Goal: Task Accomplishment & Management: Manage account settings

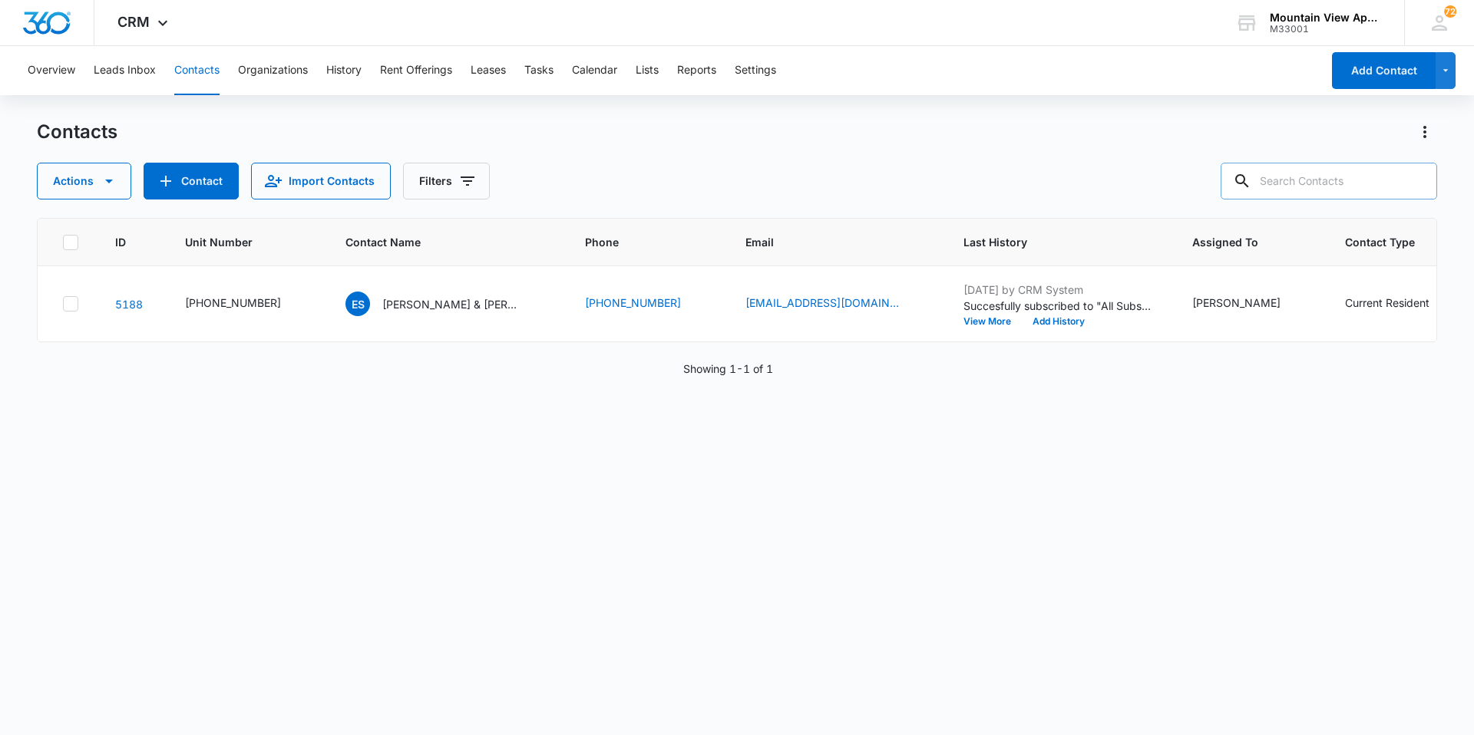
click at [1338, 191] on input "text" at bounding box center [1329, 181] width 216 height 37
click at [1292, 176] on input "text" at bounding box center [1329, 181] width 216 height 37
type input "[PERSON_NAME]"
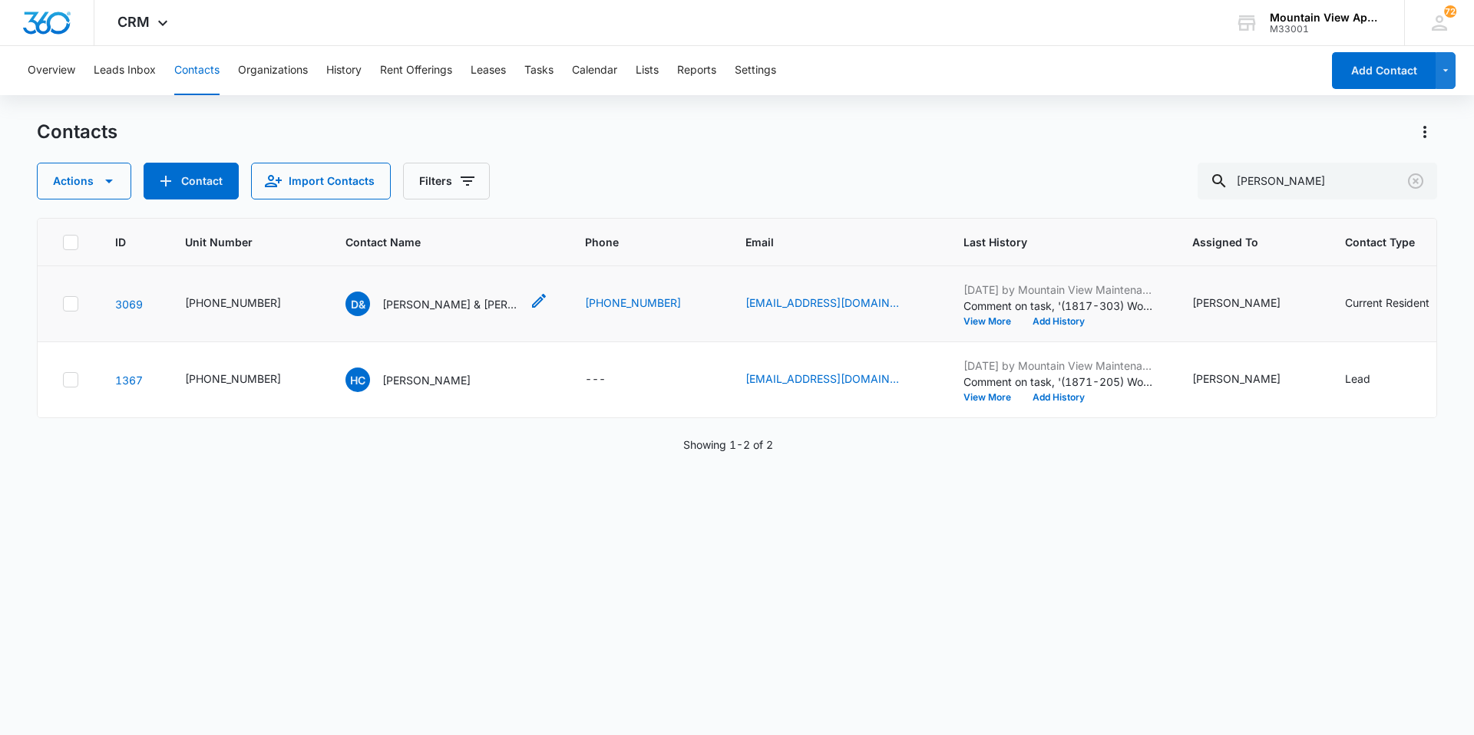
click at [433, 304] on p "[PERSON_NAME] & [PERSON_NAME]" at bounding box center [451, 304] width 138 height 16
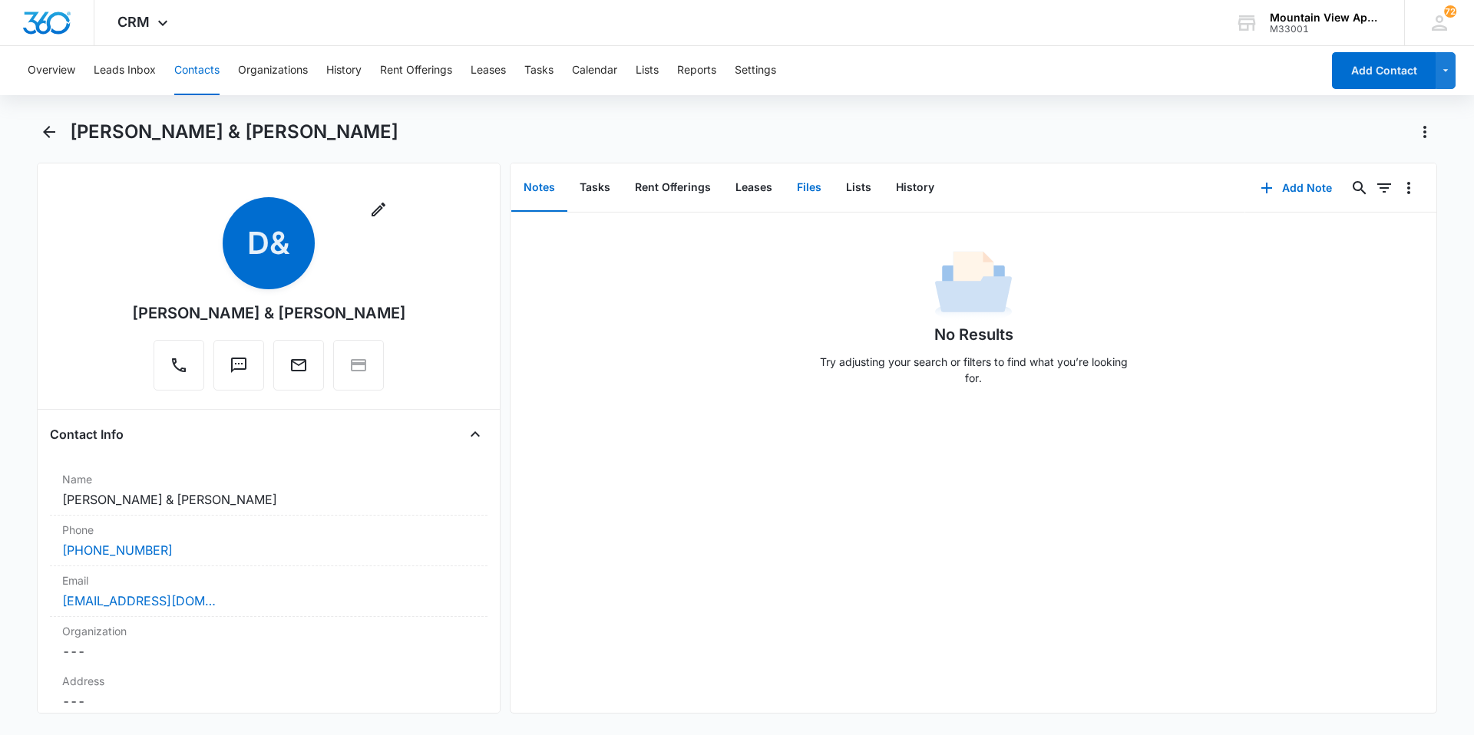
click at [804, 192] on button "Files" at bounding box center [809, 188] width 49 height 48
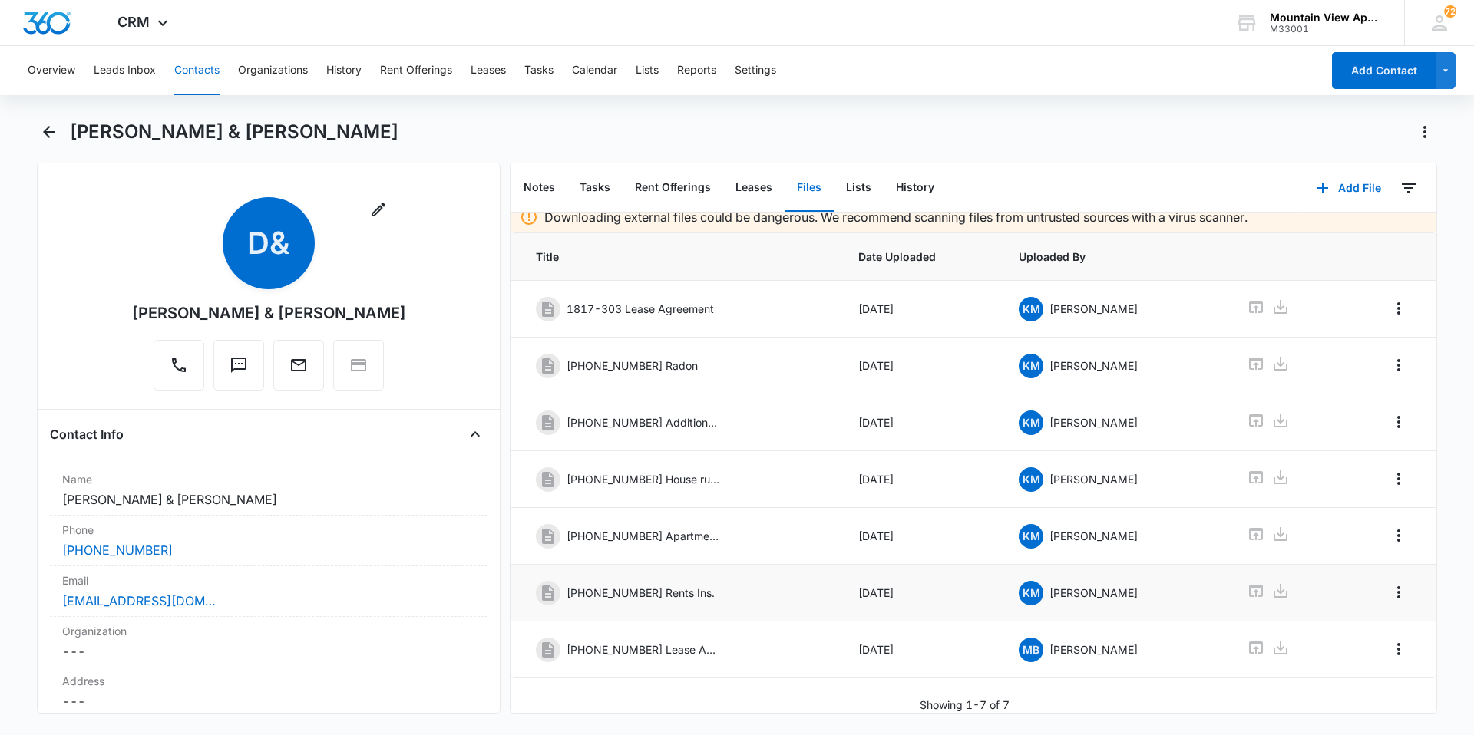
scroll to position [22, 0]
click at [1337, 187] on button "Add File" at bounding box center [1348, 188] width 95 height 37
click at [1324, 236] on div "Upload Files" at bounding box center [1327, 237] width 61 height 11
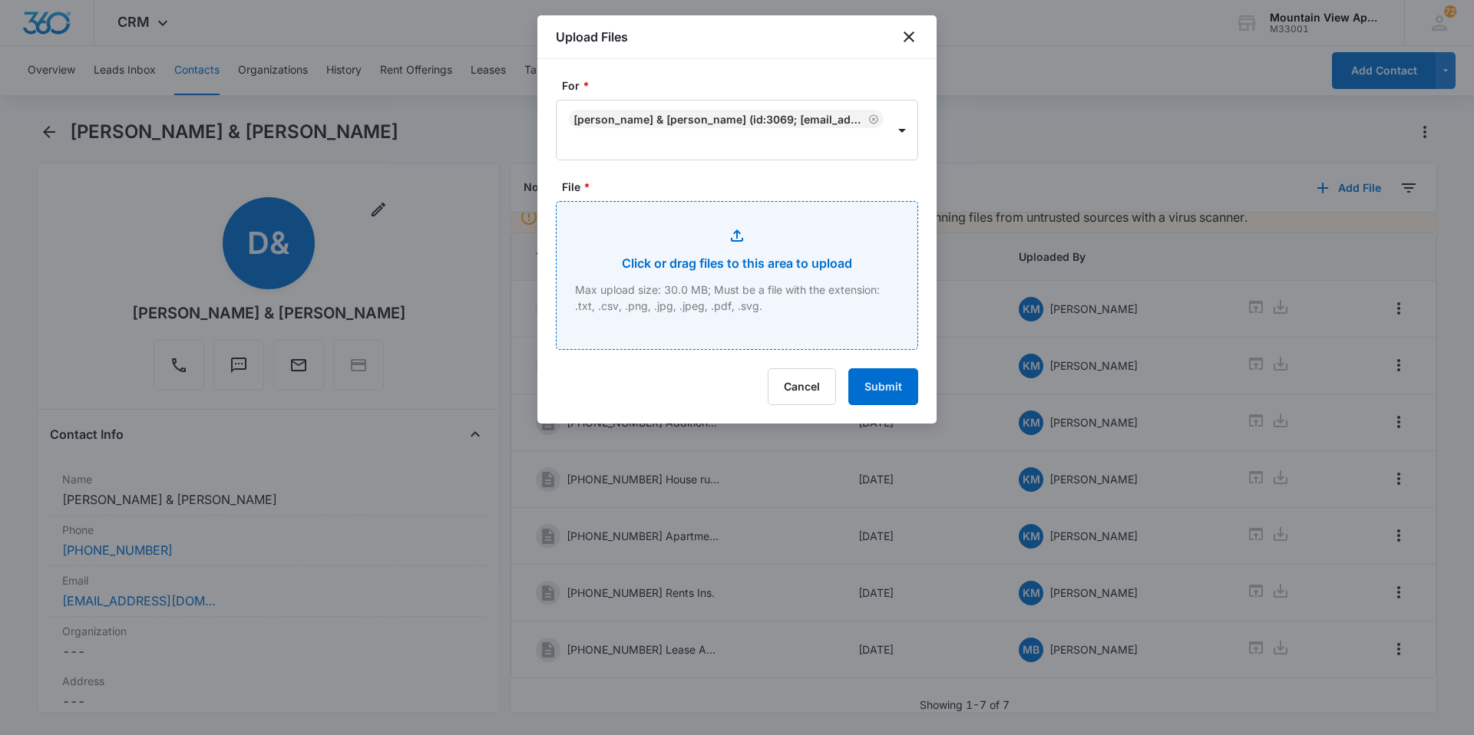
click at [727, 217] on input "File *" at bounding box center [737, 275] width 361 height 147
type input "C:\fakepath\[PHONE_NUMBER] Lease Renewal.pdf"
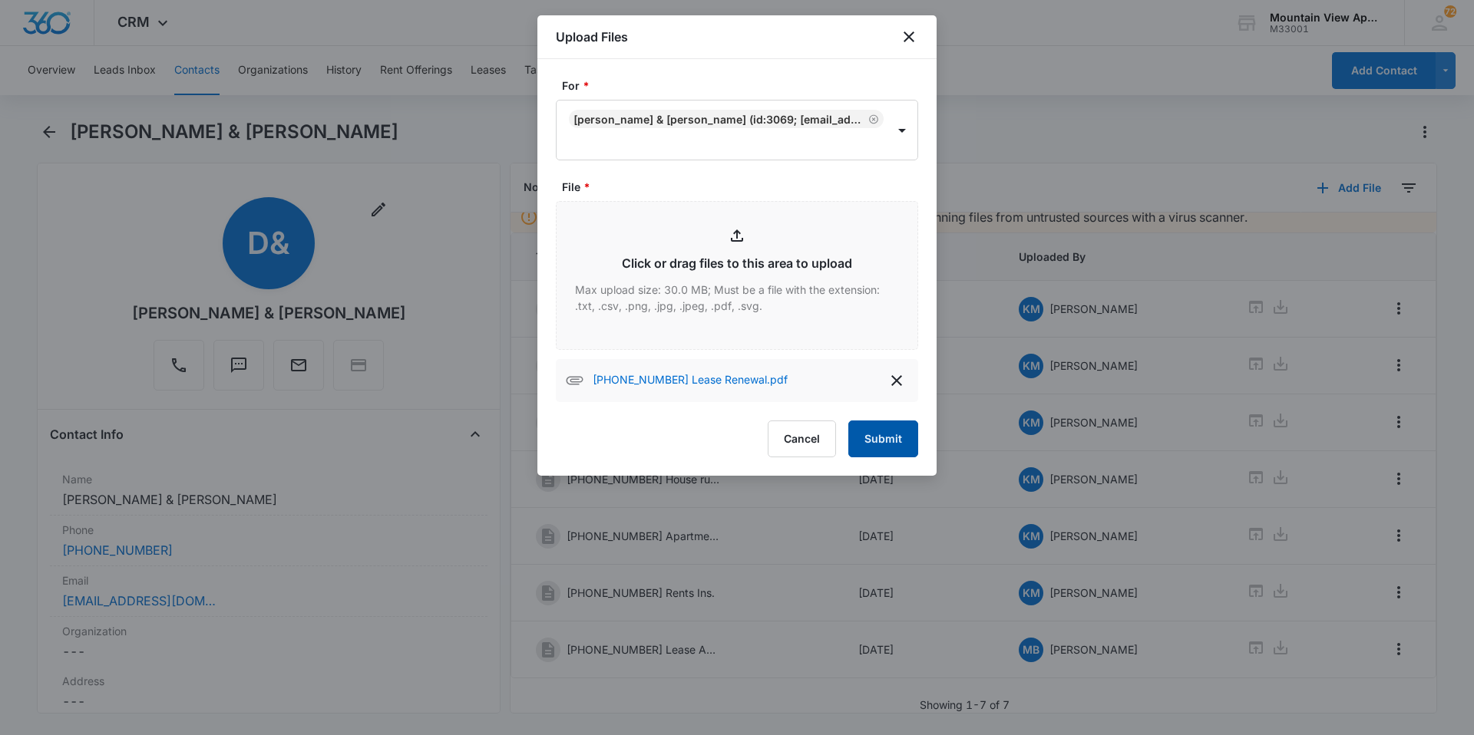
click at [870, 443] on button "Submit" at bounding box center [883, 439] width 70 height 37
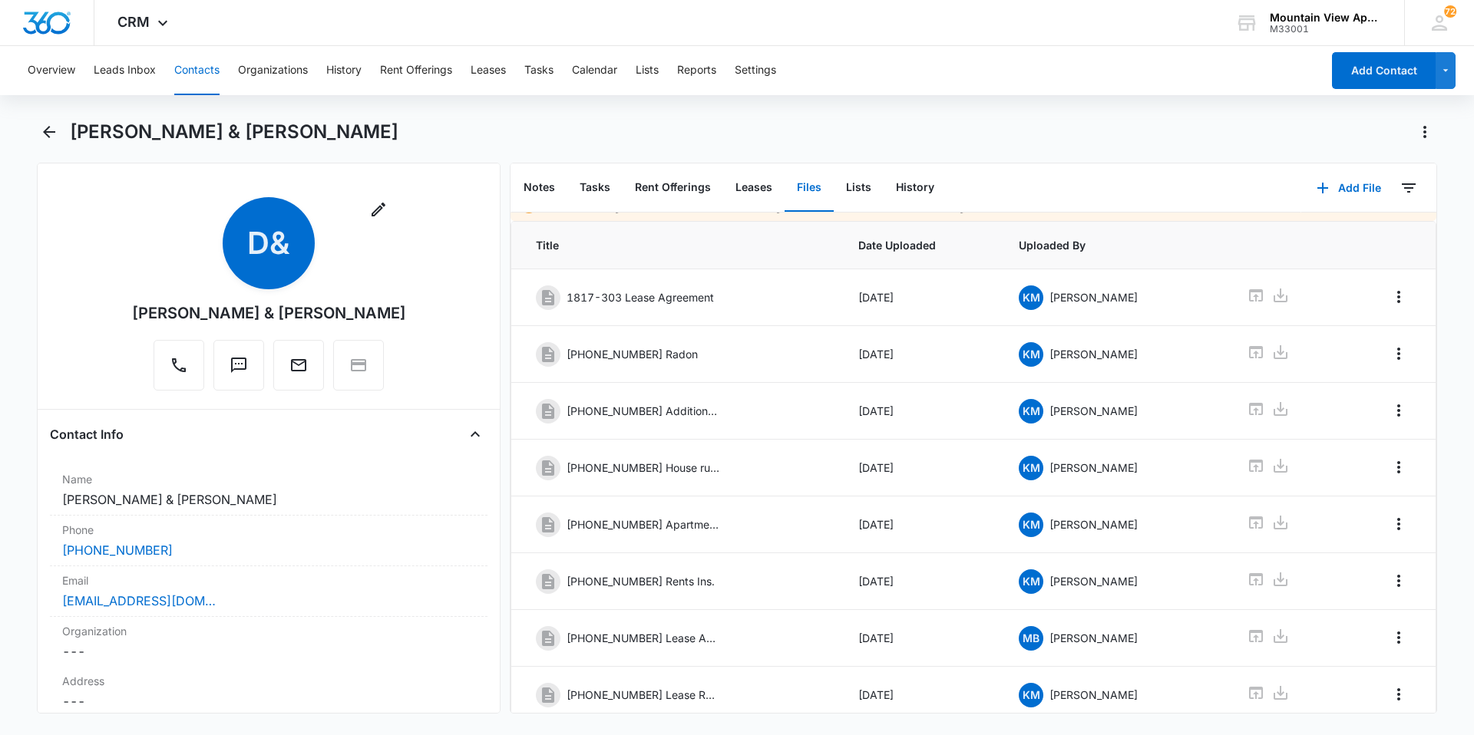
click at [218, 69] on button "Contacts" at bounding box center [196, 70] width 45 height 49
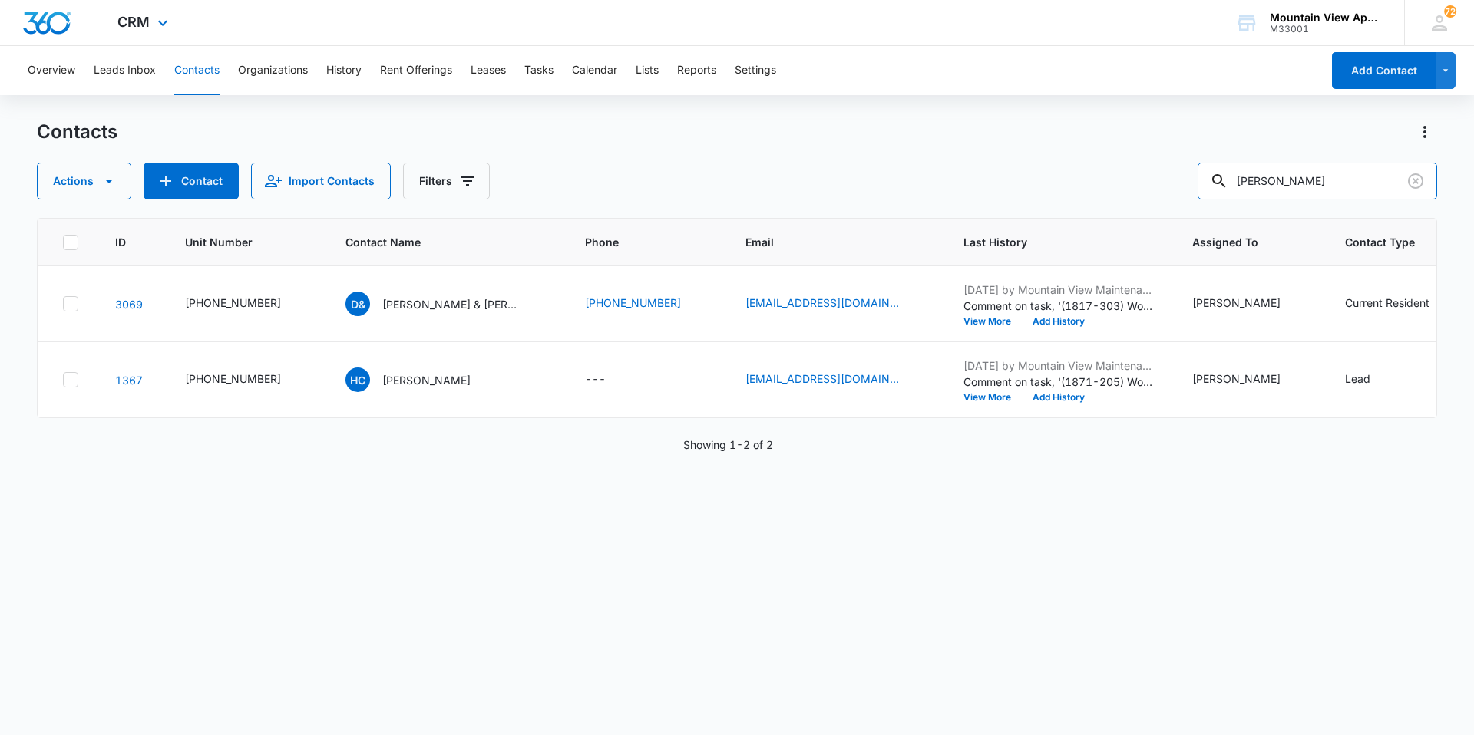
drag, startPoint x: 1310, startPoint y: 173, endPoint x: 636, endPoint y: 35, distance: 688.1
click at [650, 37] on div "CRM Apps Reputation Websites Forms CRM Email Social Content Ads Intelligence Fi…" at bounding box center [737, 367] width 1474 height 734
type input "[PERSON_NAME]"
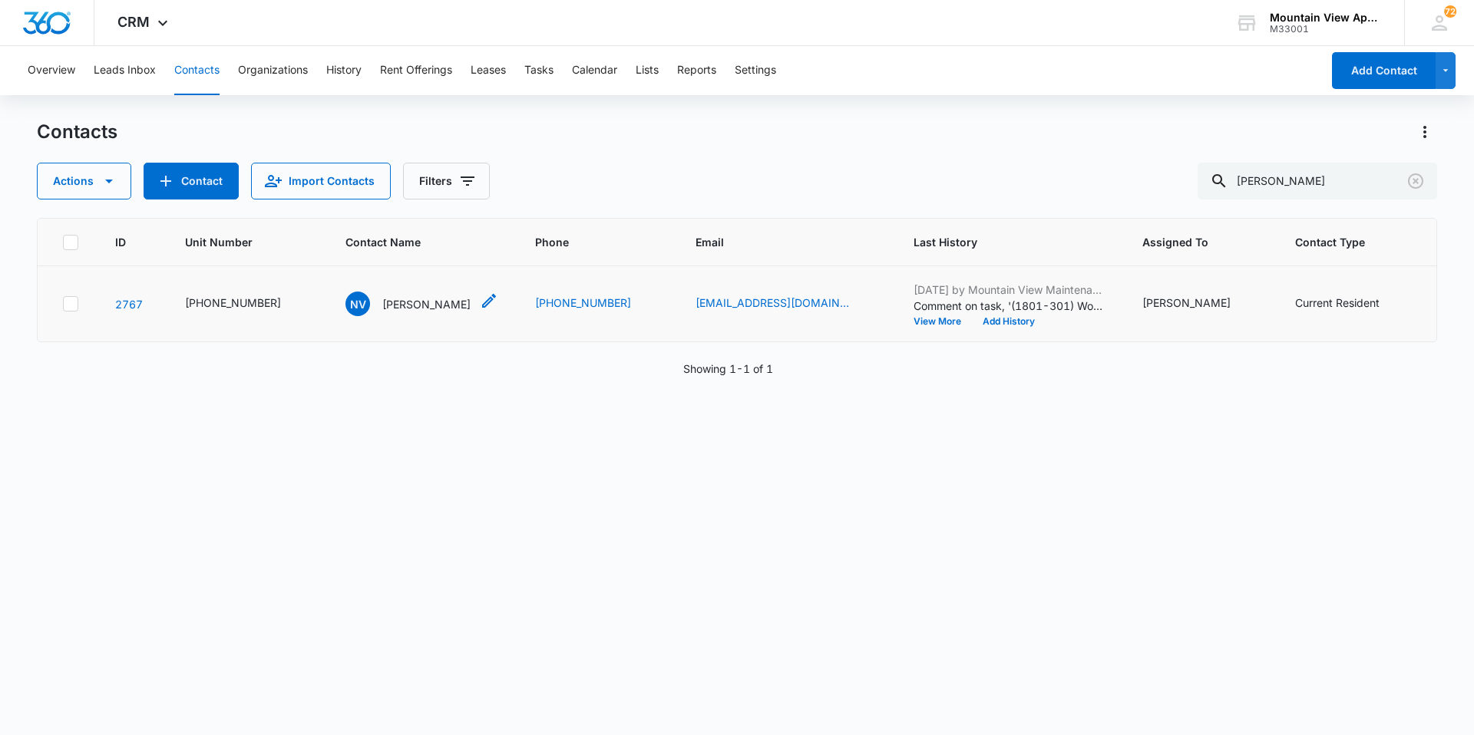
click at [408, 306] on p "[PERSON_NAME]" at bounding box center [426, 304] width 88 height 16
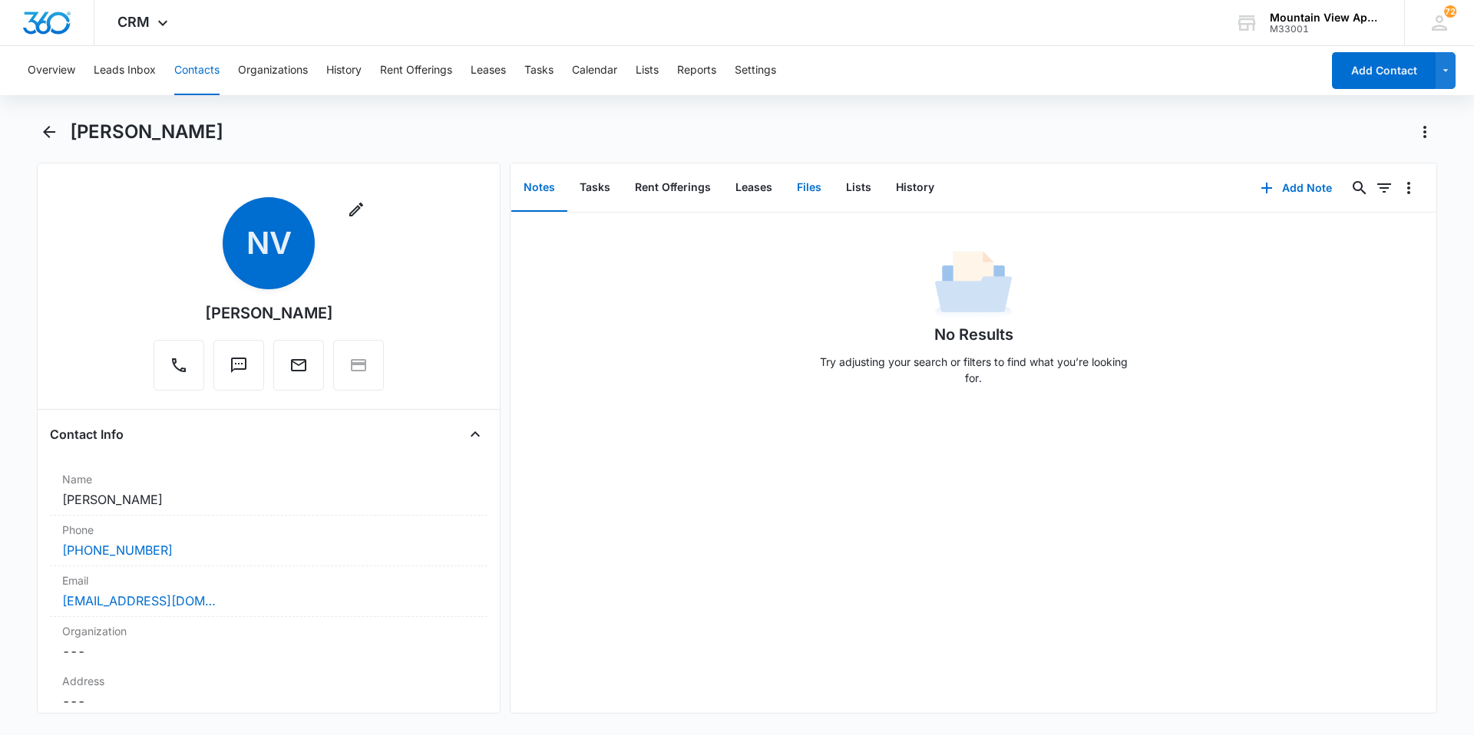
click at [804, 190] on button "Files" at bounding box center [809, 188] width 49 height 48
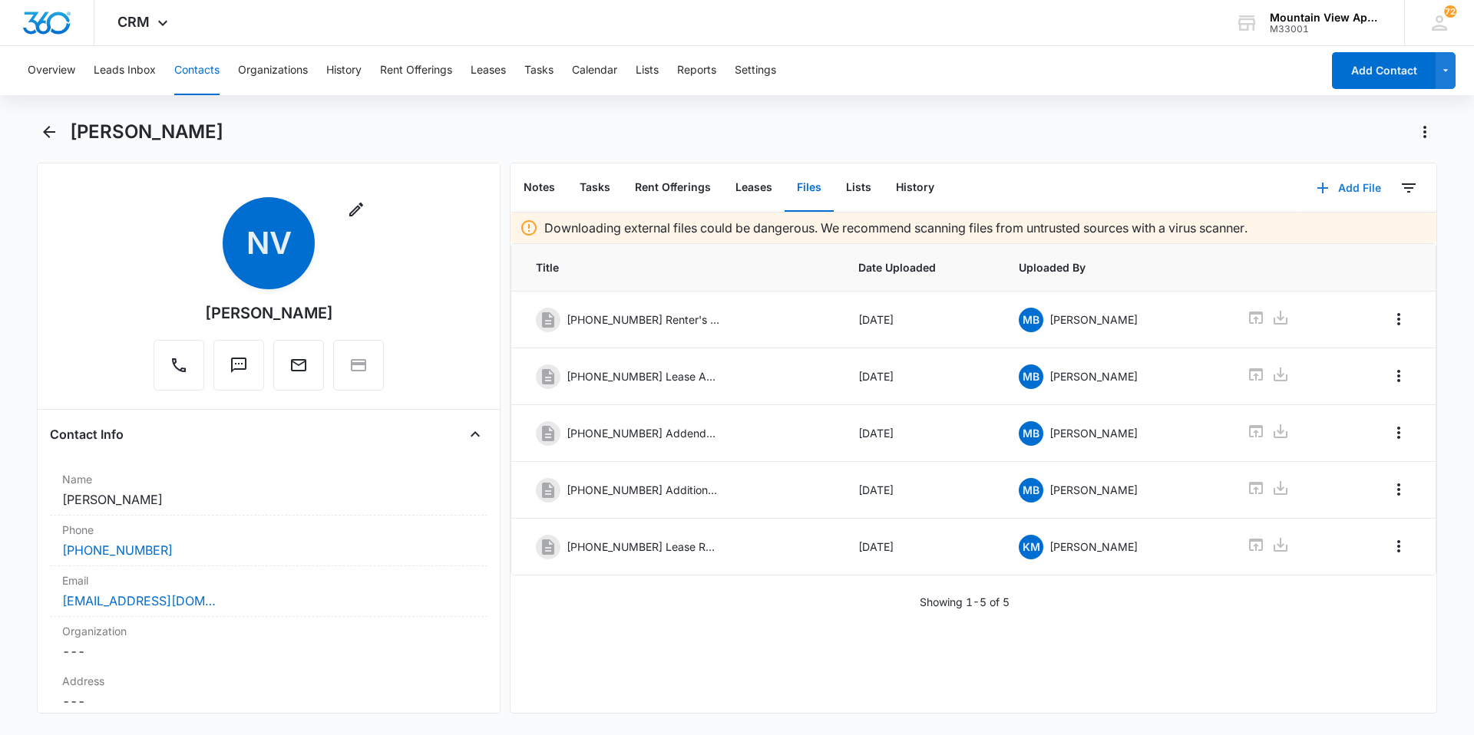
click at [1338, 189] on button "Add File" at bounding box center [1348, 188] width 95 height 37
click at [1335, 240] on div "Upload Files" at bounding box center [1327, 237] width 61 height 11
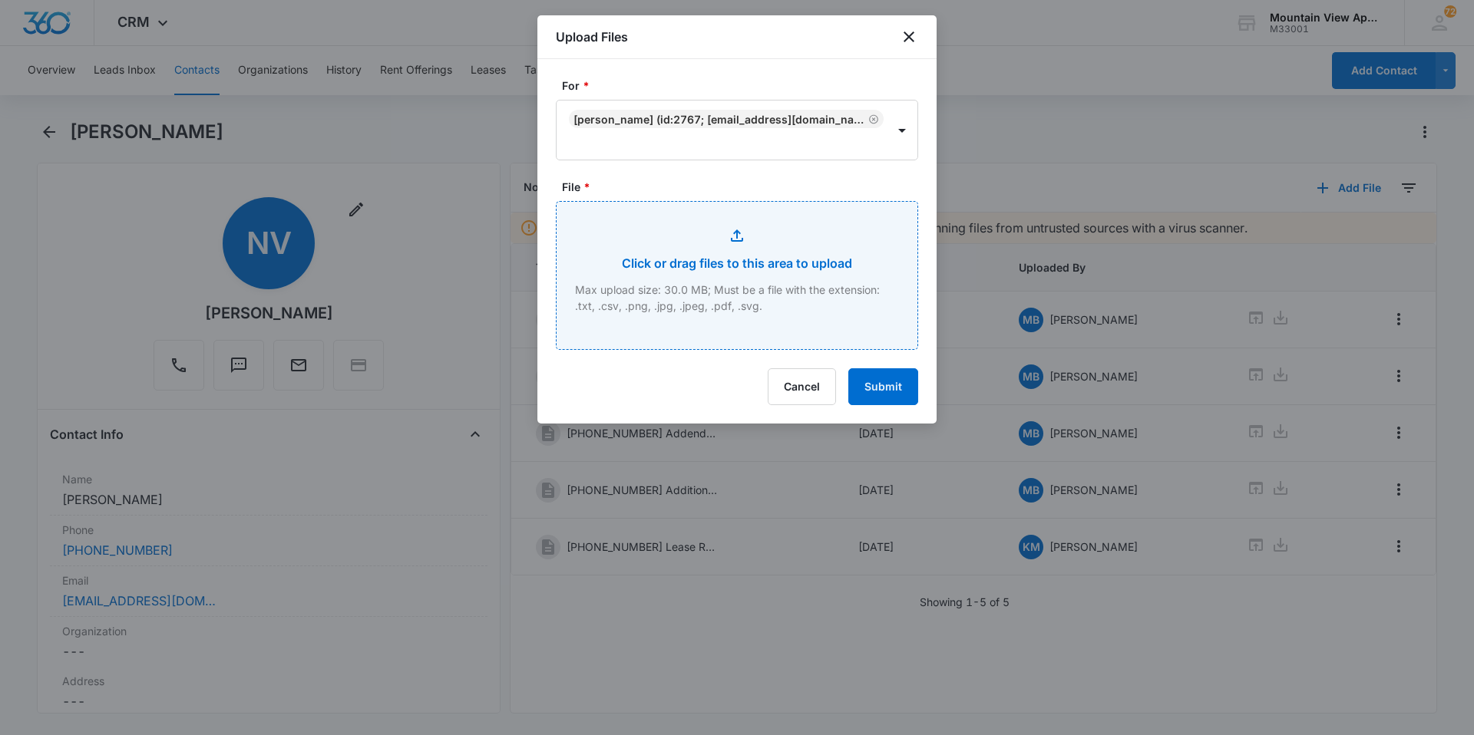
click at [765, 269] on input "File *" at bounding box center [737, 275] width 361 height 147
type input "C:\fakepath\[PHONE_NUMBER] Lease Renewal.pdf"
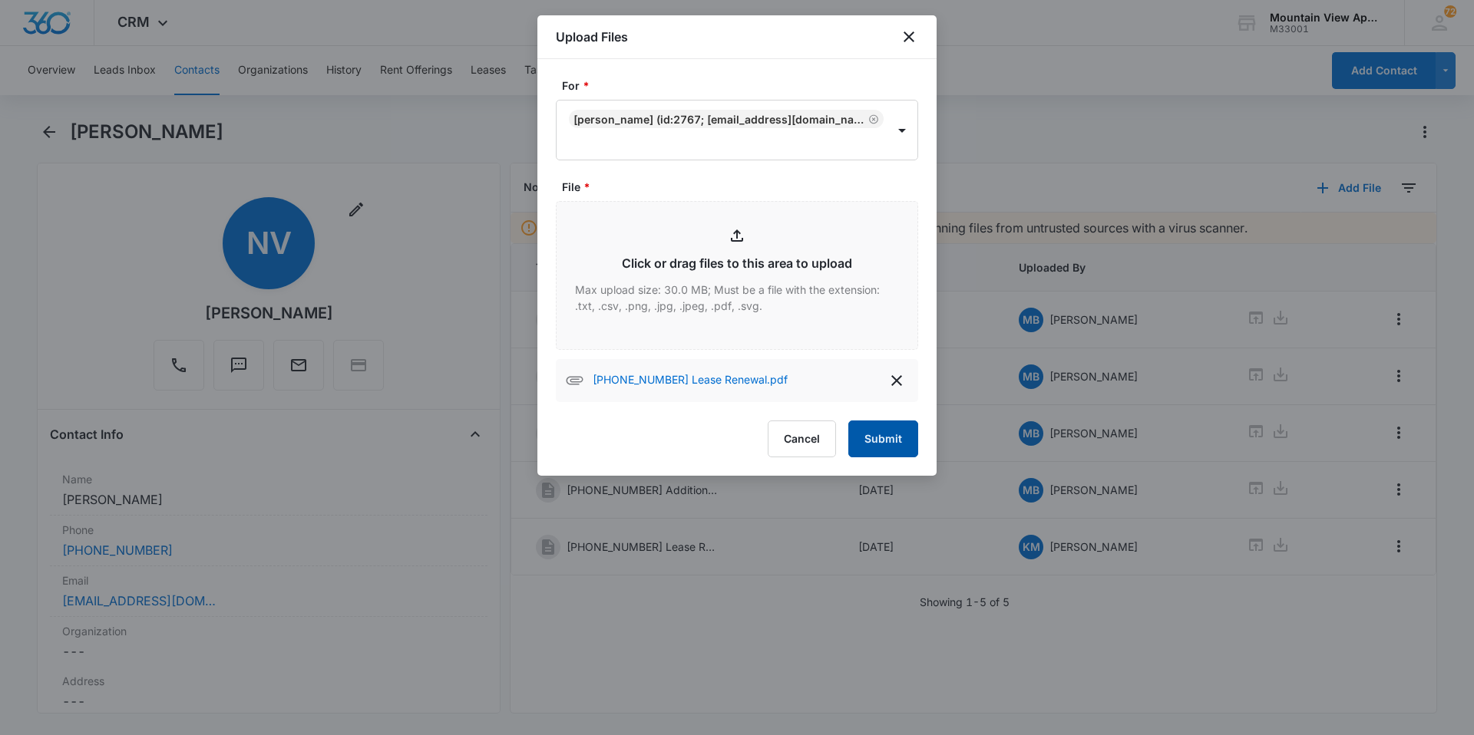
click at [874, 445] on button "Submit" at bounding box center [883, 439] width 70 height 37
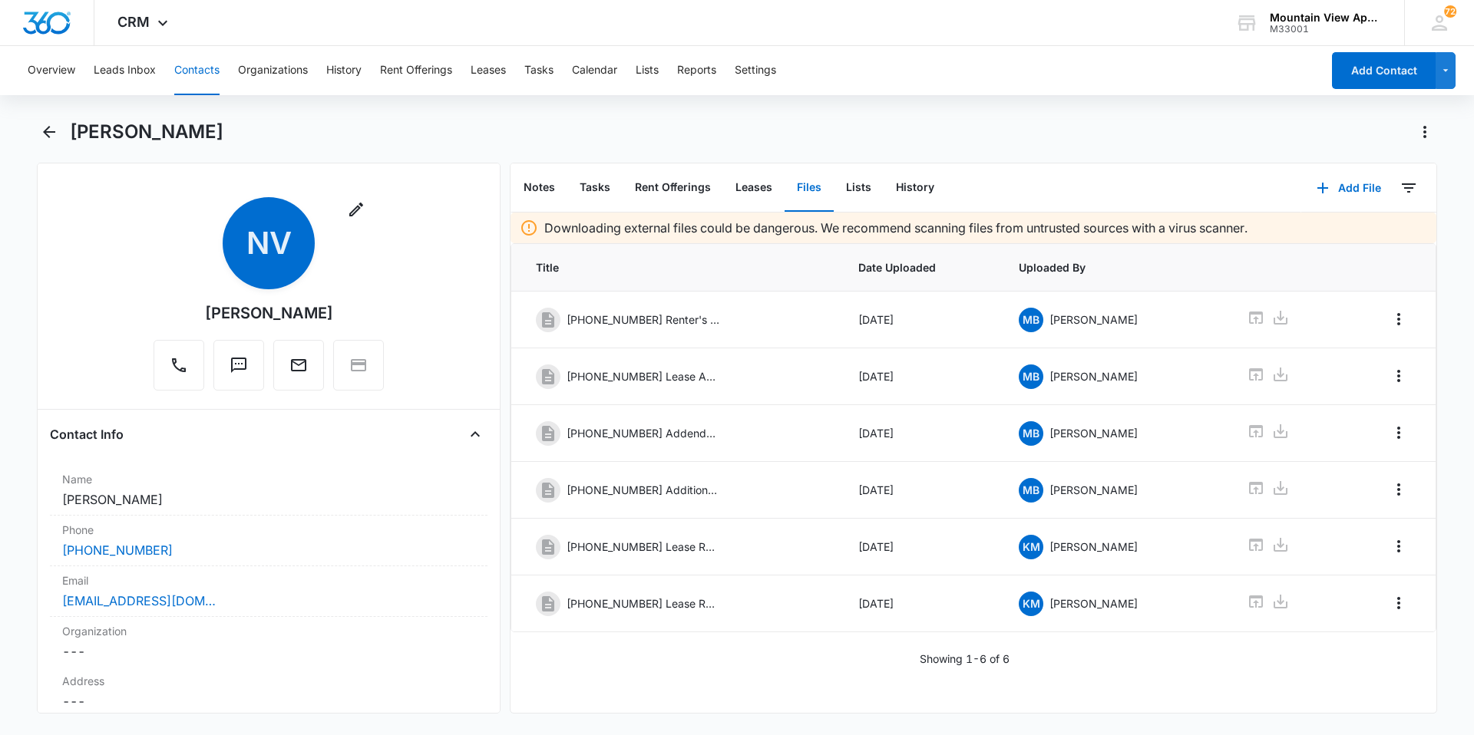
click at [221, 71] on div "Overview Leads Inbox Contacts Organizations History Rent Offerings Leases Tasks…" at bounding box center [669, 70] width 1303 height 49
click at [202, 78] on button "Contacts" at bounding box center [196, 70] width 45 height 49
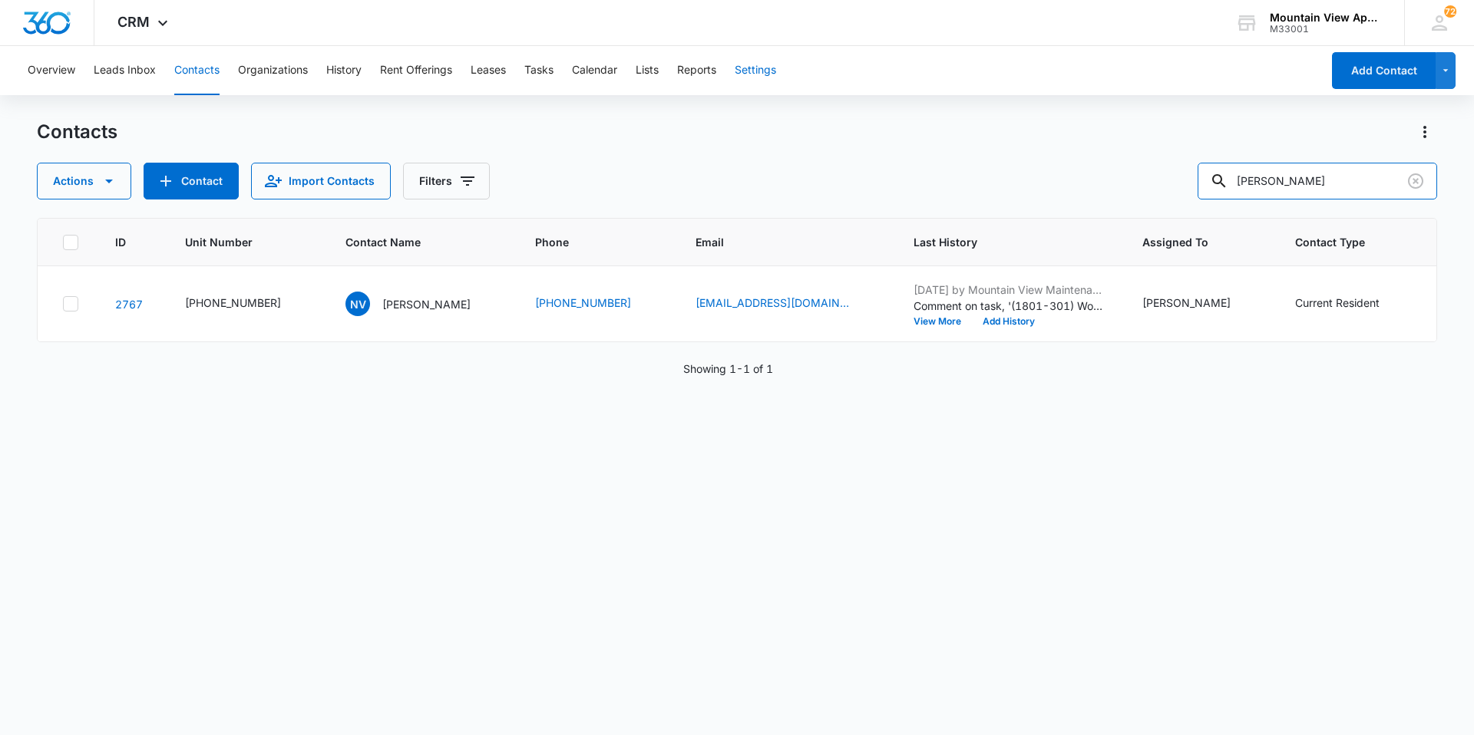
drag, startPoint x: 1304, startPoint y: 181, endPoint x: 761, endPoint y: 88, distance: 551.5
click at [809, 107] on div "Overview Leads Inbox Contacts Organizations History Rent Offerings Leases Tasks…" at bounding box center [737, 390] width 1474 height 688
type input "[PERSON_NAME]"
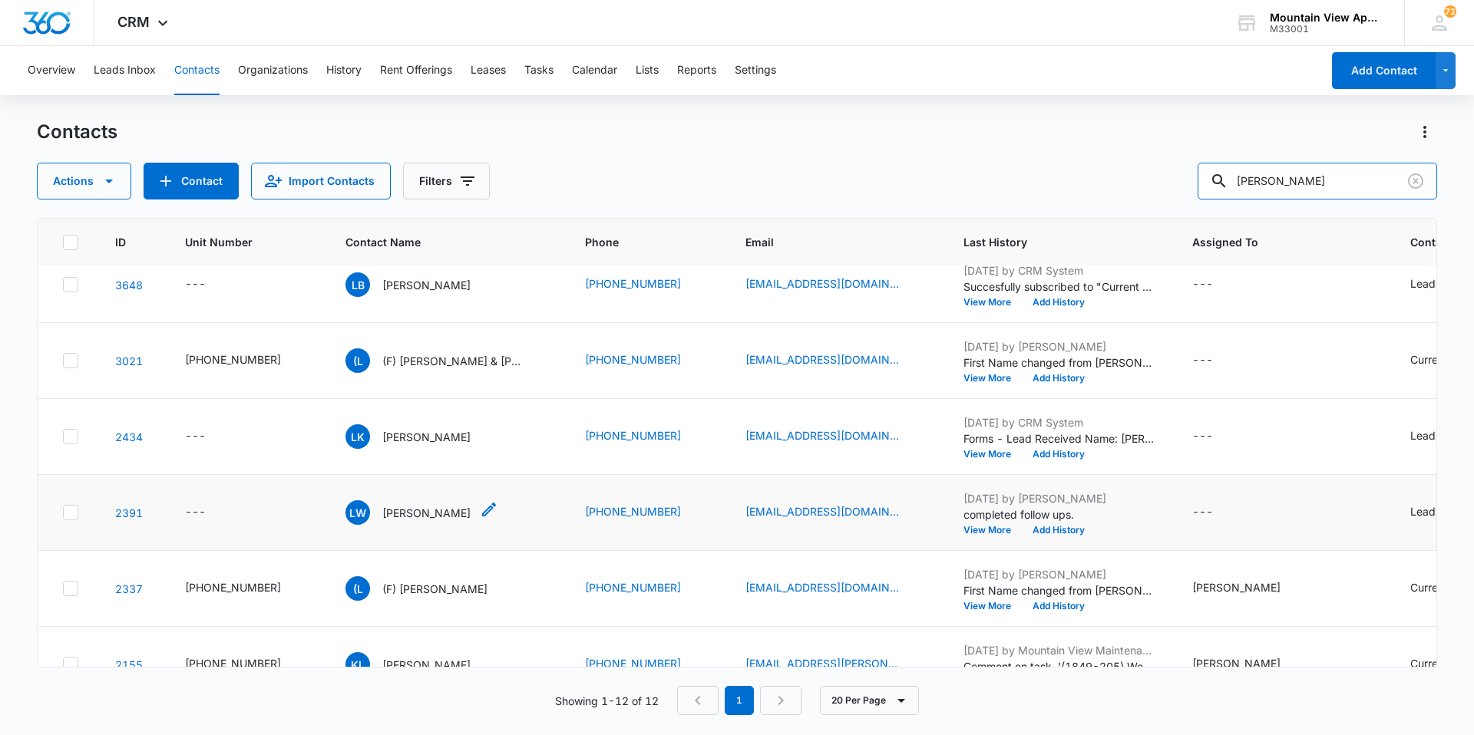
scroll to position [230, 0]
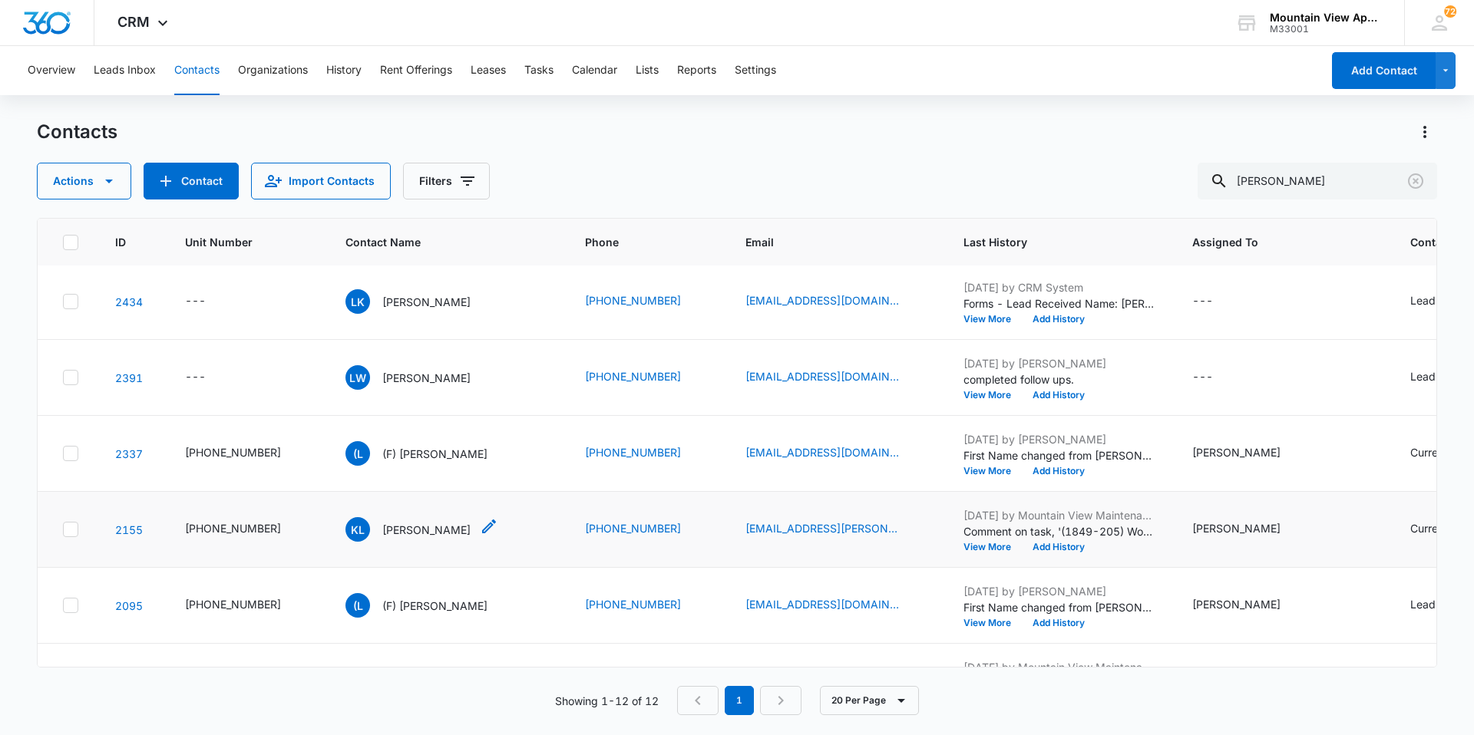
click at [413, 535] on p "[PERSON_NAME]" at bounding box center [426, 530] width 88 height 16
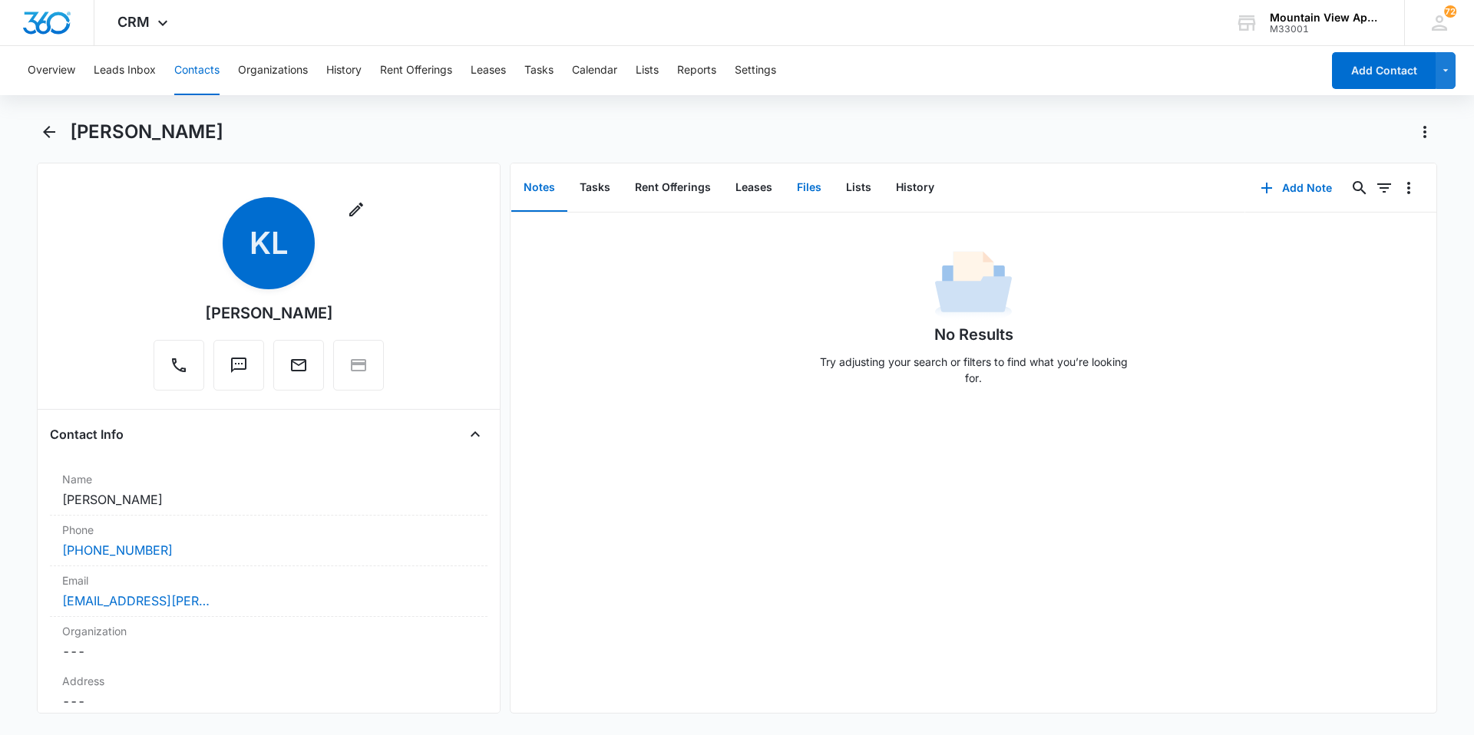
click at [811, 190] on button "Files" at bounding box center [809, 188] width 49 height 48
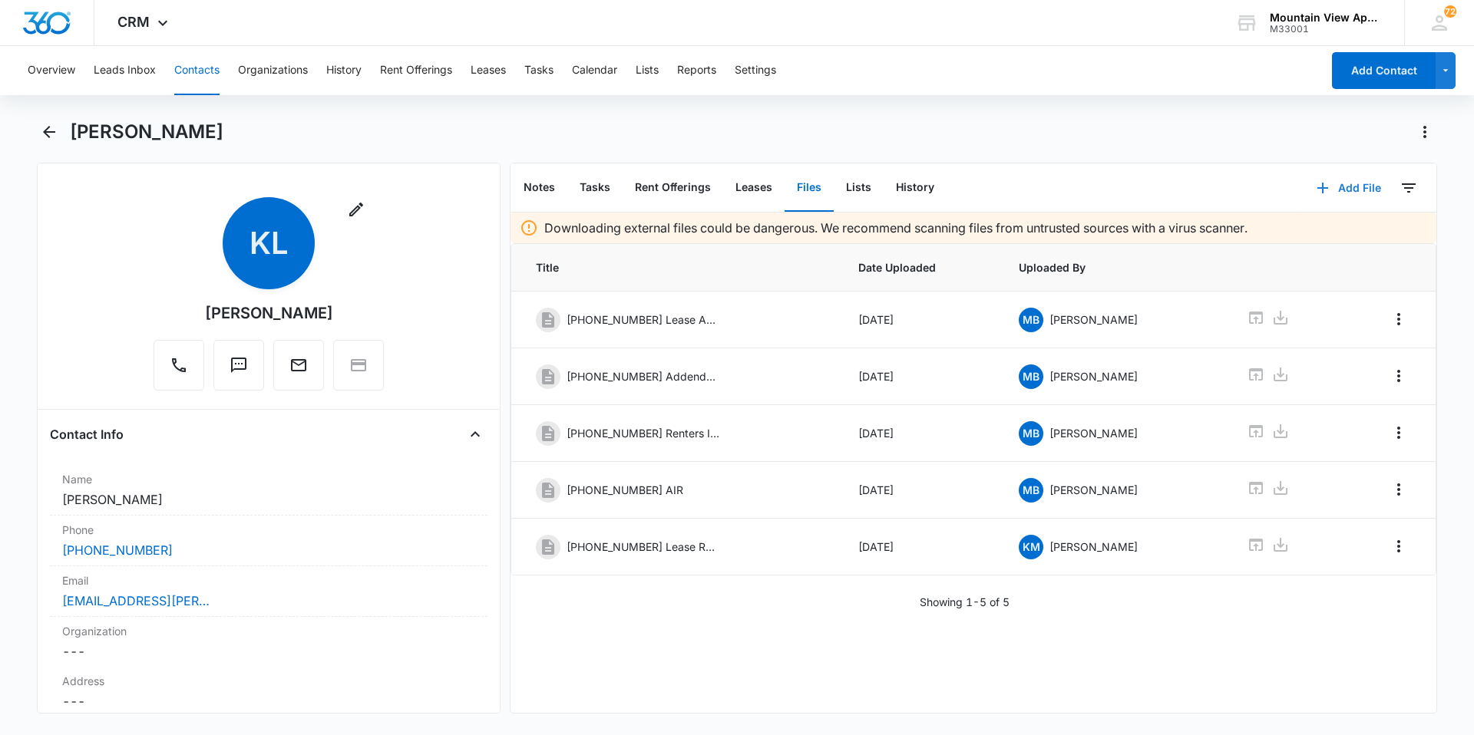
click at [1337, 192] on button "Add File" at bounding box center [1348, 188] width 95 height 37
click at [1331, 230] on button "Upload Files" at bounding box center [1337, 237] width 117 height 23
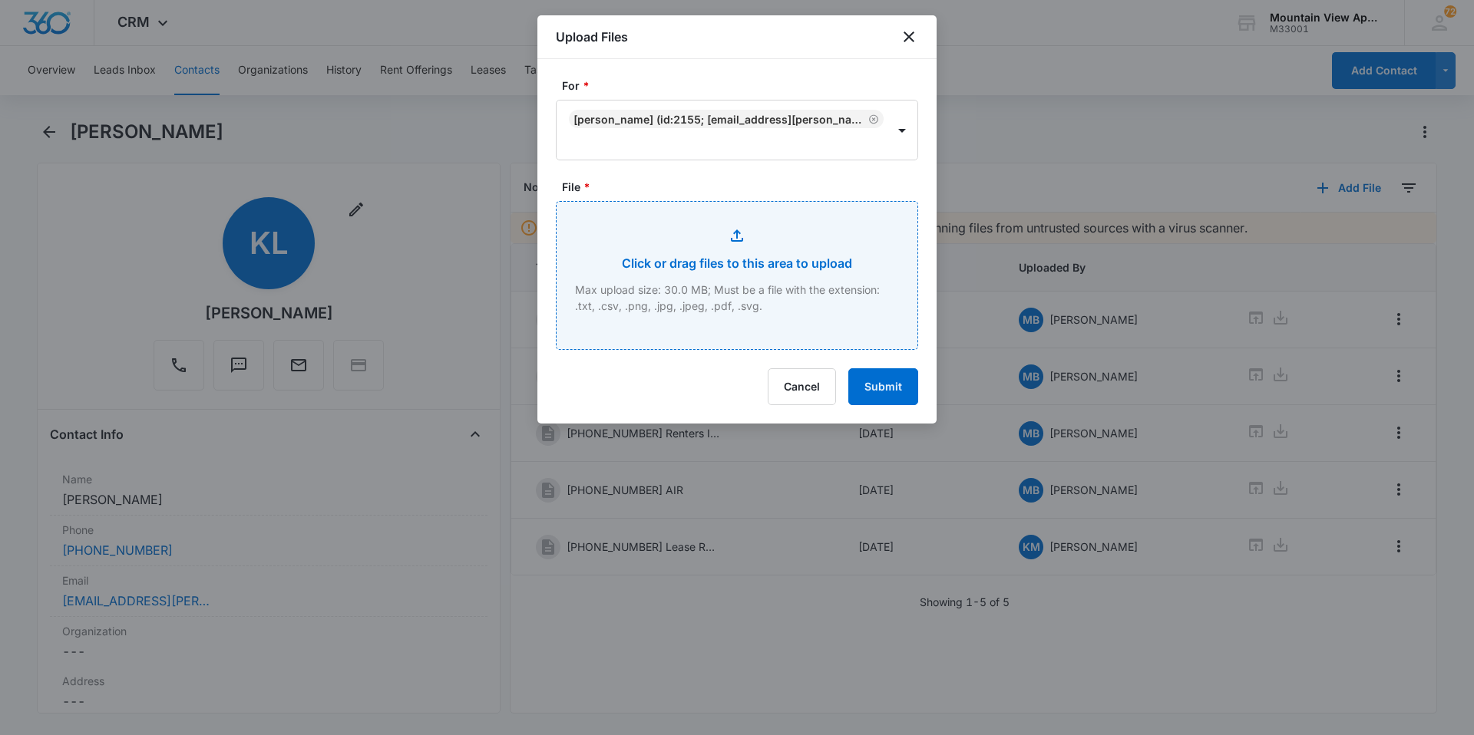
click at [618, 312] on input "File *" at bounding box center [737, 275] width 361 height 147
type input "C:\fakepath\[PHONE_NUMBER] Lease Renewal.pdf"
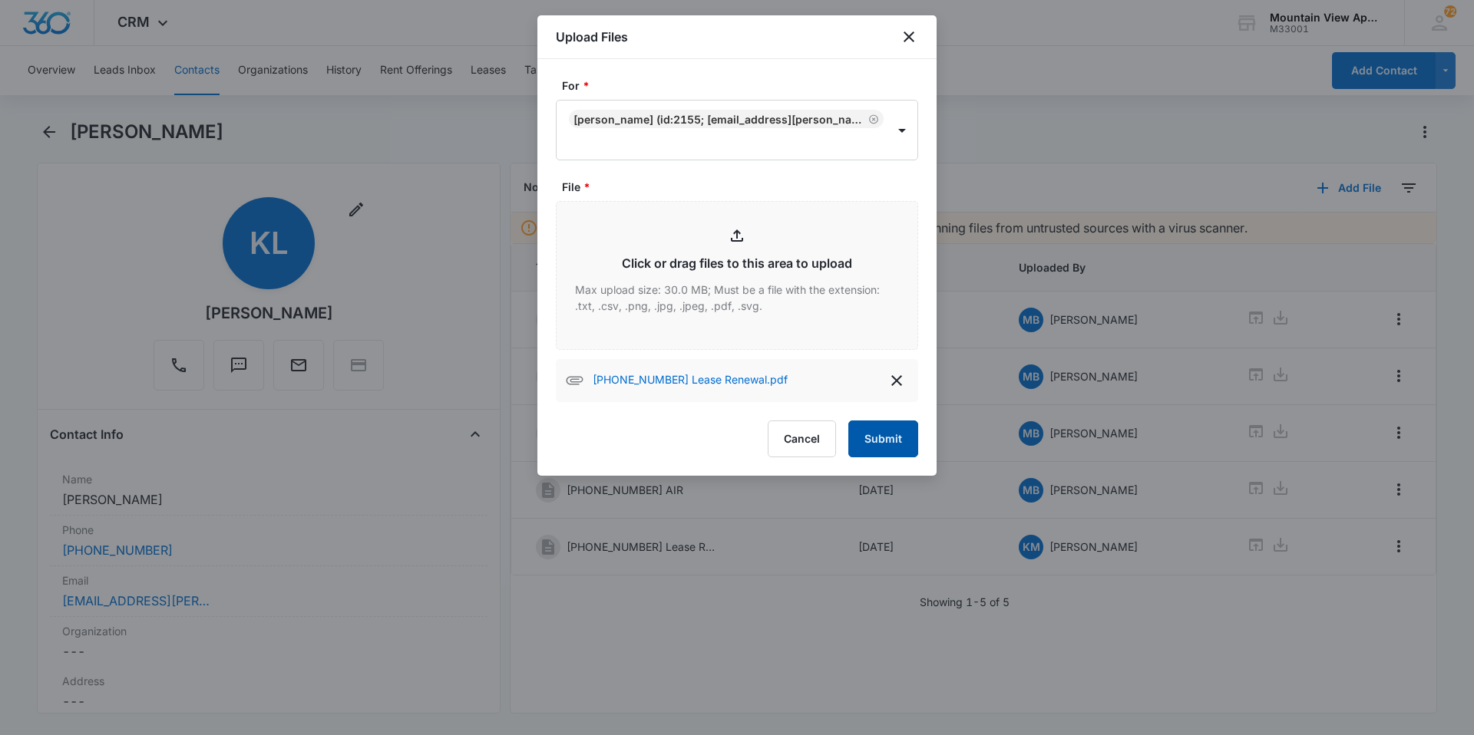
click at [881, 438] on button "Submit" at bounding box center [883, 439] width 70 height 37
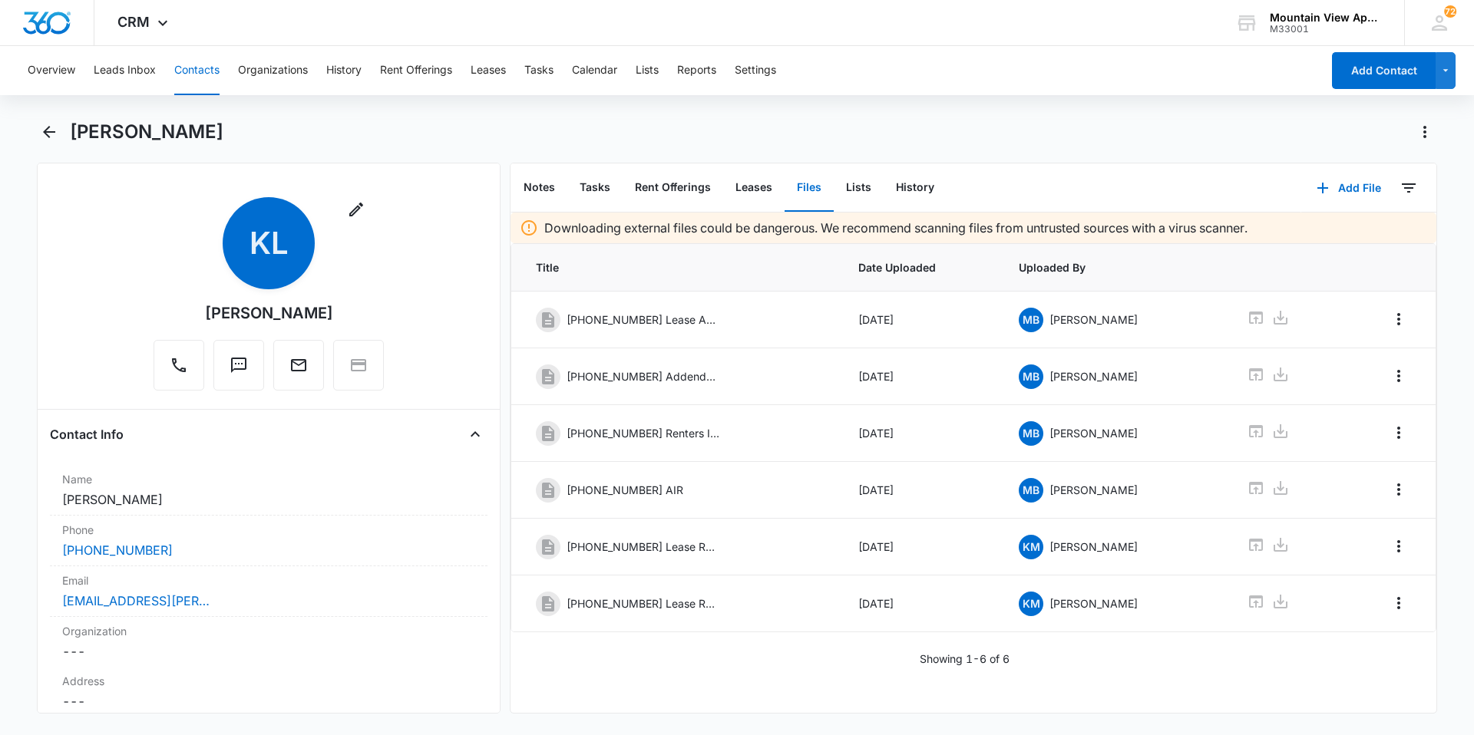
click at [184, 55] on button "Contacts" at bounding box center [196, 70] width 45 height 49
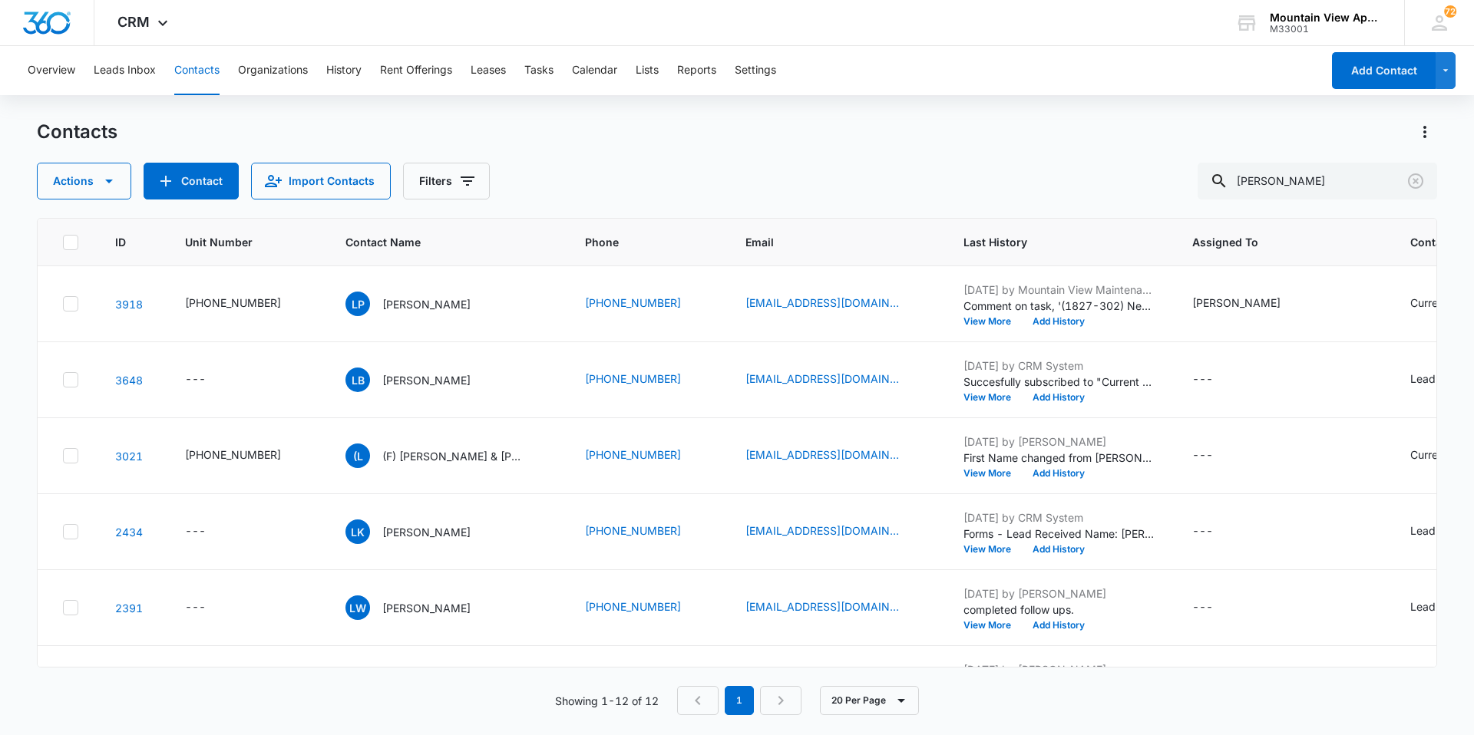
scroll to position [230, 0]
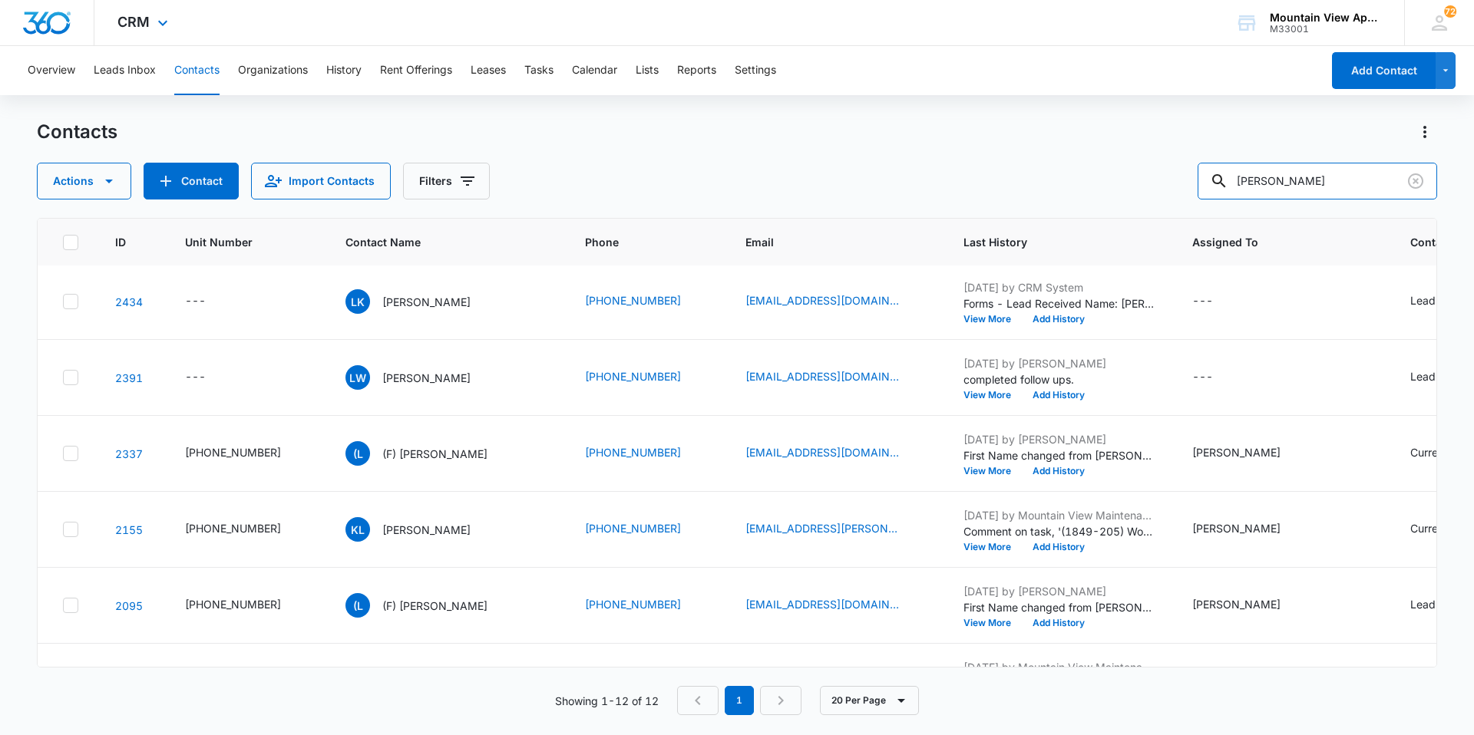
drag, startPoint x: 1376, startPoint y: 188, endPoint x: 706, endPoint y: 28, distance: 689.9
click at [706, 28] on div "CRM Apps Reputation Websites Forms CRM Email Social Content Ads Intelligence Fi…" at bounding box center [737, 367] width 1474 height 734
type input "dove"
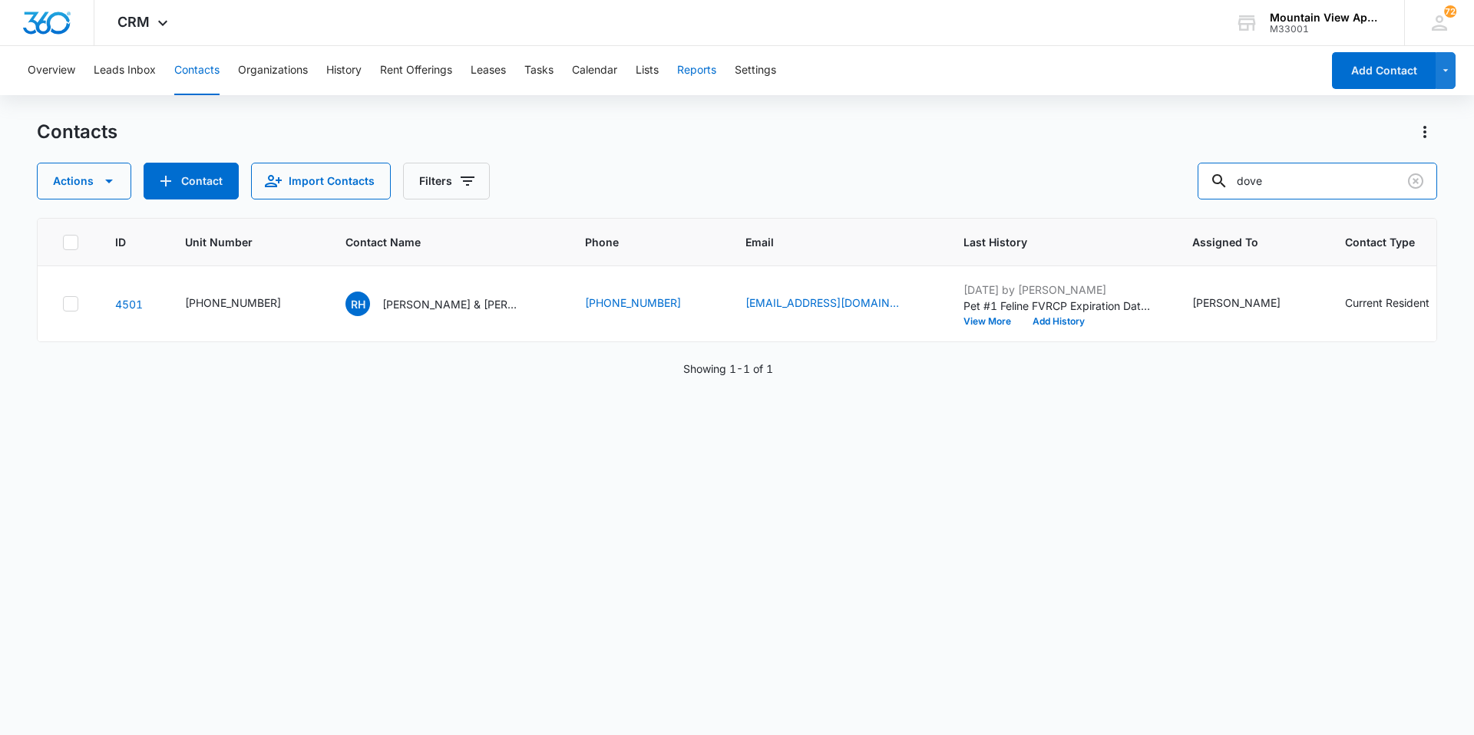
scroll to position [0, 0]
click at [405, 303] on p "[PERSON_NAME] & [PERSON_NAME]" at bounding box center [451, 304] width 138 height 16
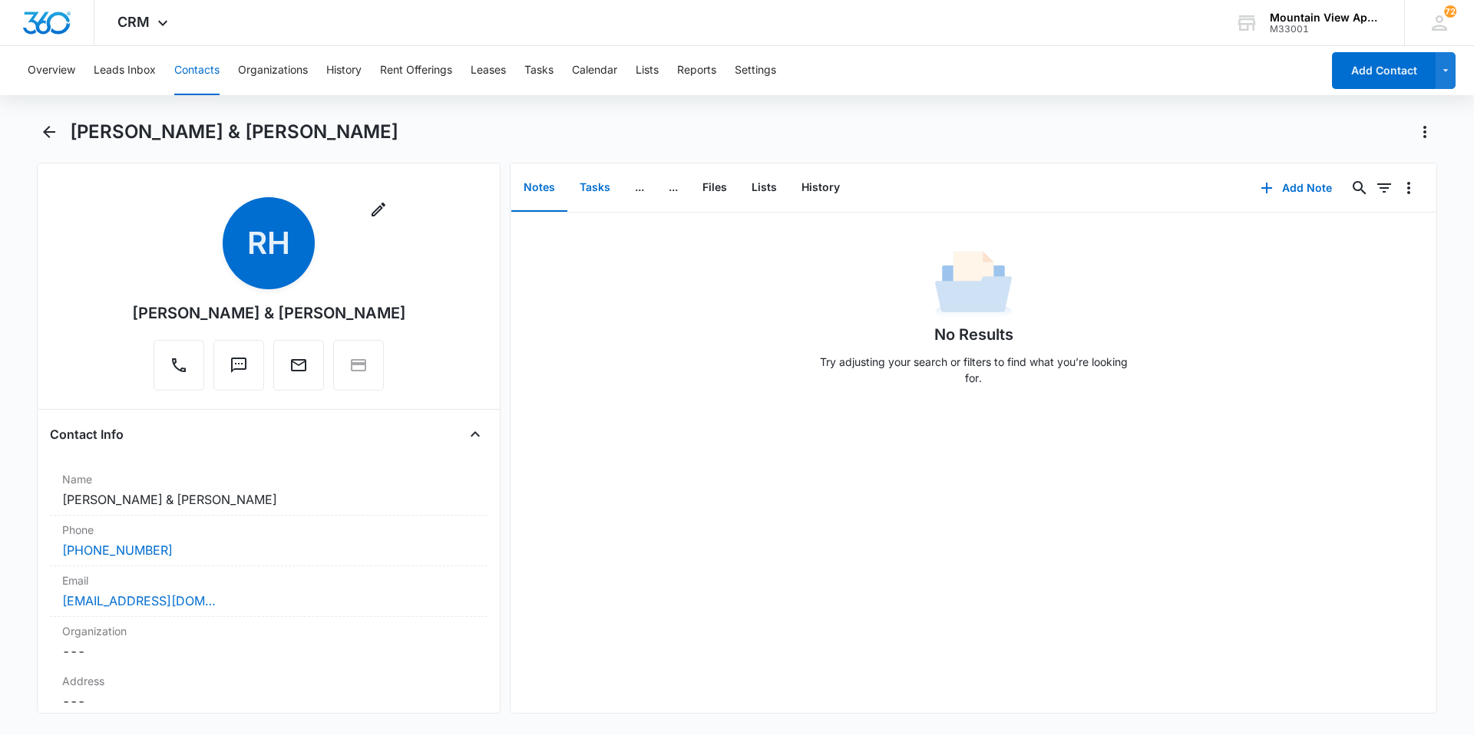
click at [598, 187] on button "Tasks" at bounding box center [594, 188] width 55 height 48
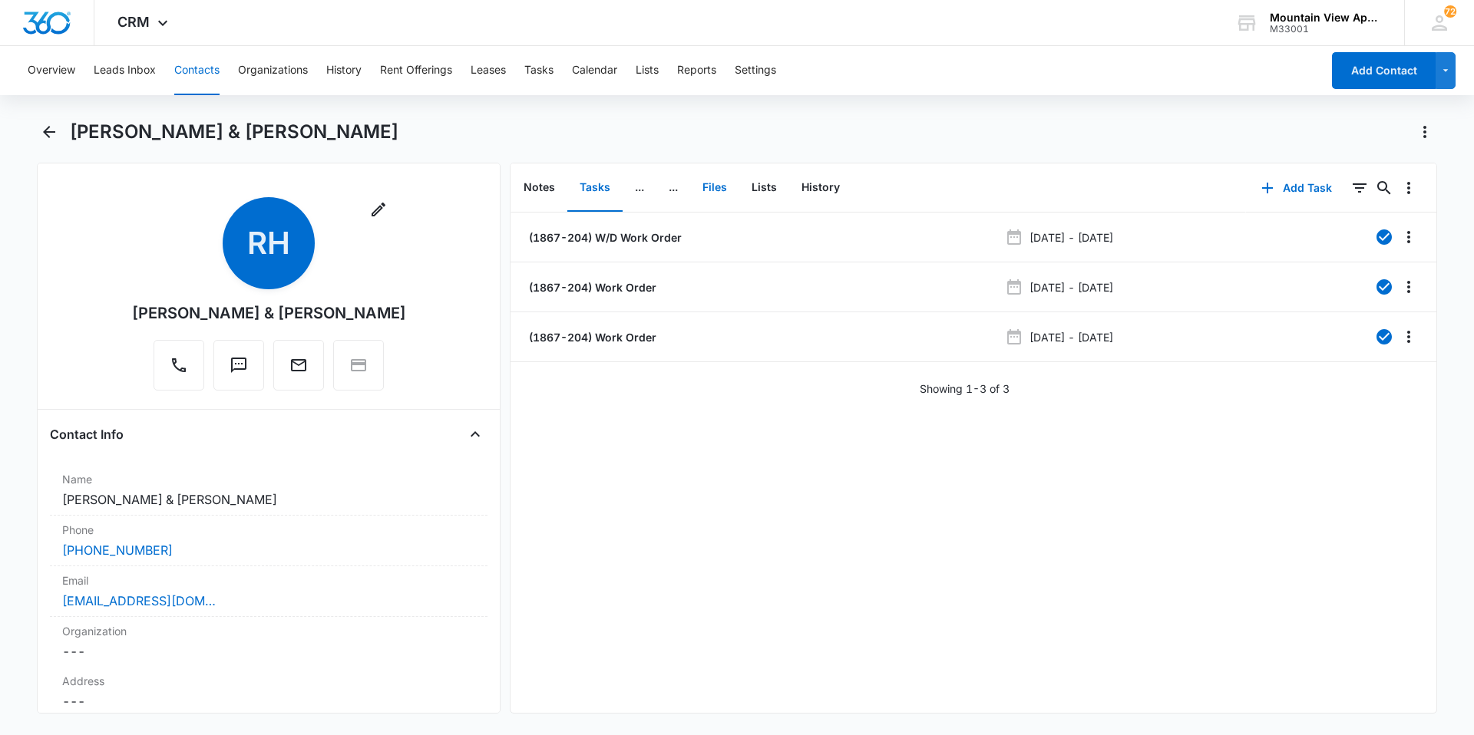
click at [728, 184] on button "Files" at bounding box center [714, 188] width 49 height 48
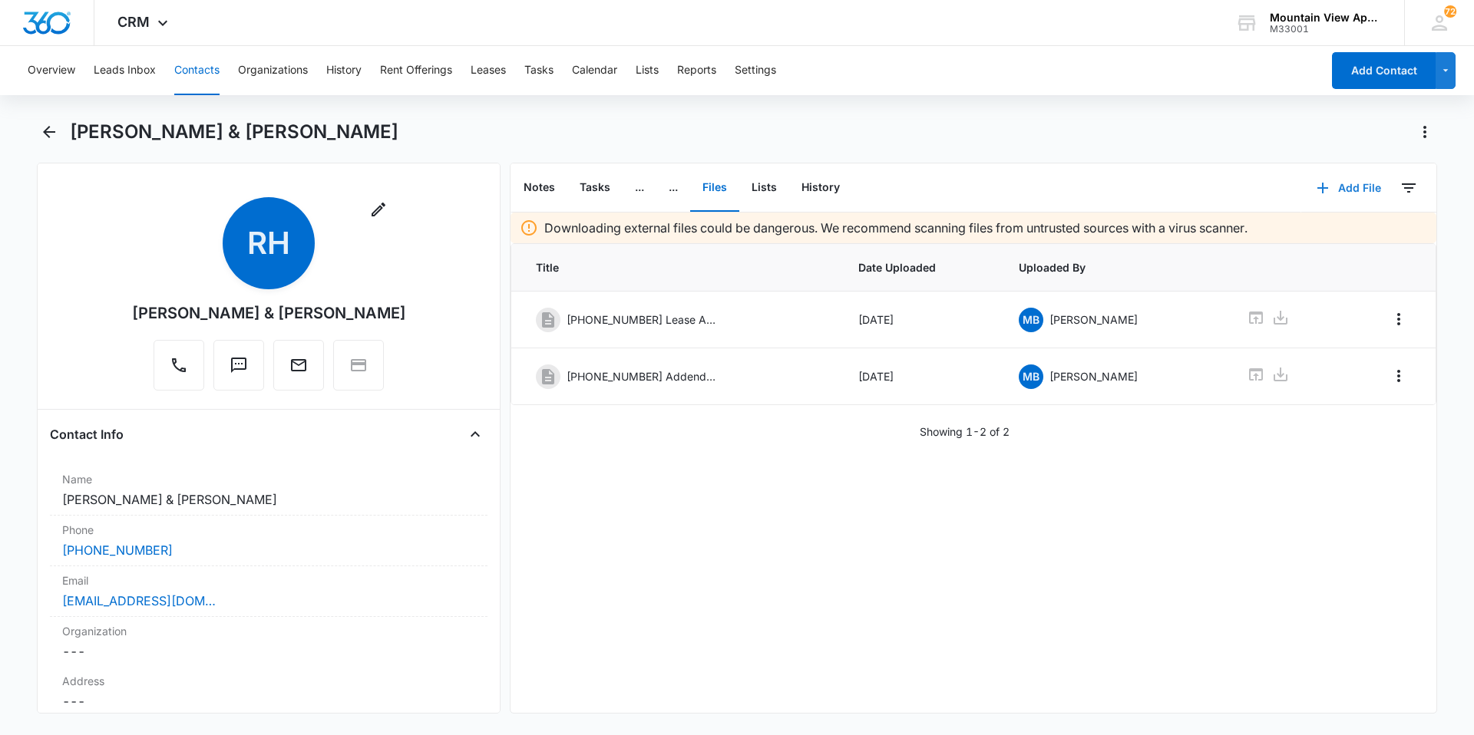
click at [1330, 194] on button "Add File" at bounding box center [1348, 188] width 95 height 37
click at [1328, 240] on div "Upload Files" at bounding box center [1327, 237] width 61 height 11
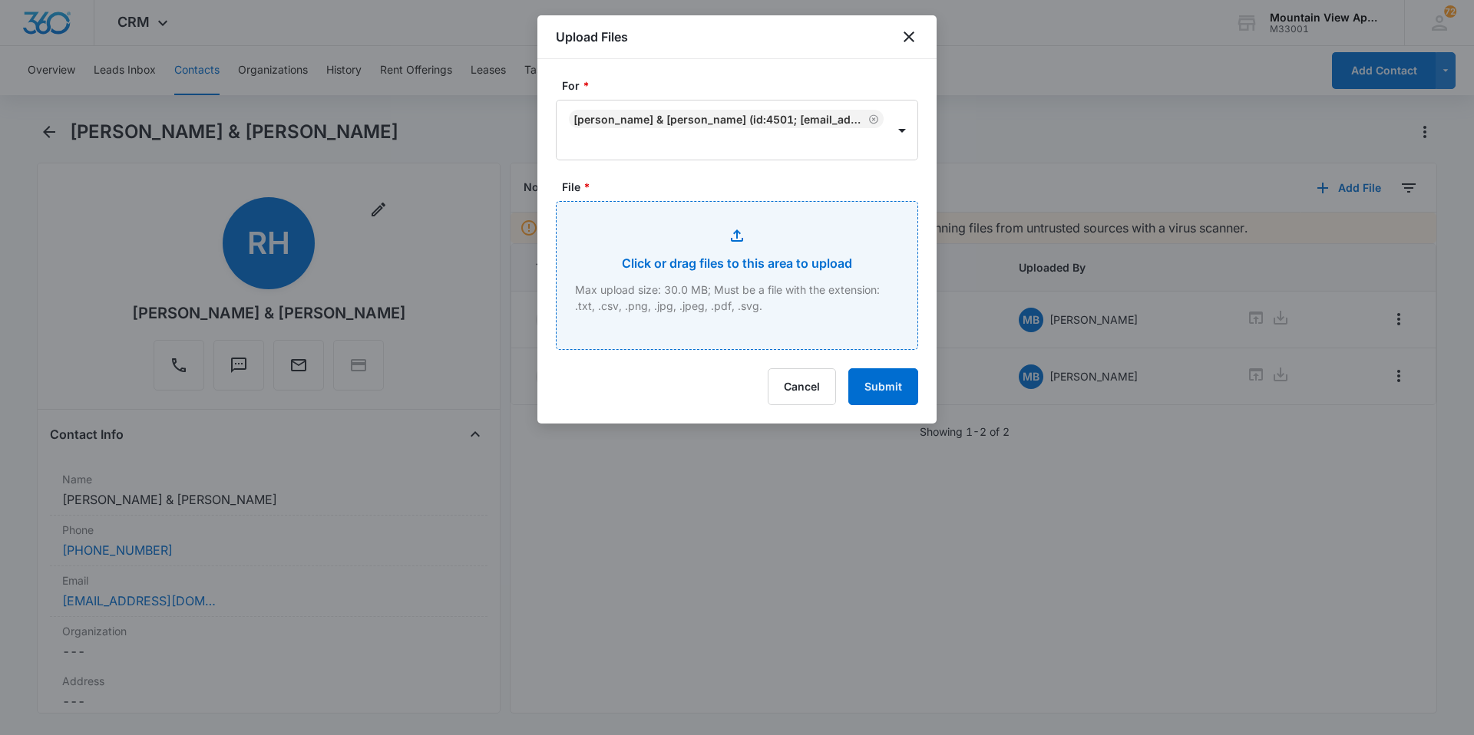
click at [706, 282] on input "File *" at bounding box center [737, 275] width 361 height 147
type input "C:\fakepath\[PHONE_NUMBER] Additional Addendum.pdf"
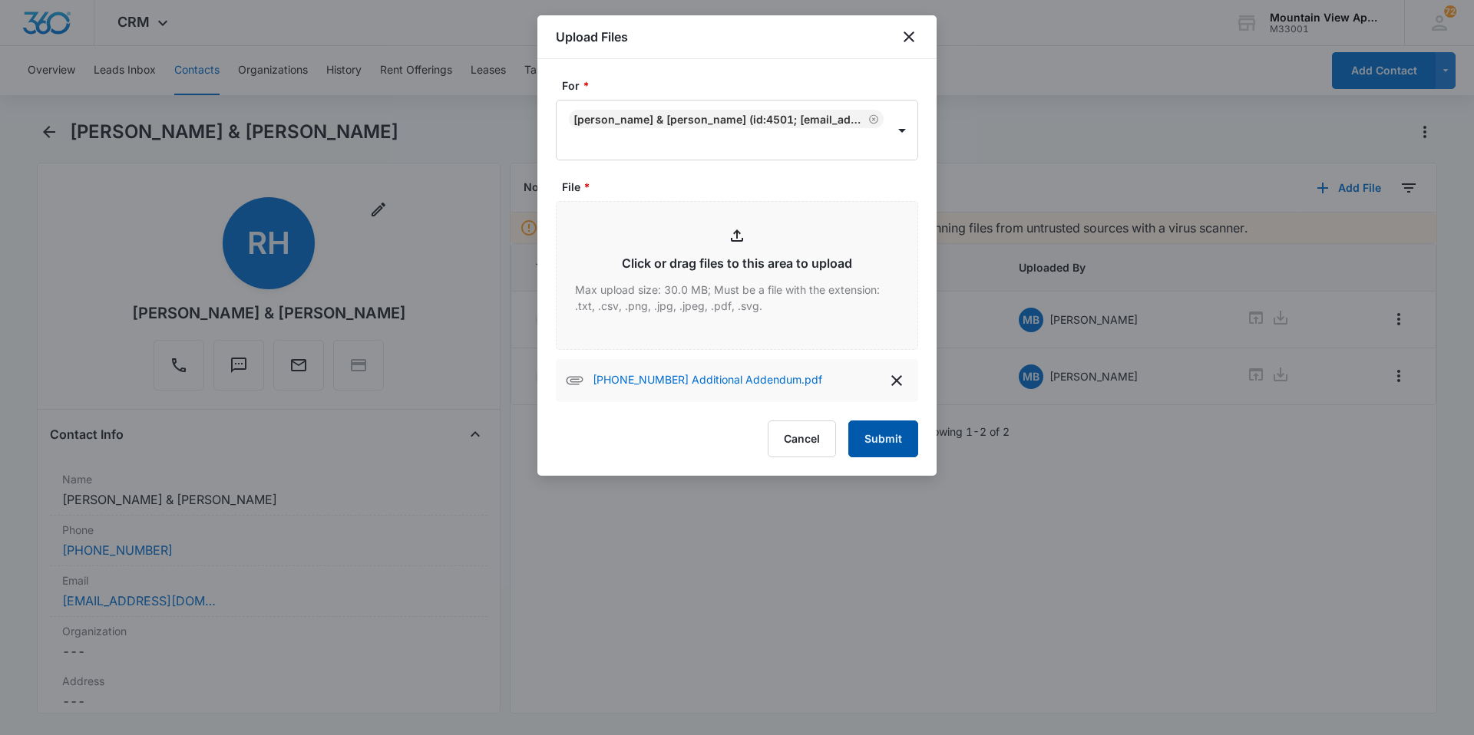
click at [894, 441] on button "Submit" at bounding box center [883, 439] width 70 height 37
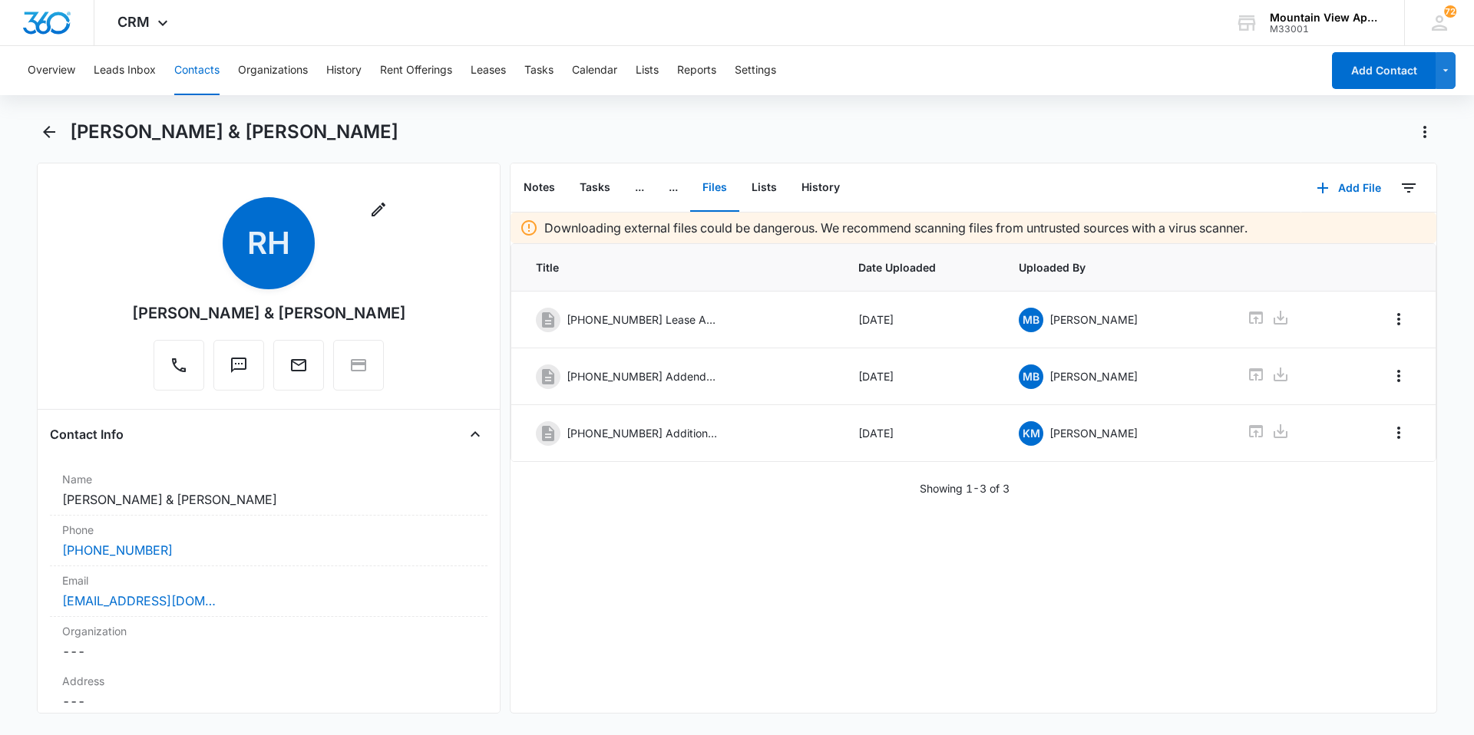
click at [195, 67] on button "Contacts" at bounding box center [196, 70] width 45 height 49
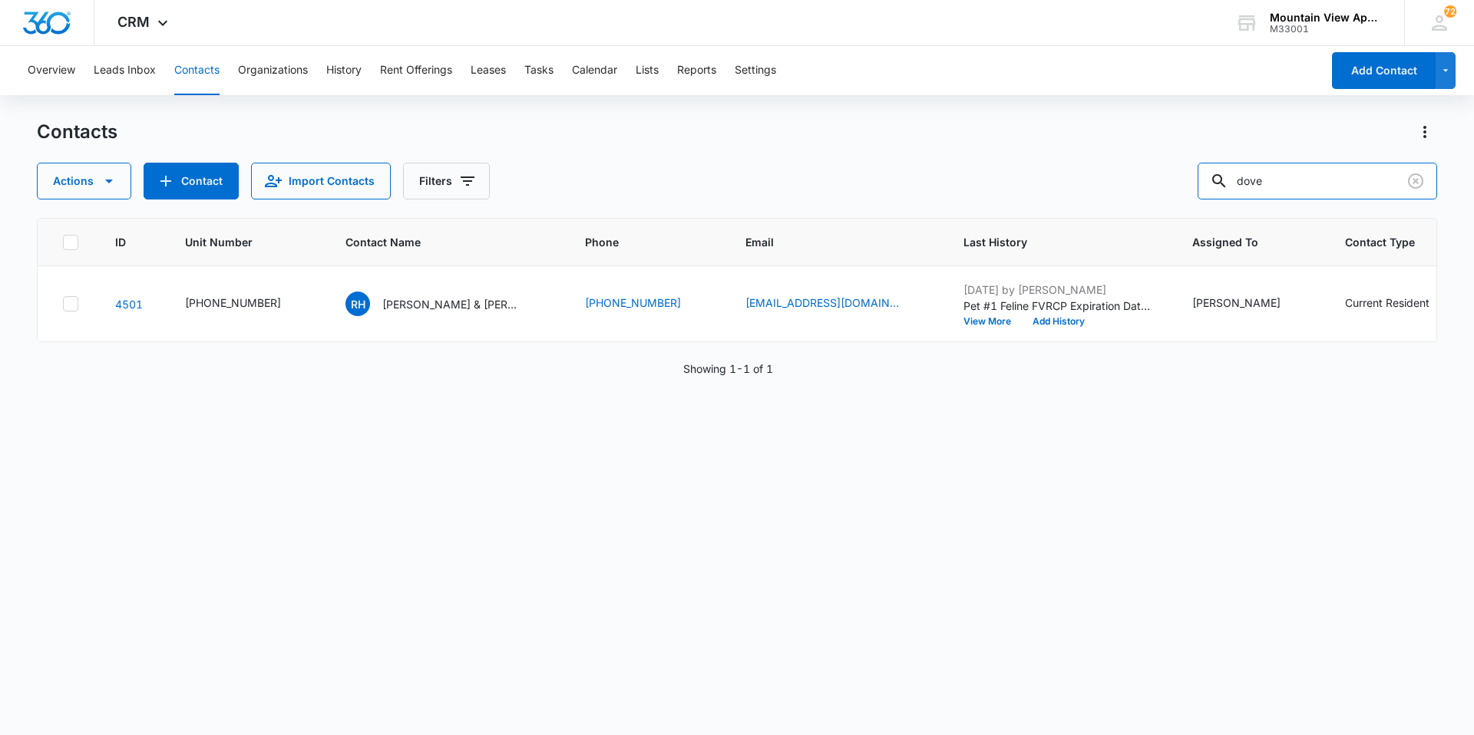
drag, startPoint x: 1162, startPoint y: 122, endPoint x: 0, endPoint y: 58, distance: 1163.3
click at [413, 68] on div "Overview Leads Inbox Contacts Organizations History Rent Offerings Leases Tasks…" at bounding box center [737, 390] width 1474 height 688
type input "[PERSON_NAME]"
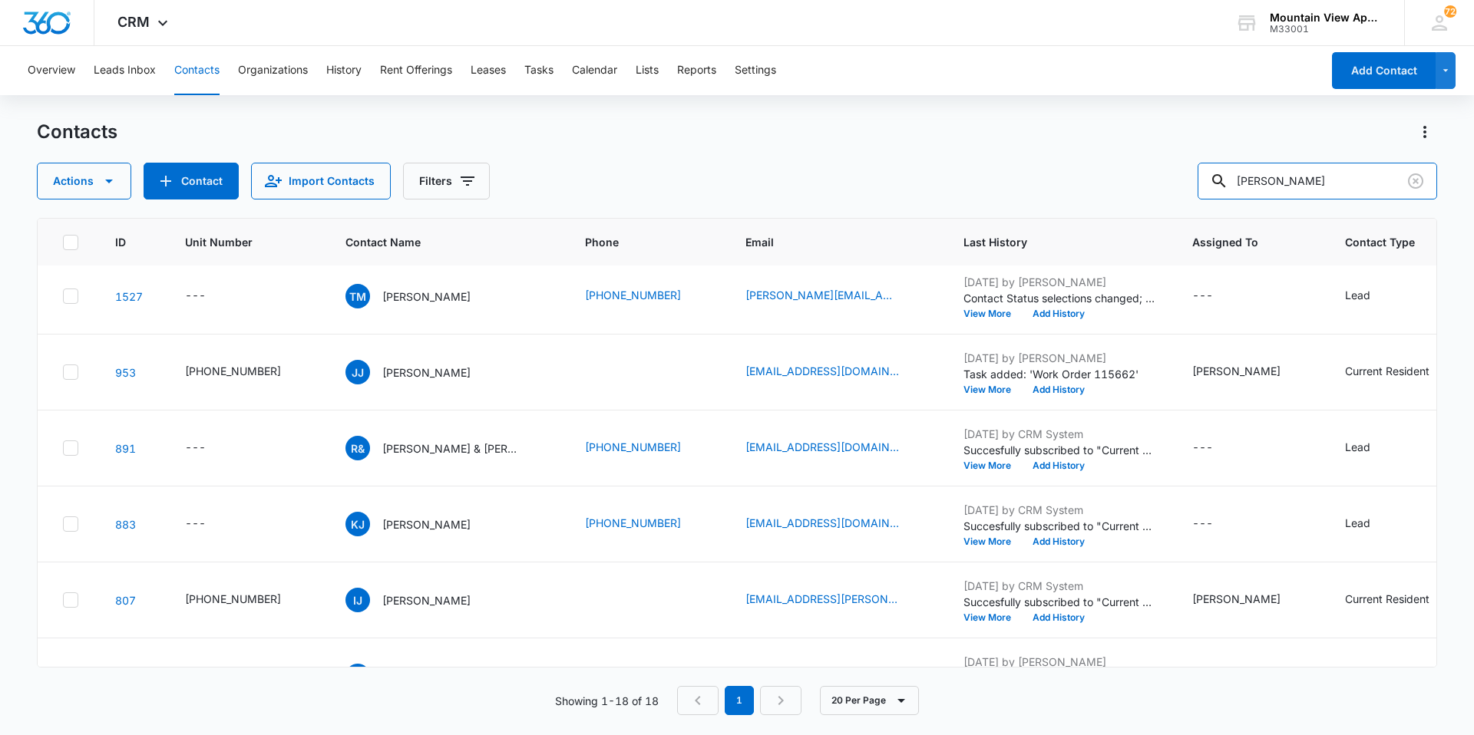
scroll to position [921, 0]
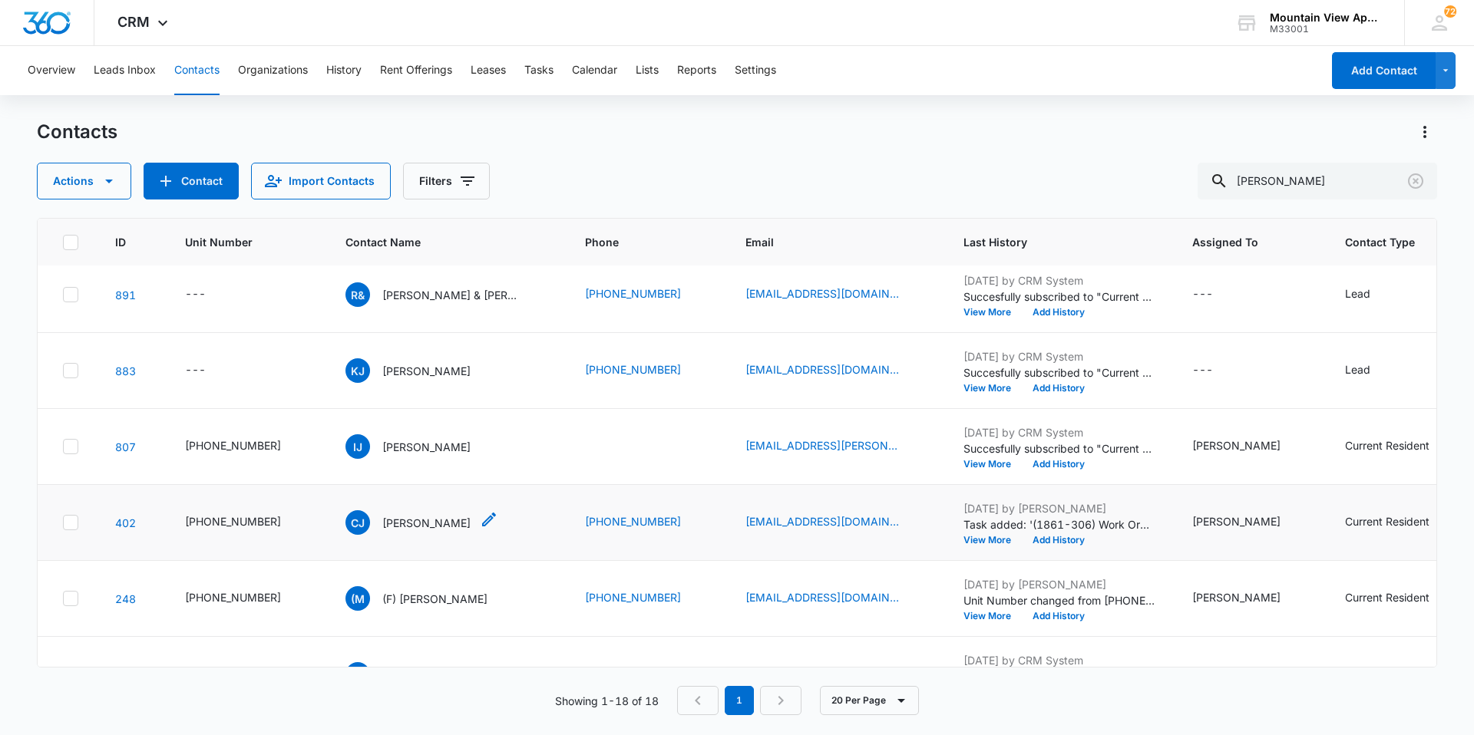
click at [424, 527] on p "[PERSON_NAME]" at bounding box center [426, 523] width 88 height 16
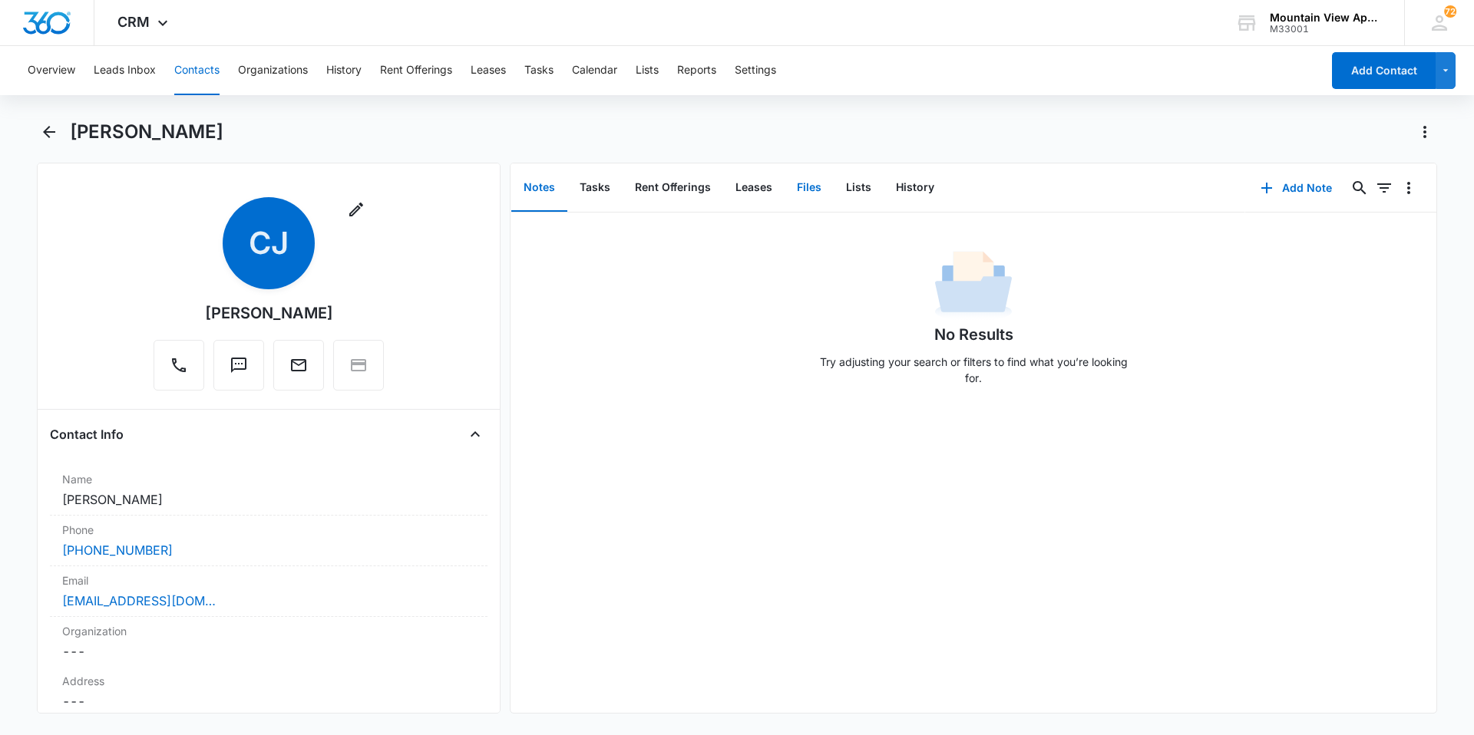
click at [811, 183] on button "Files" at bounding box center [809, 188] width 49 height 48
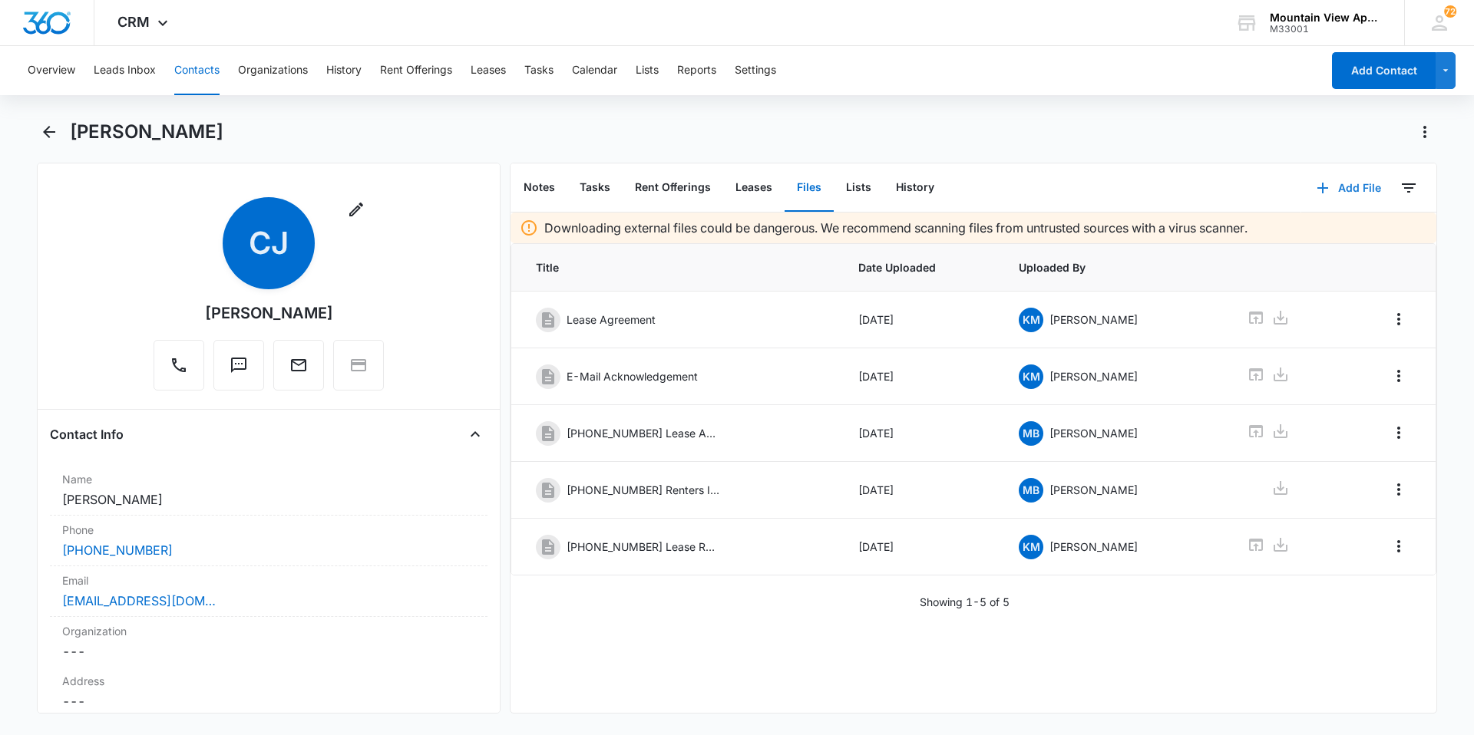
click at [1347, 193] on button "Add File" at bounding box center [1348, 188] width 95 height 37
click at [1340, 232] on div "Upload Files" at bounding box center [1327, 237] width 61 height 11
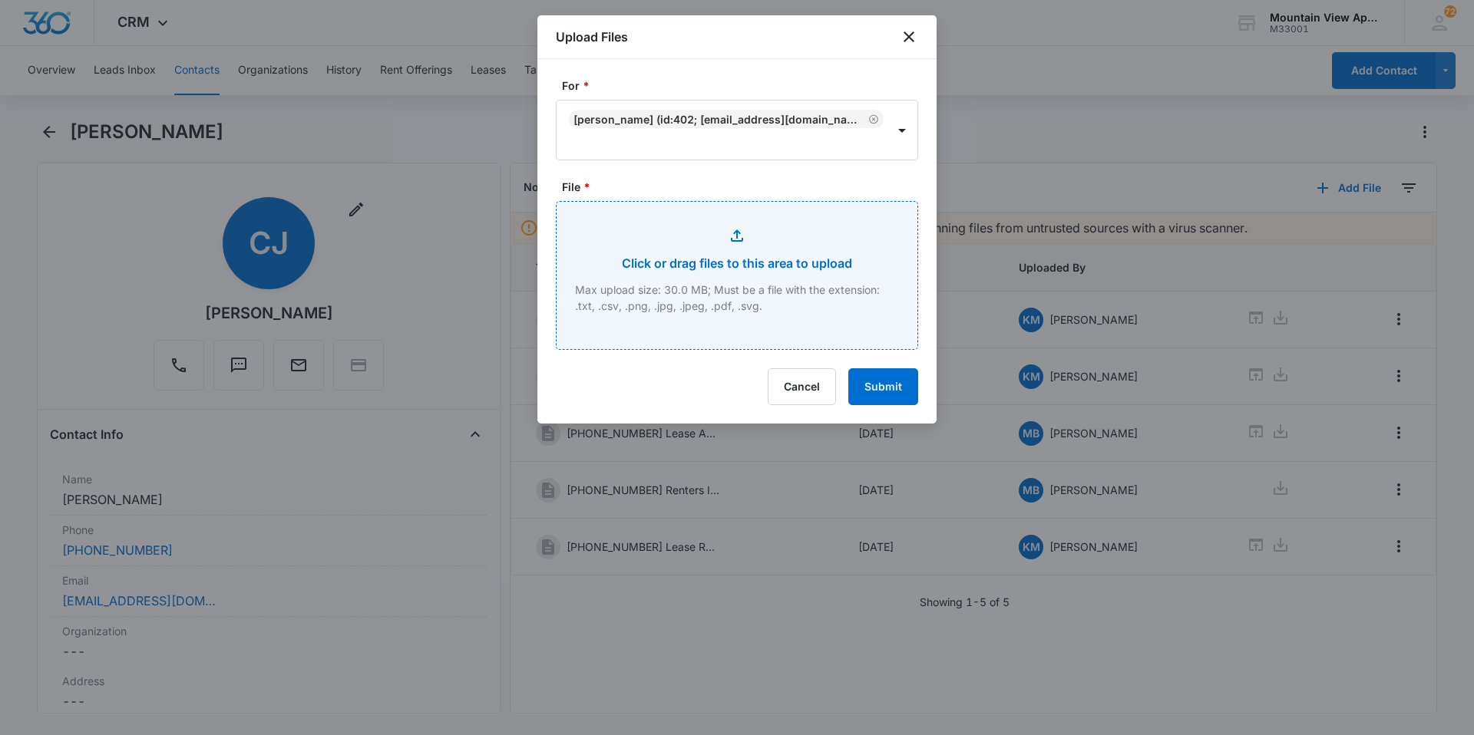
click at [690, 244] on input "File *" at bounding box center [737, 275] width 361 height 147
type input "C:\fakepath\[PHONE_NUMBER] Lease Renewal.pdf"
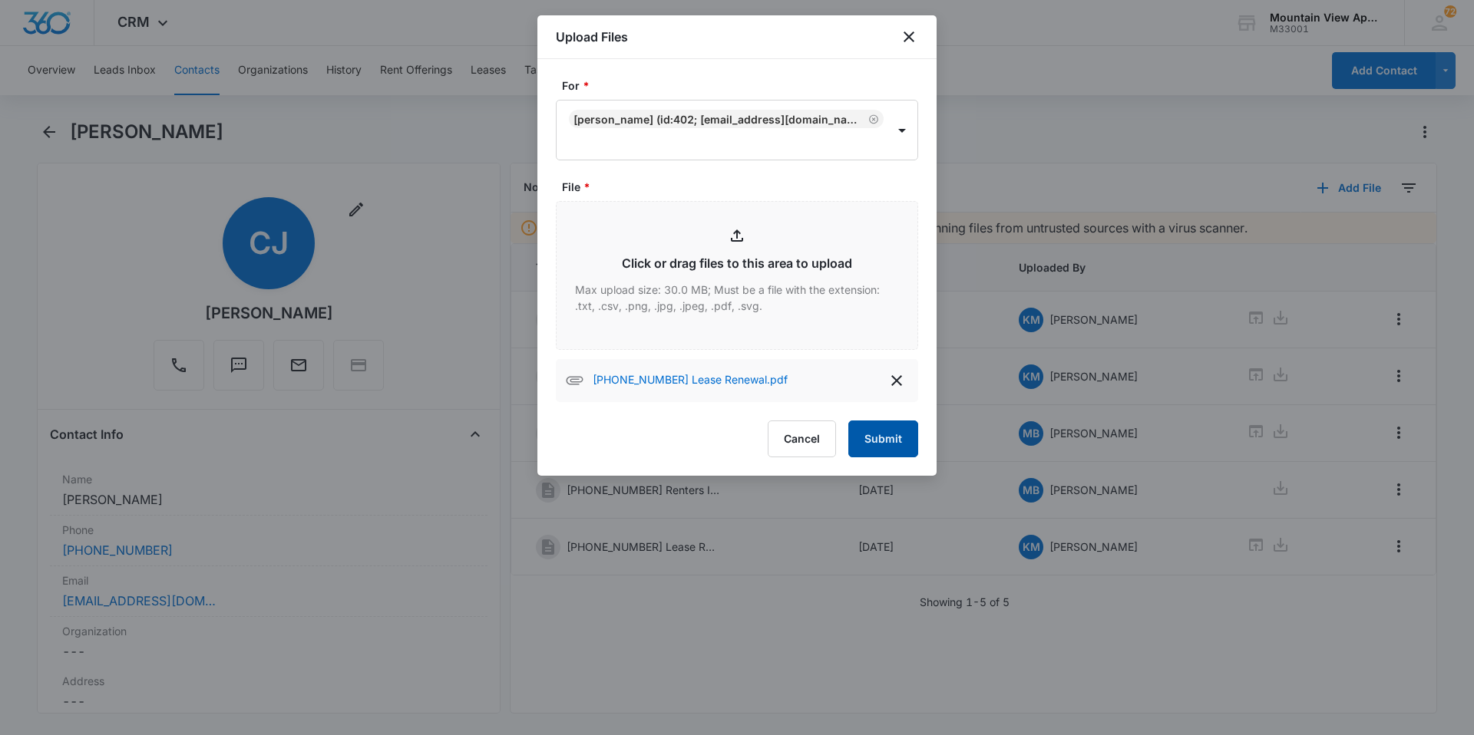
click at [886, 433] on button "Submit" at bounding box center [883, 439] width 70 height 37
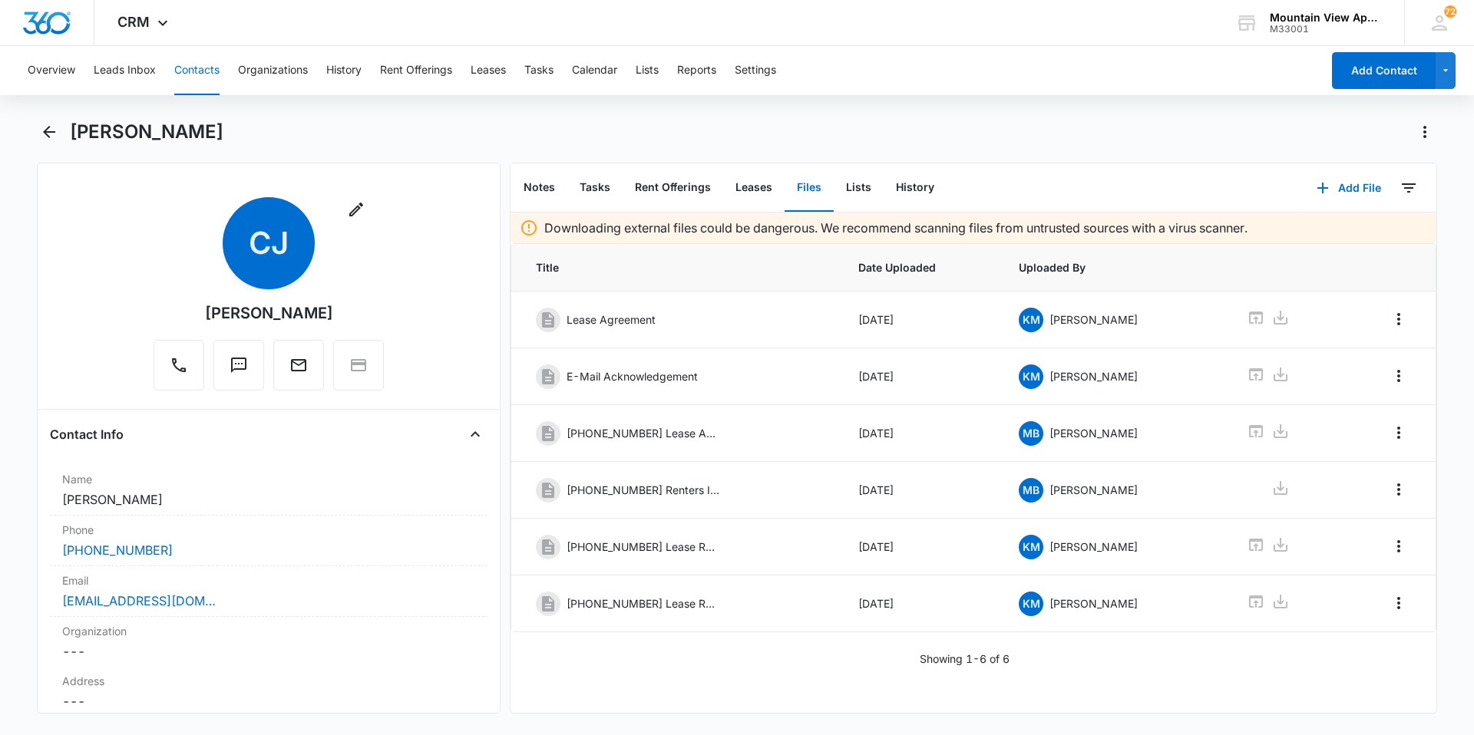
click at [187, 80] on button "Contacts" at bounding box center [196, 70] width 45 height 49
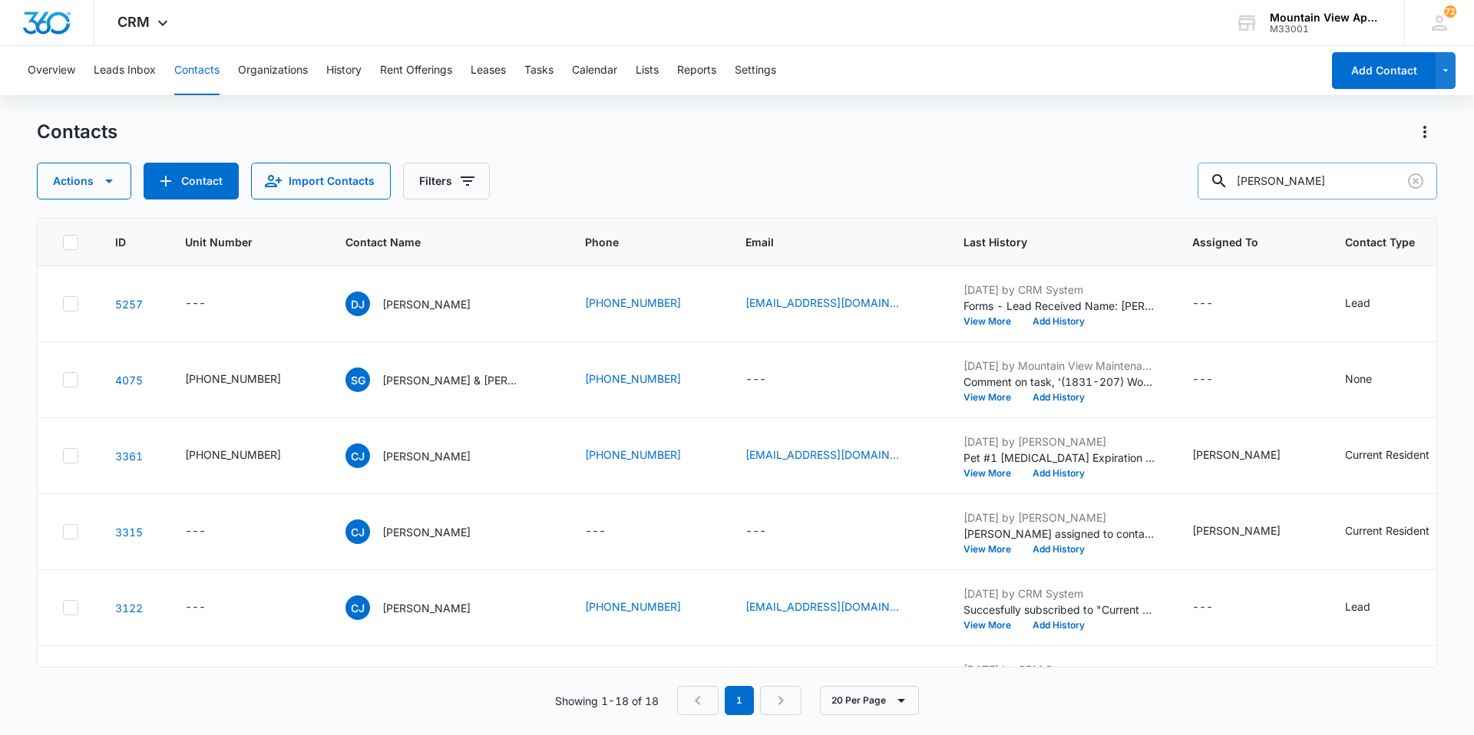
scroll to position [921, 0]
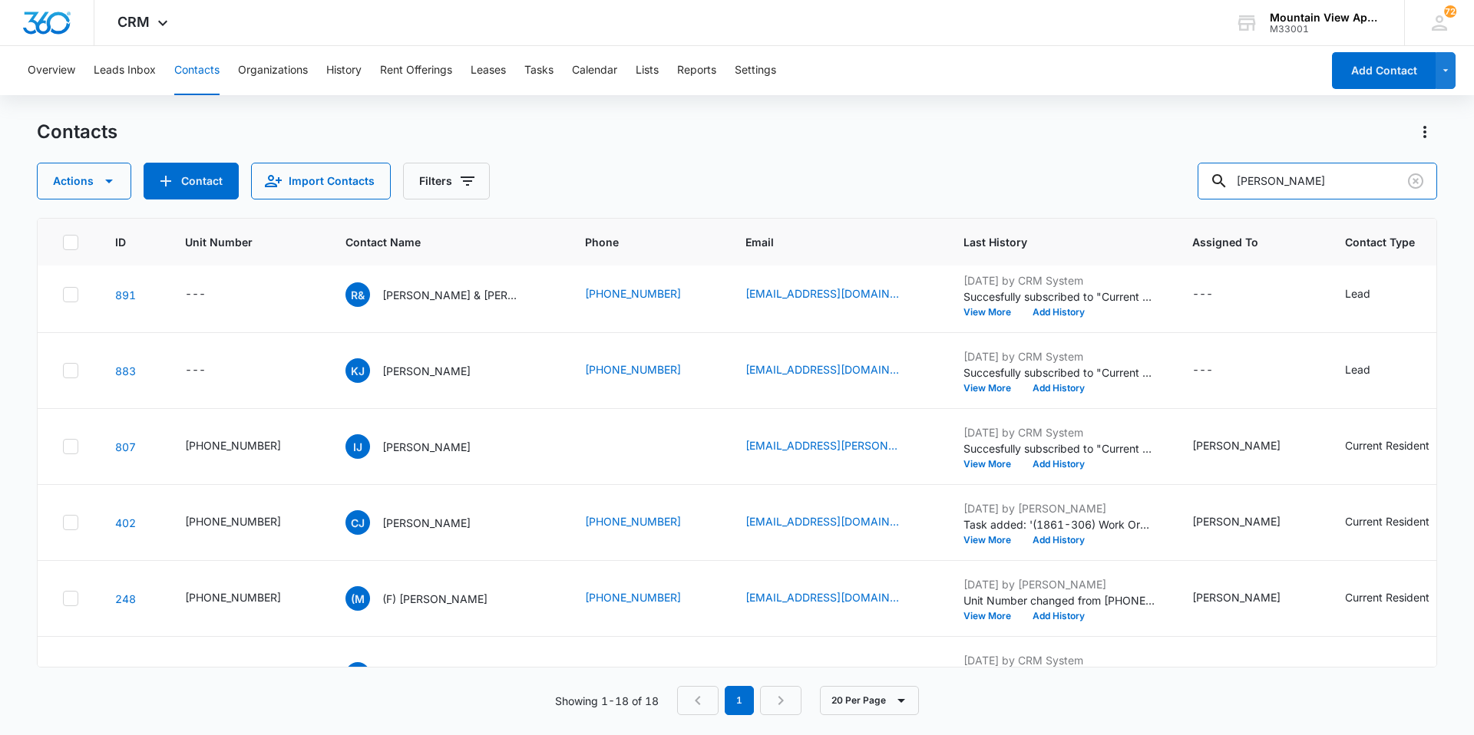
drag, startPoint x: 1323, startPoint y: 178, endPoint x: 0, endPoint y: -57, distance: 1343.4
click at [0, 0] on html "CRM Apps Reputation Websites Forms CRM Email Social Content Ads Intelligence Fi…" at bounding box center [737, 367] width 1474 height 735
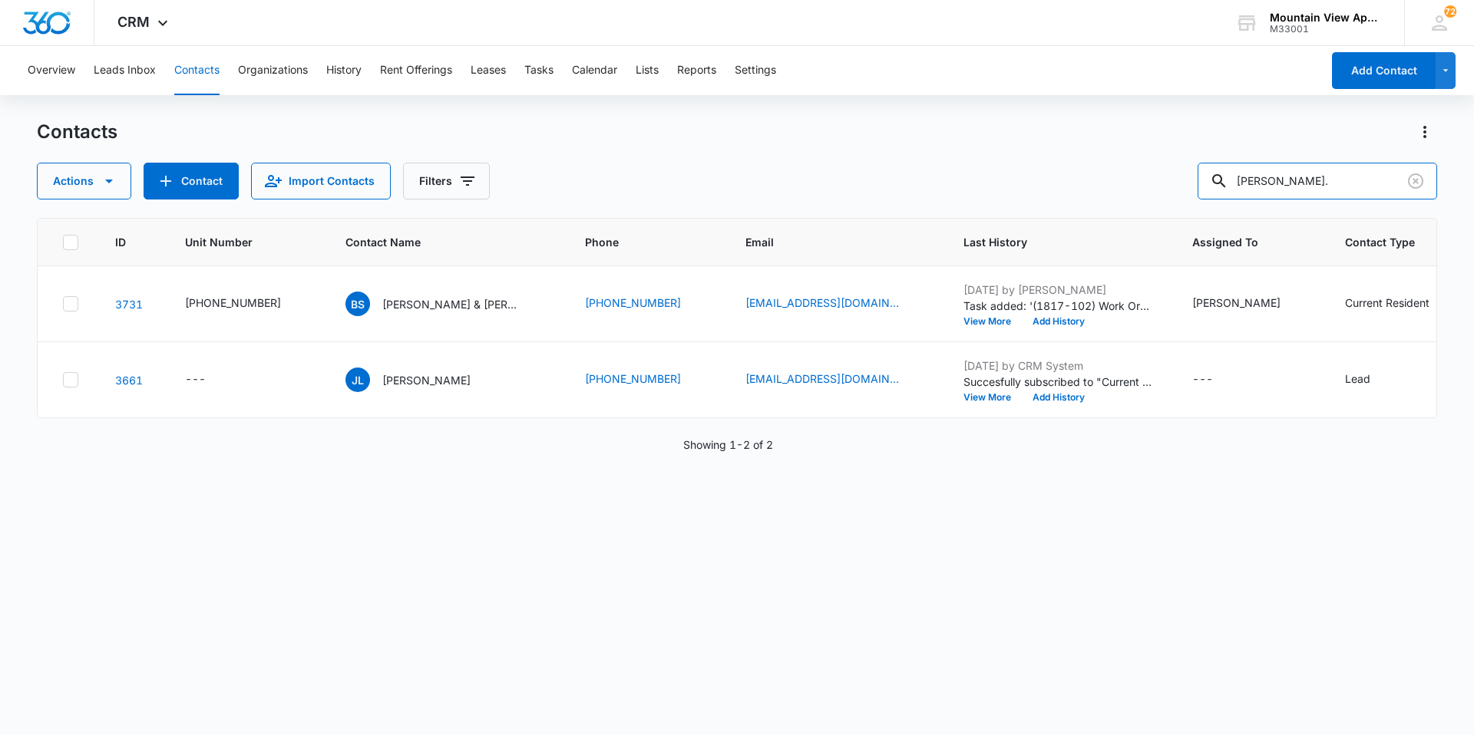
scroll to position [0, 0]
type input "[PERSON_NAME]."
click at [448, 306] on p "[PERSON_NAME] & [PERSON_NAME]" at bounding box center [451, 304] width 138 height 16
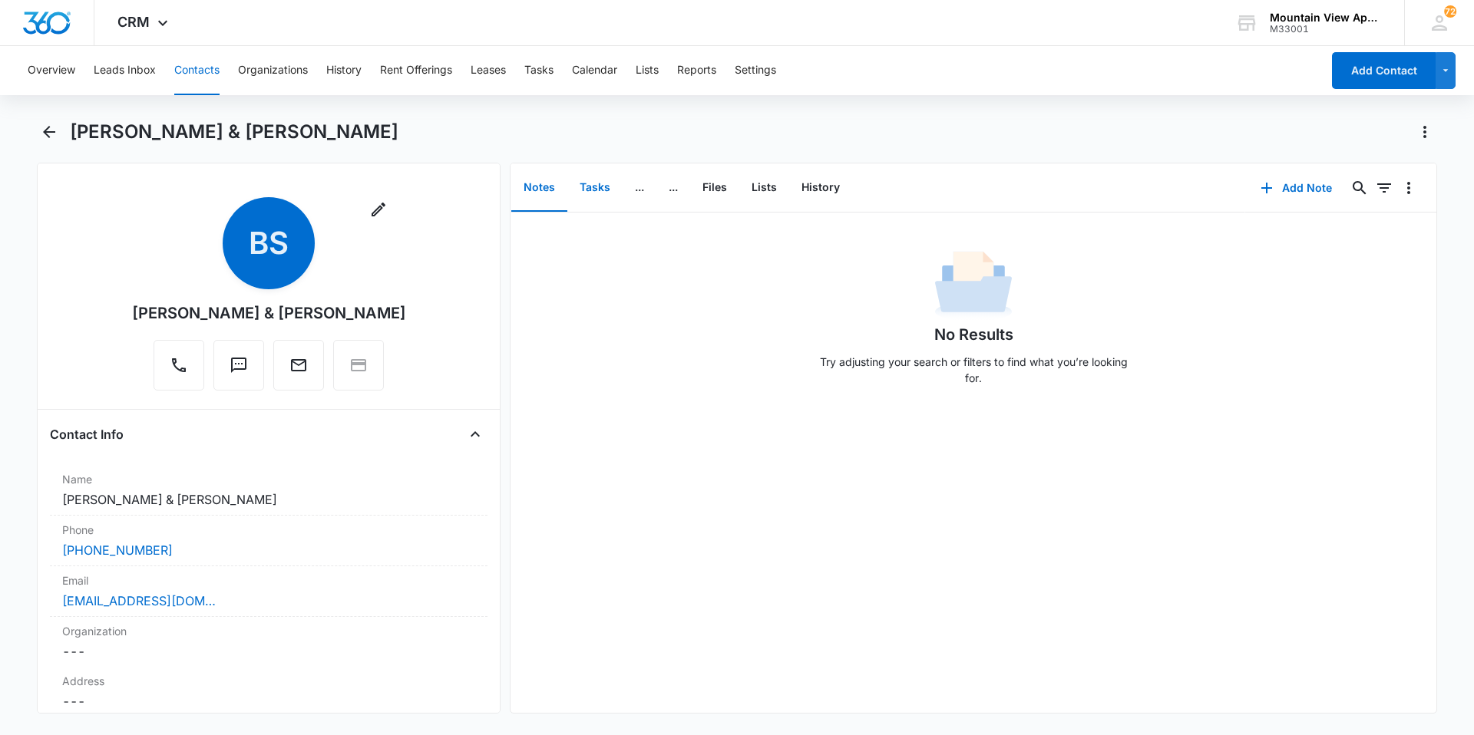
click at [577, 185] on button "Tasks" at bounding box center [594, 188] width 55 height 48
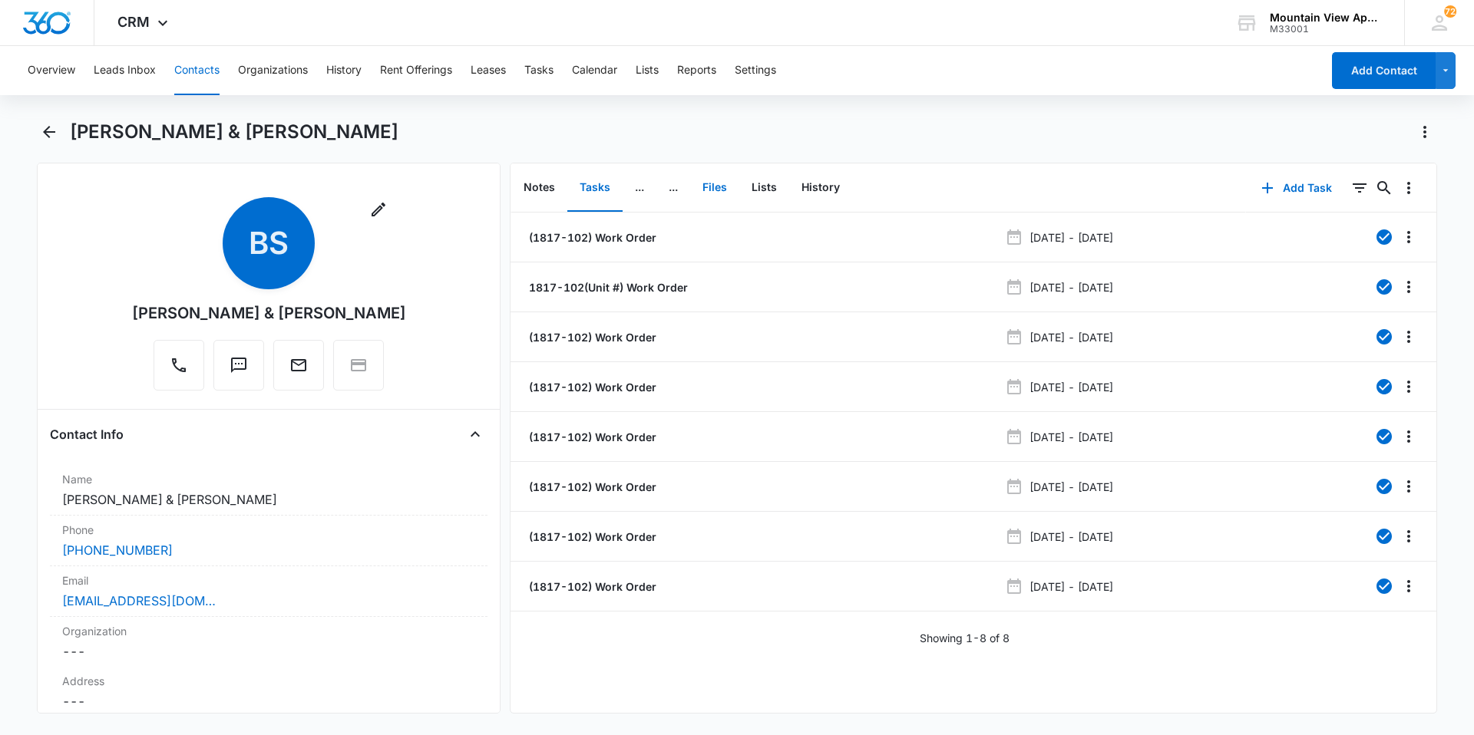
drag, startPoint x: 731, startPoint y: 187, endPoint x: 728, endPoint y: 196, distance: 9.7
click at [731, 187] on button "Files" at bounding box center [714, 188] width 49 height 48
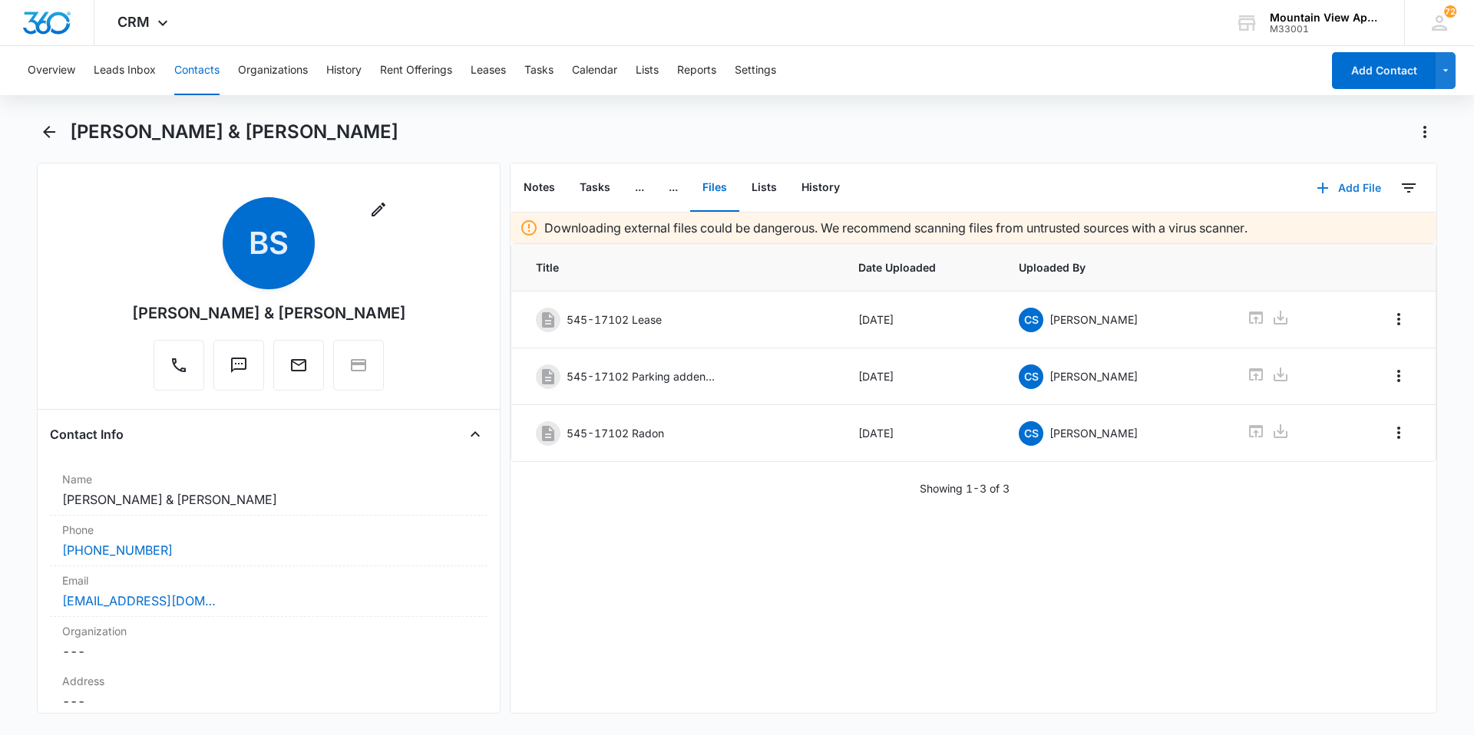
click at [1365, 183] on button "Add File" at bounding box center [1348, 188] width 95 height 37
click at [1307, 234] on div "Upload Files" at bounding box center [1327, 237] width 61 height 11
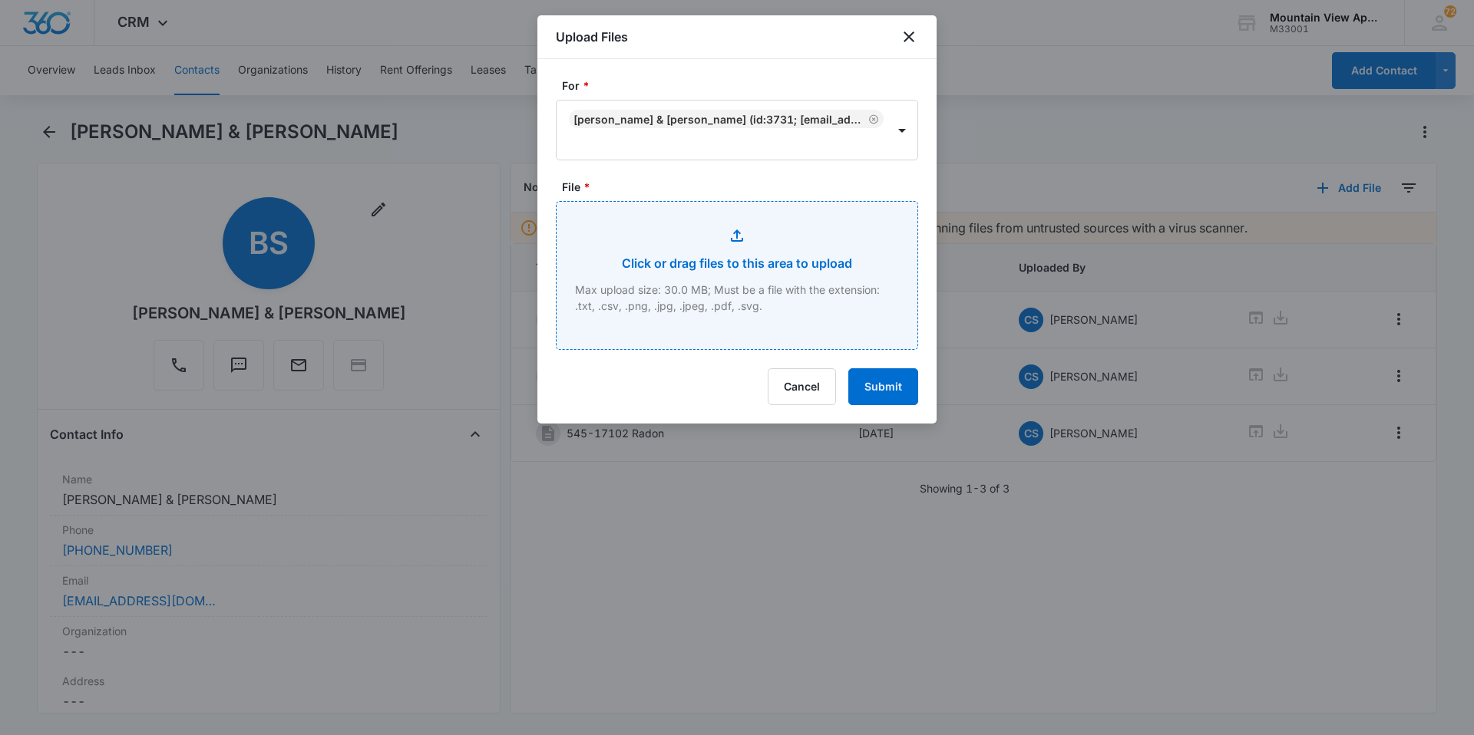
click at [642, 301] on input "File *" at bounding box center [737, 275] width 361 height 147
type input "C:\fakepath\[PHONE_NUMBER] Lease Renewal.pdf"
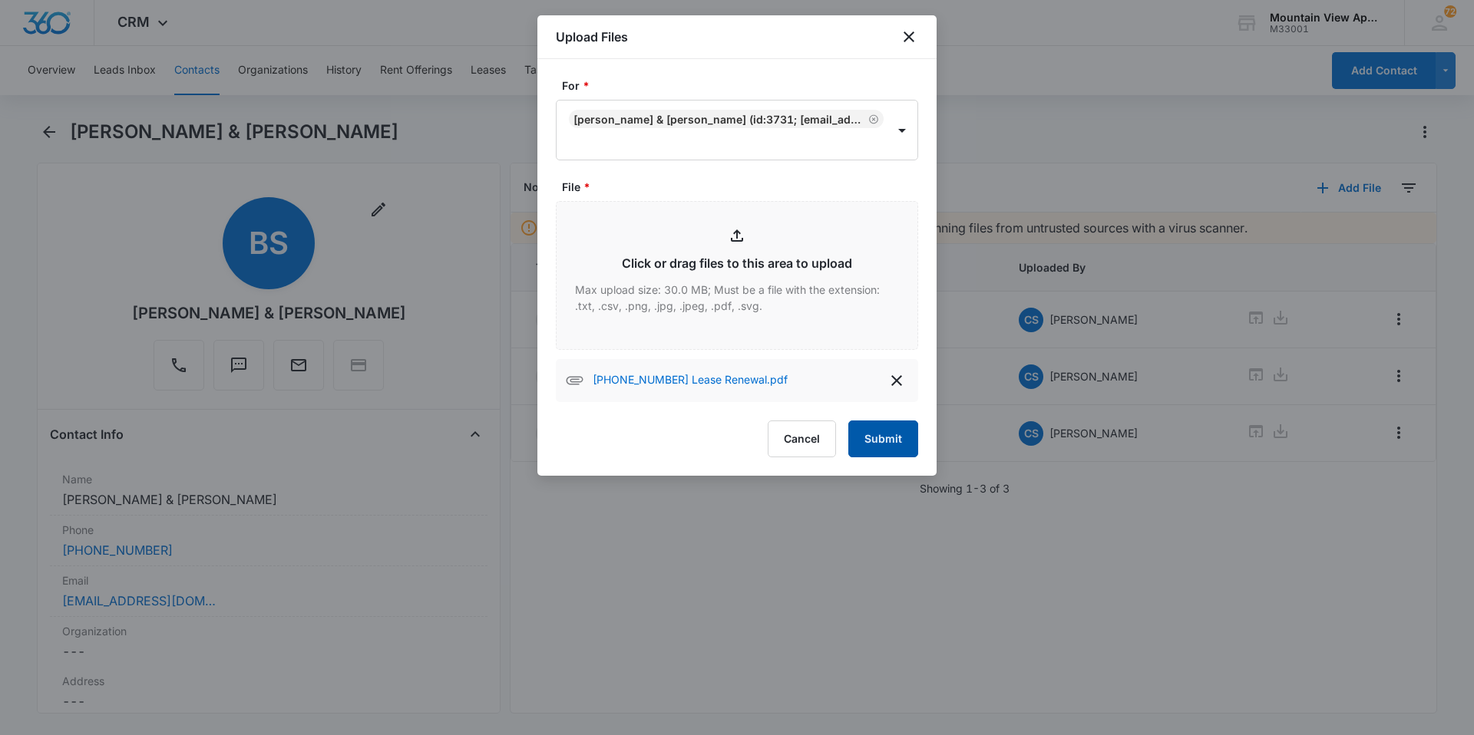
click at [888, 445] on button "Submit" at bounding box center [883, 439] width 70 height 37
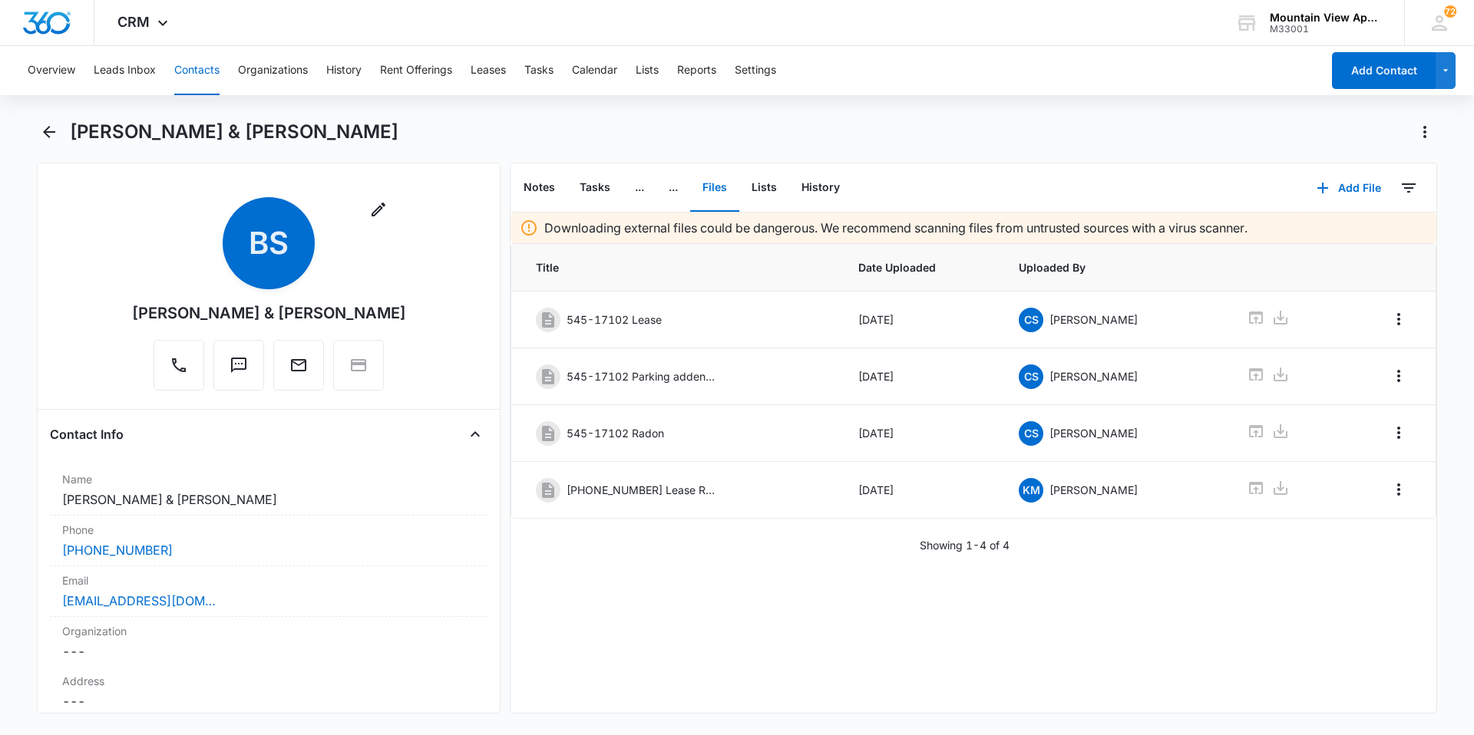
click at [191, 76] on button "Contacts" at bounding box center [196, 70] width 45 height 49
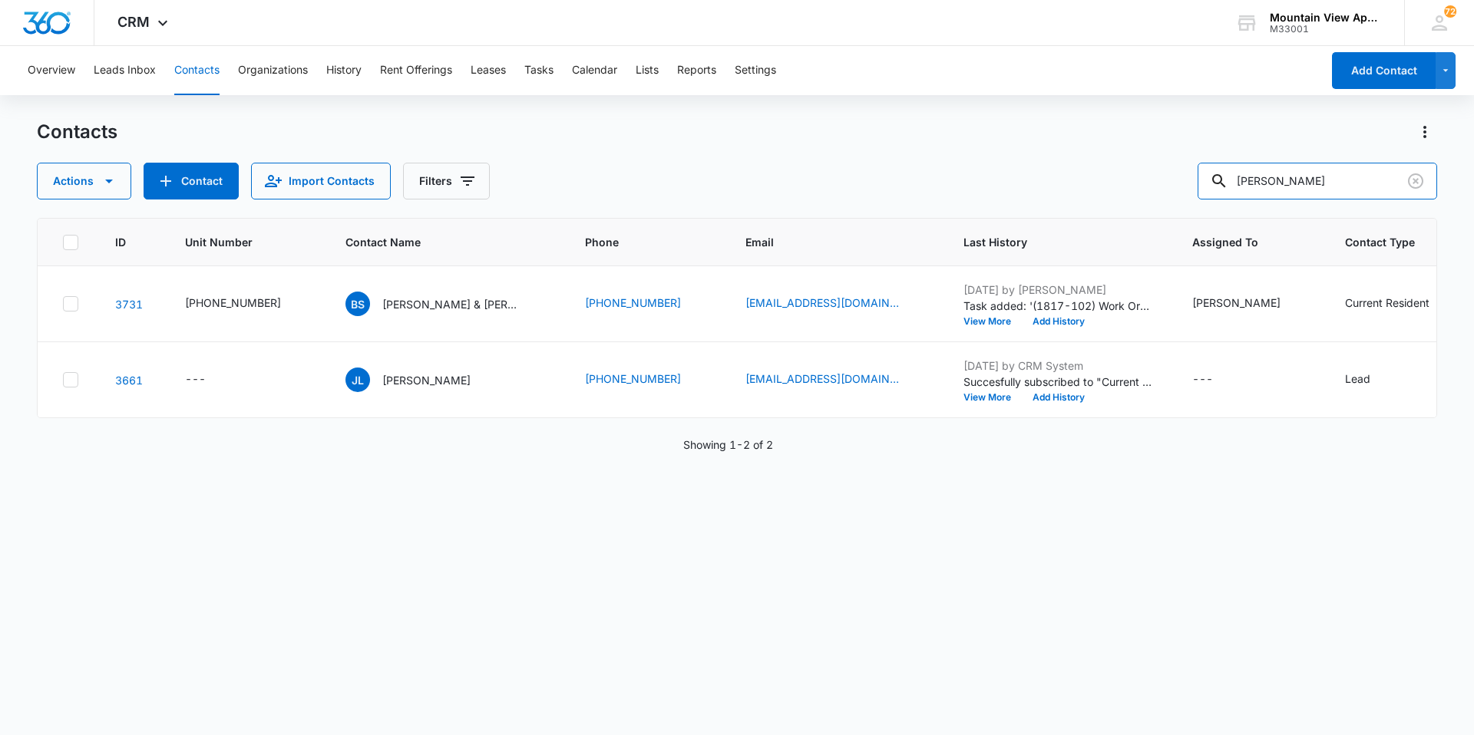
drag, startPoint x: 1364, startPoint y: 189, endPoint x: 897, endPoint y: 52, distance: 486.4
click at [916, 57] on div "Overview Leads Inbox Contacts Organizations History Rent Offerings Leases Tasks…" at bounding box center [737, 390] width 1474 height 688
type input "[PERSON_NAME]"
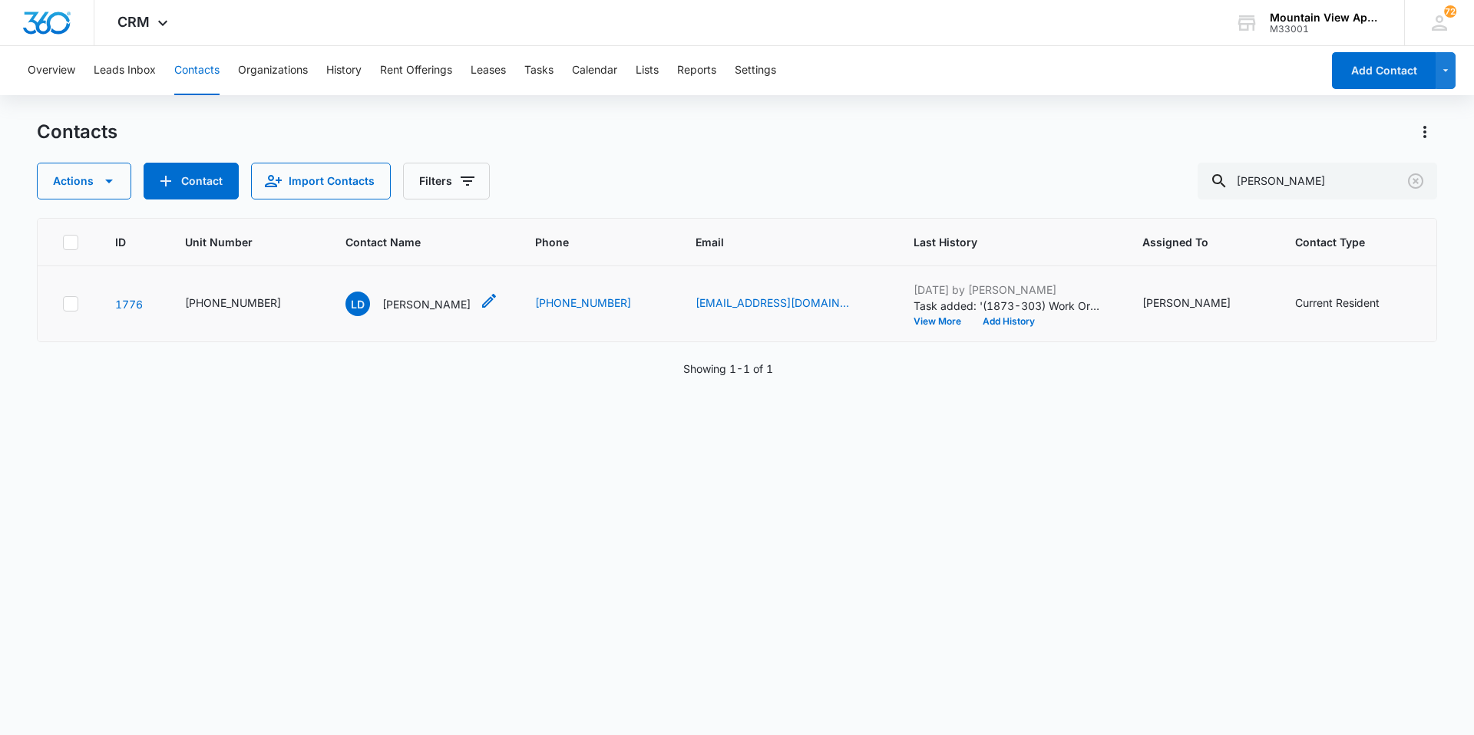
click at [409, 300] on p "[PERSON_NAME]" at bounding box center [426, 304] width 88 height 16
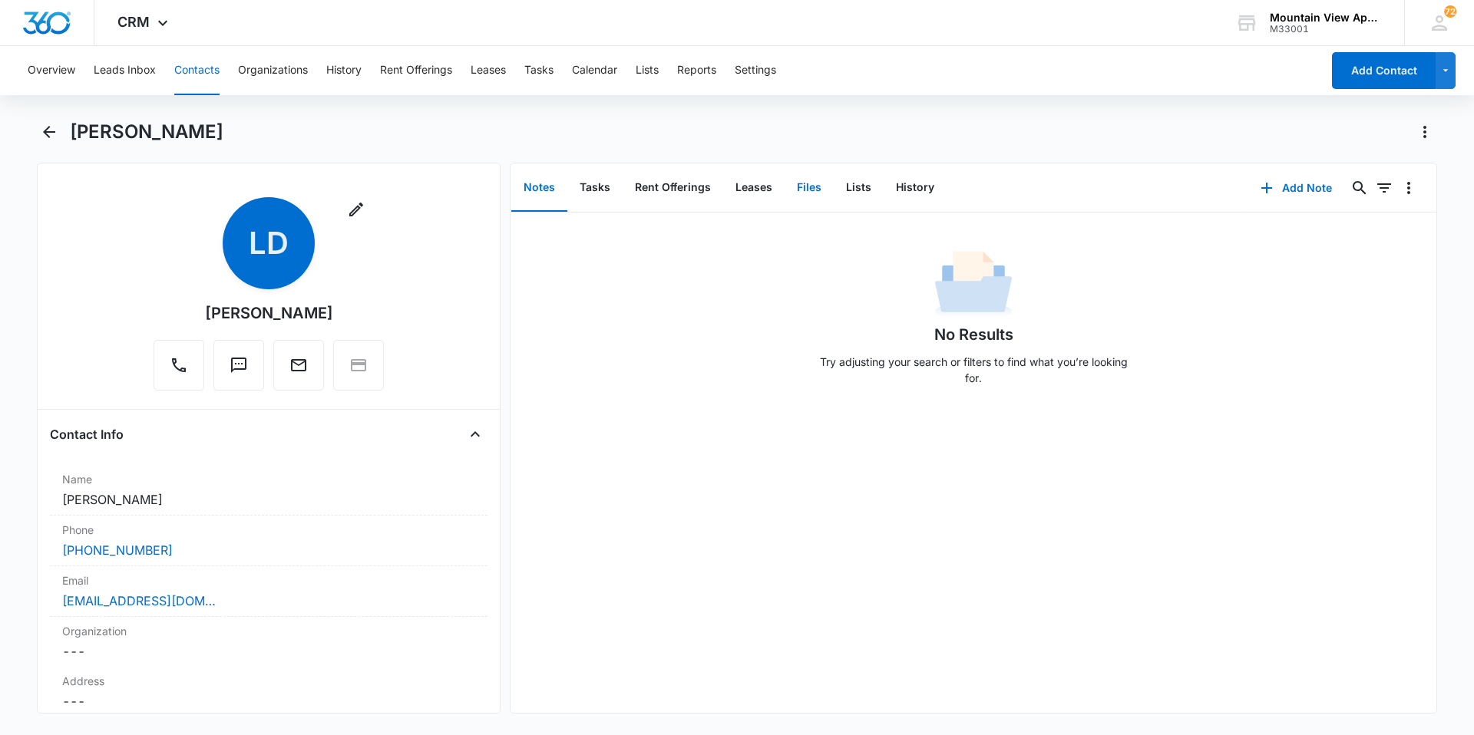
click at [811, 187] on button "Files" at bounding box center [809, 188] width 49 height 48
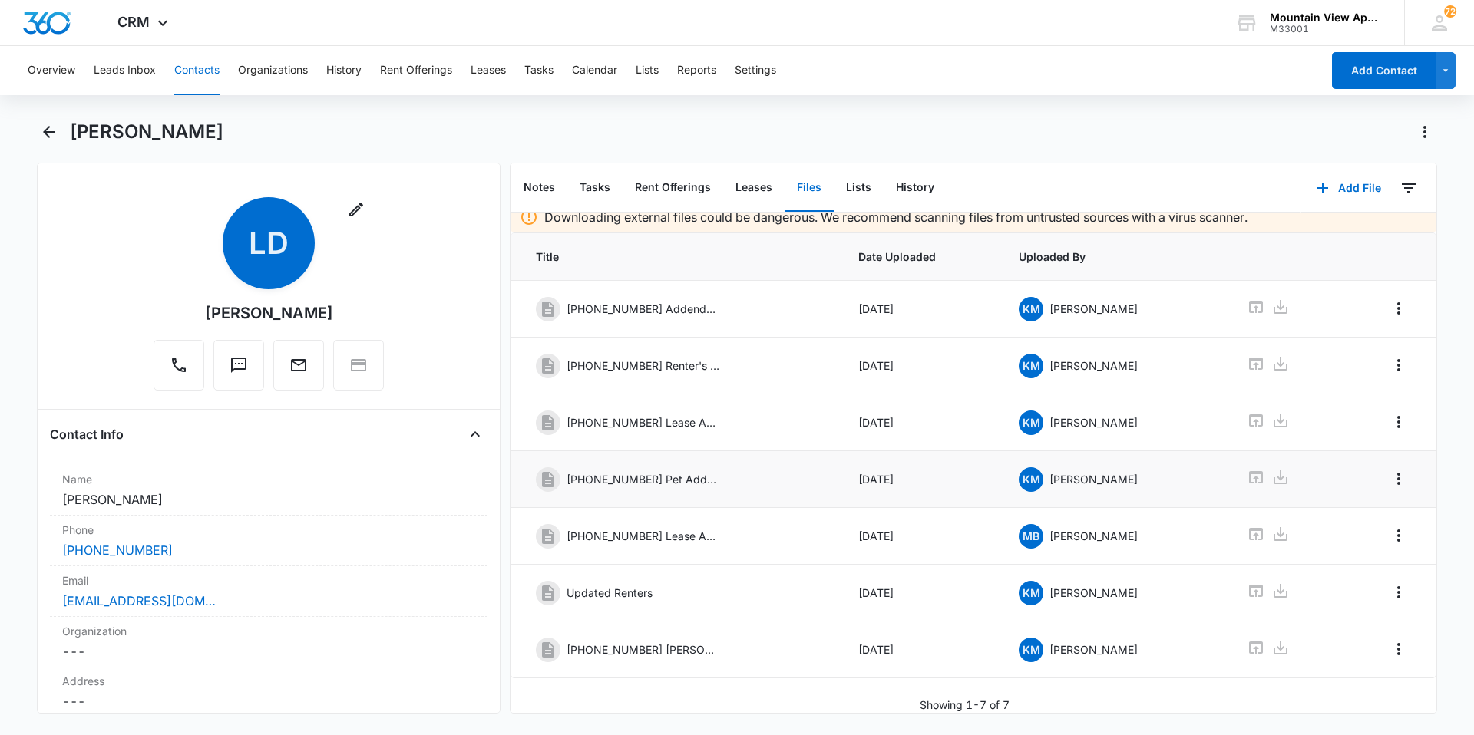
scroll to position [22, 0]
click at [1337, 183] on button "Add File" at bounding box center [1348, 188] width 95 height 37
click at [1313, 242] on div "Upload Files" at bounding box center [1327, 237] width 61 height 11
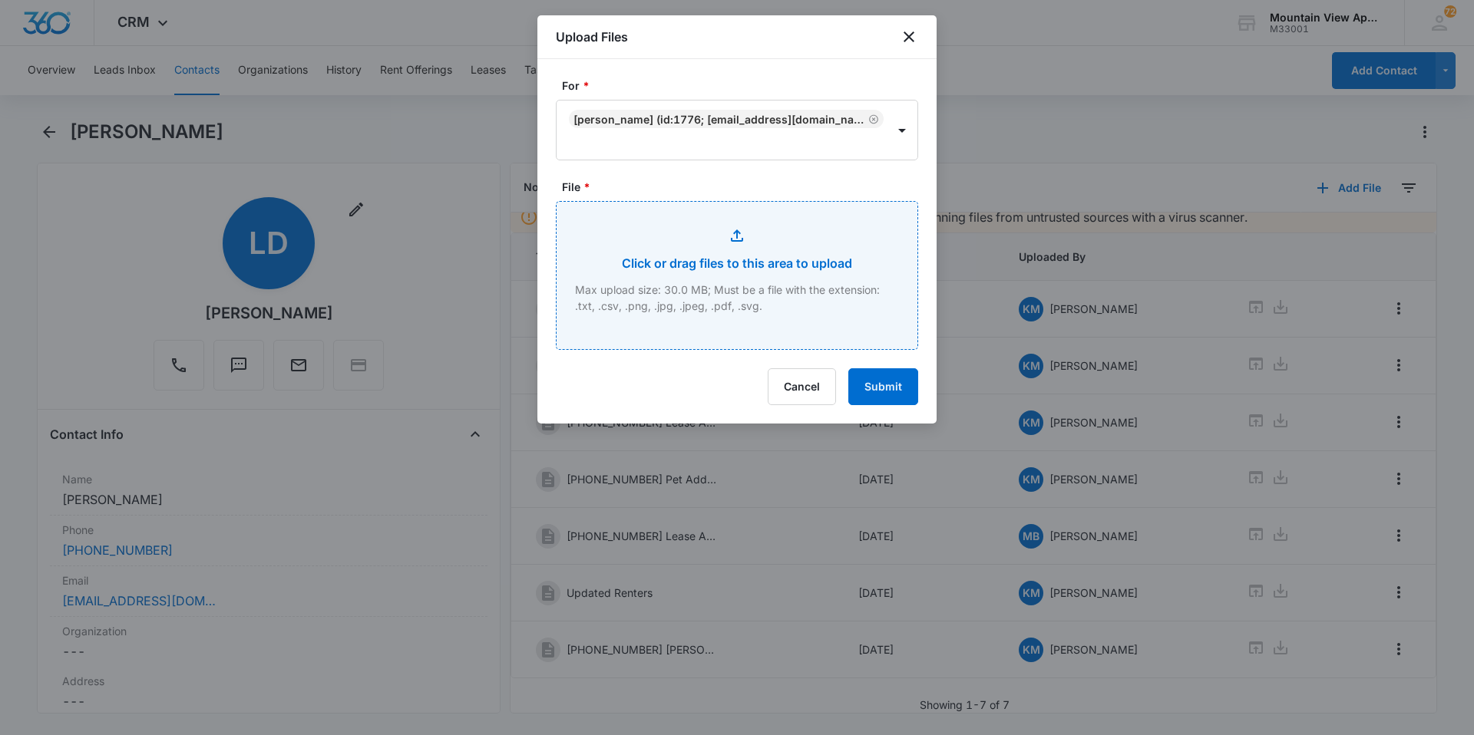
click at [693, 289] on input "File *" at bounding box center [737, 275] width 361 height 147
type input "C:\fakepath\[PHONE_NUMBER] Additional Addendum.pdf"
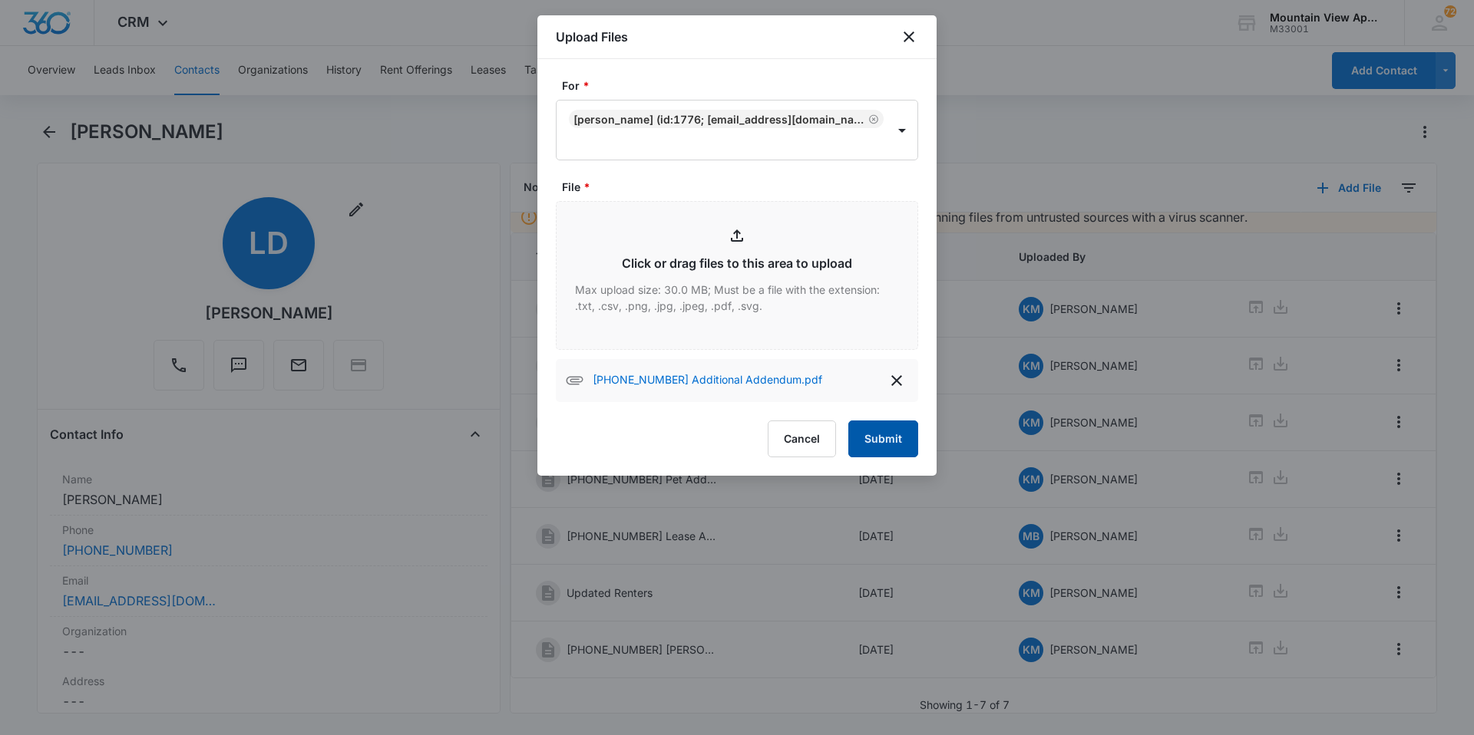
click at [889, 445] on button "Submit" at bounding box center [883, 439] width 70 height 37
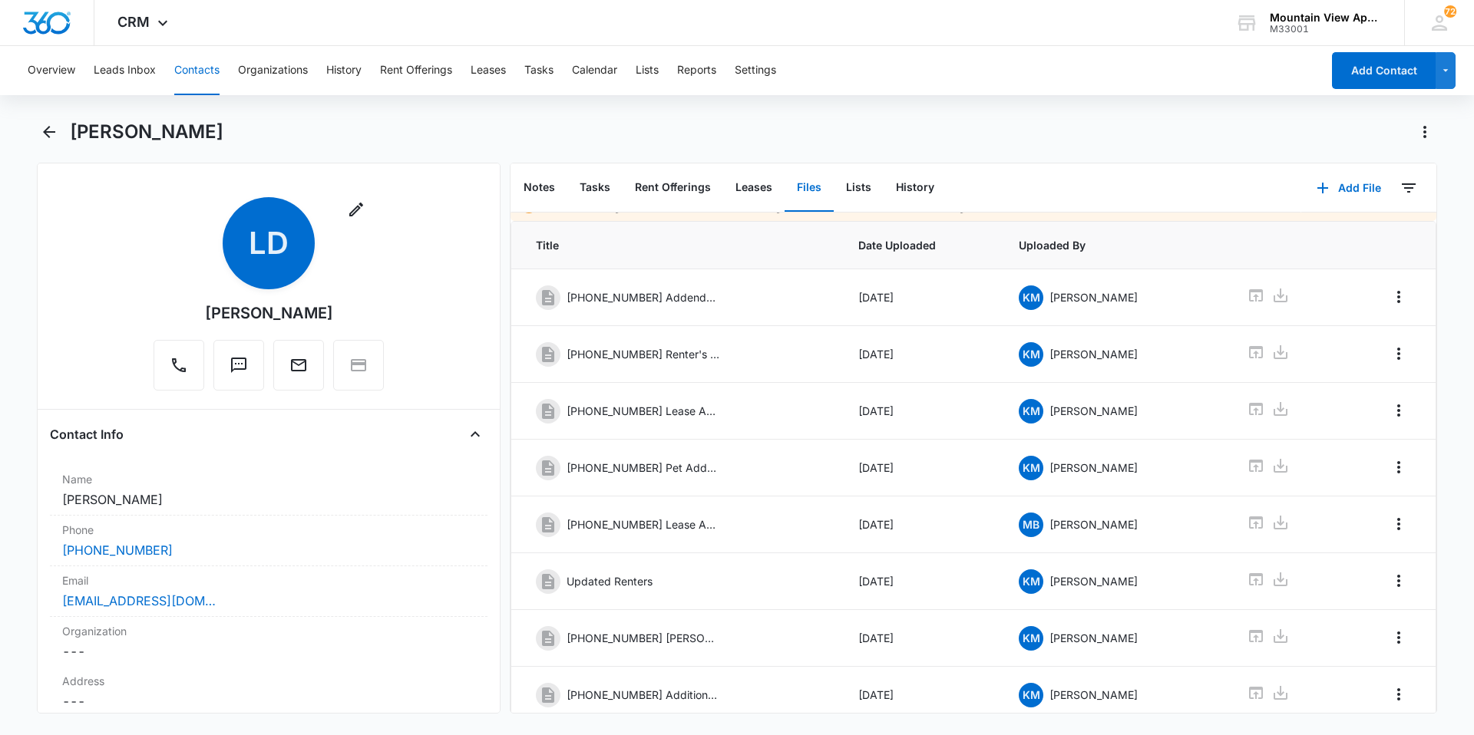
click at [218, 70] on button "Contacts" at bounding box center [196, 70] width 45 height 49
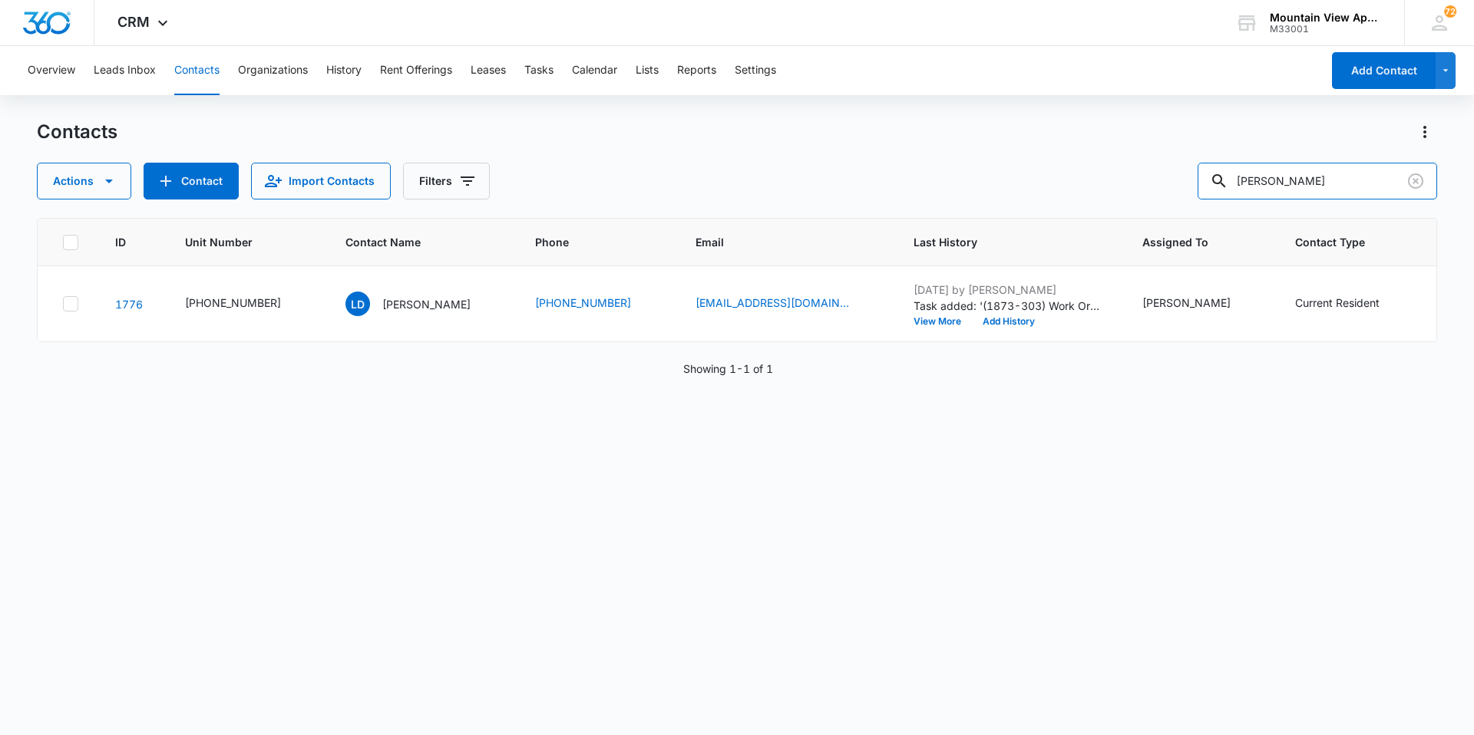
drag, startPoint x: 1310, startPoint y: 184, endPoint x: 693, endPoint y: 116, distance: 621.0
click at [693, 116] on div "Overview Leads Inbox Contacts Organizations History Rent Offerings Leases Tasks…" at bounding box center [737, 390] width 1474 height 688
type input "bie"
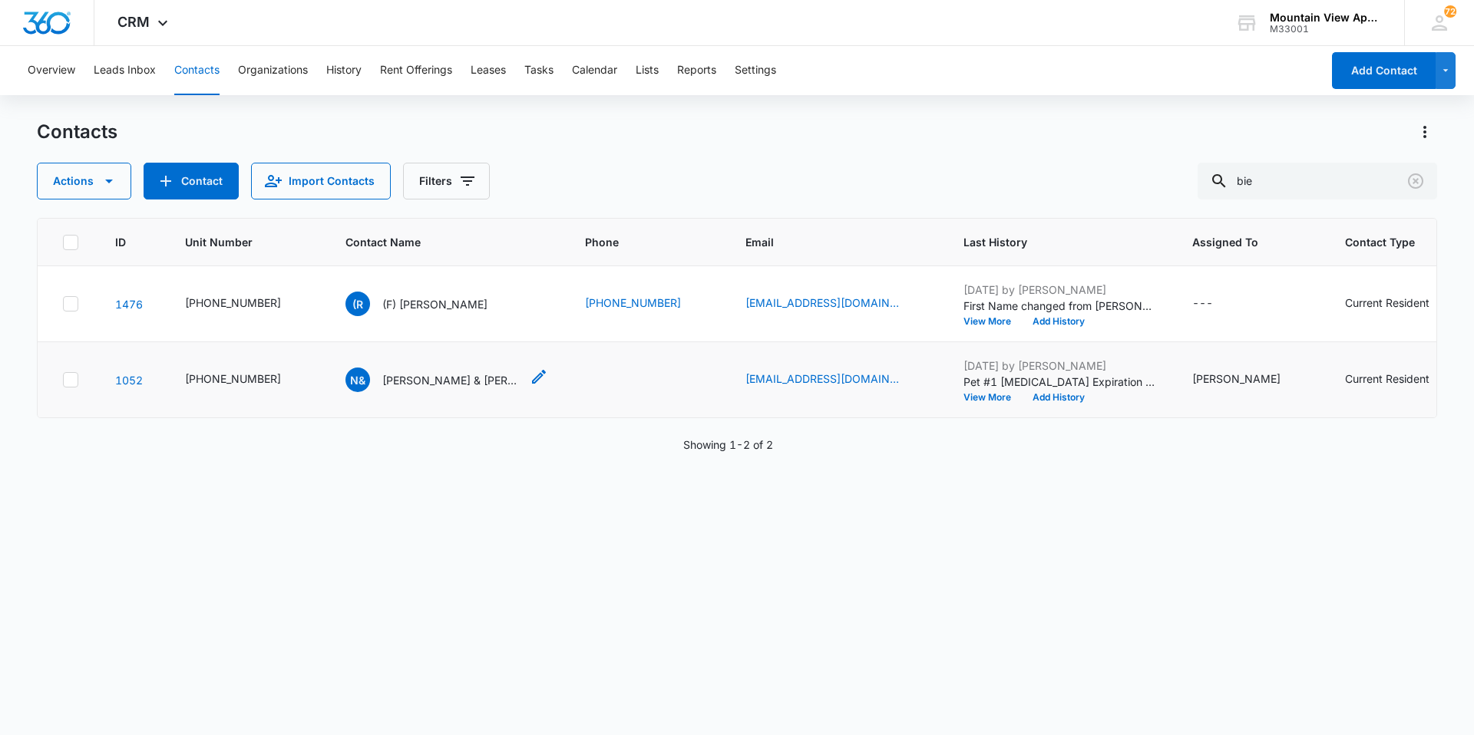
click at [464, 383] on p "[PERSON_NAME] & [PERSON_NAME]" at bounding box center [451, 380] width 138 height 16
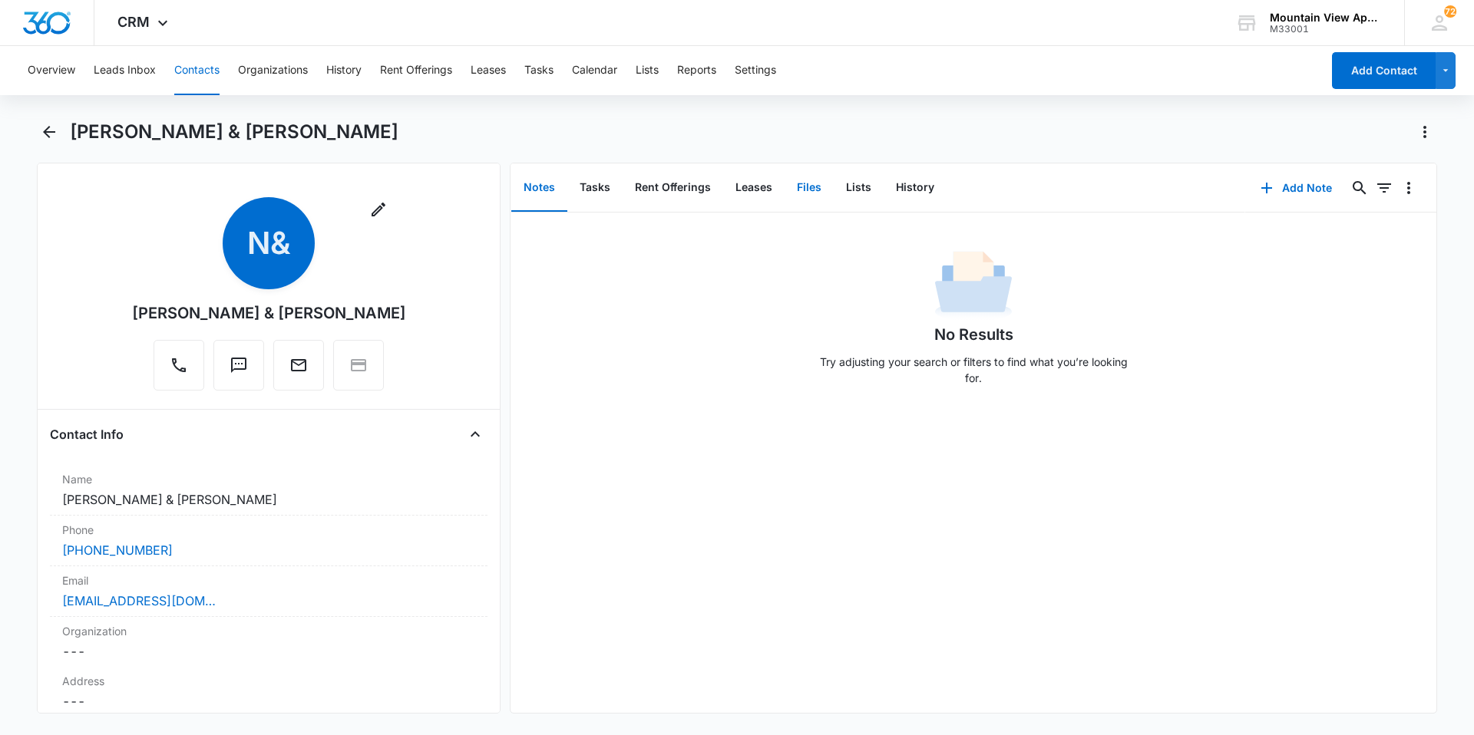
click at [811, 193] on button "Files" at bounding box center [809, 188] width 49 height 48
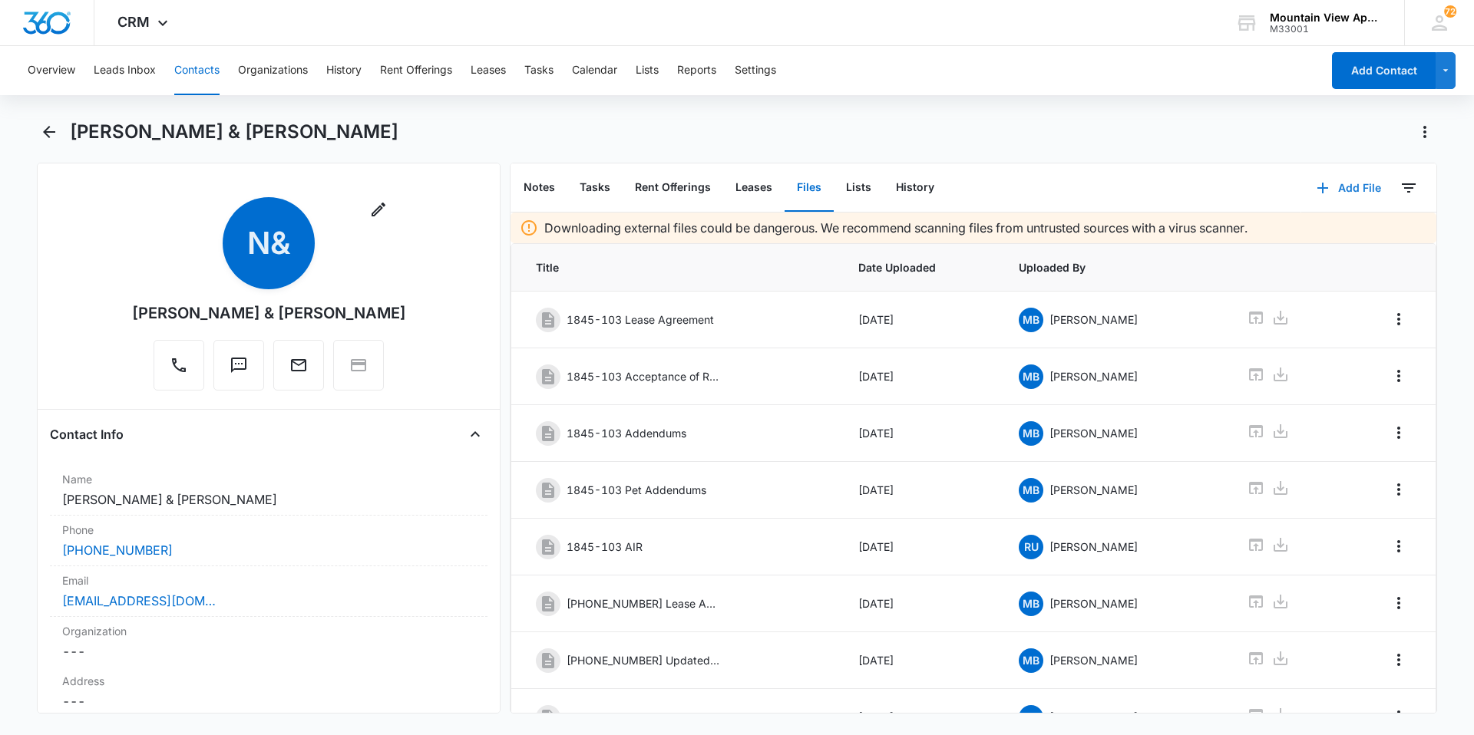
click at [1338, 179] on button "Add File" at bounding box center [1348, 188] width 95 height 37
click at [1310, 232] on div "Upload Files" at bounding box center [1327, 237] width 61 height 11
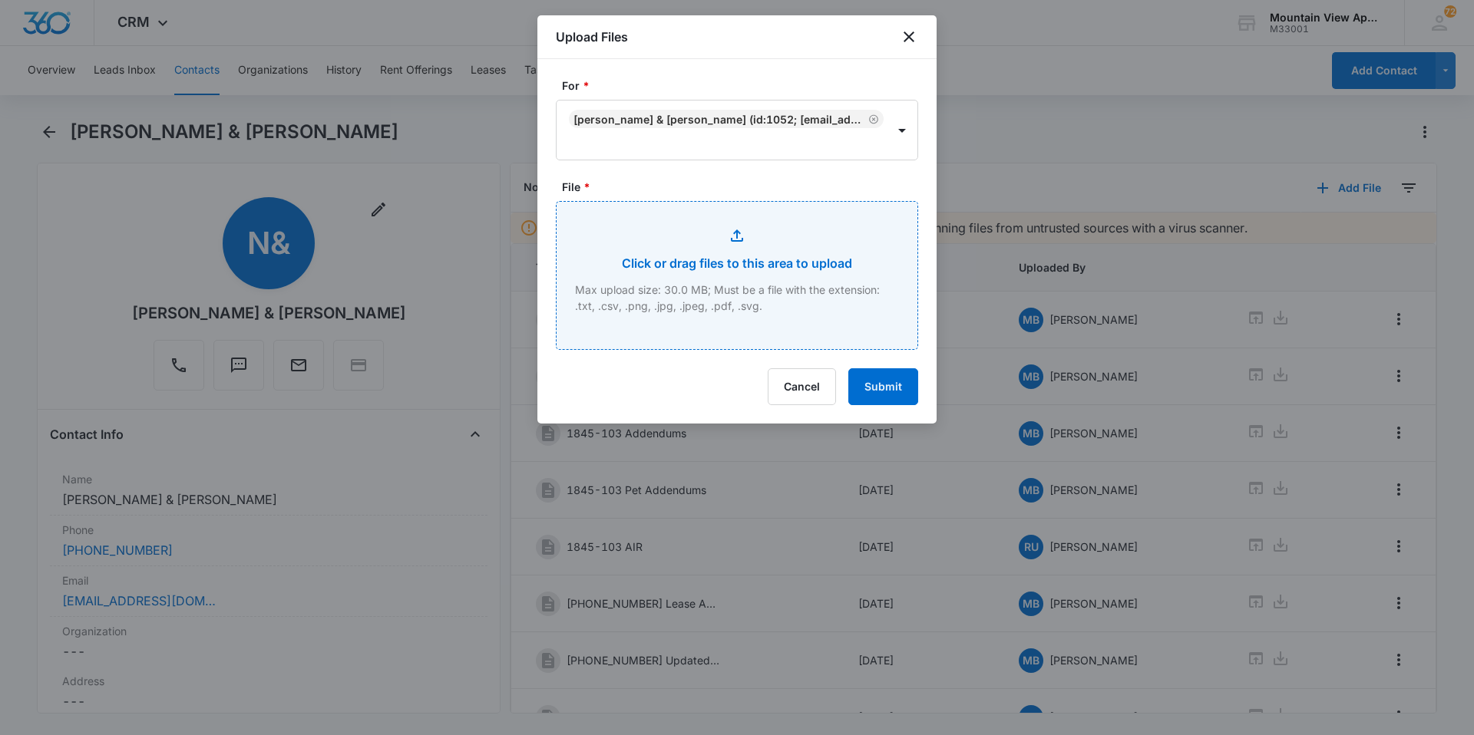
click at [775, 256] on input "File *" at bounding box center [737, 275] width 361 height 147
type input "C:\fakepath\[PHONE_NUMBER] Additional Addendum.pdf"
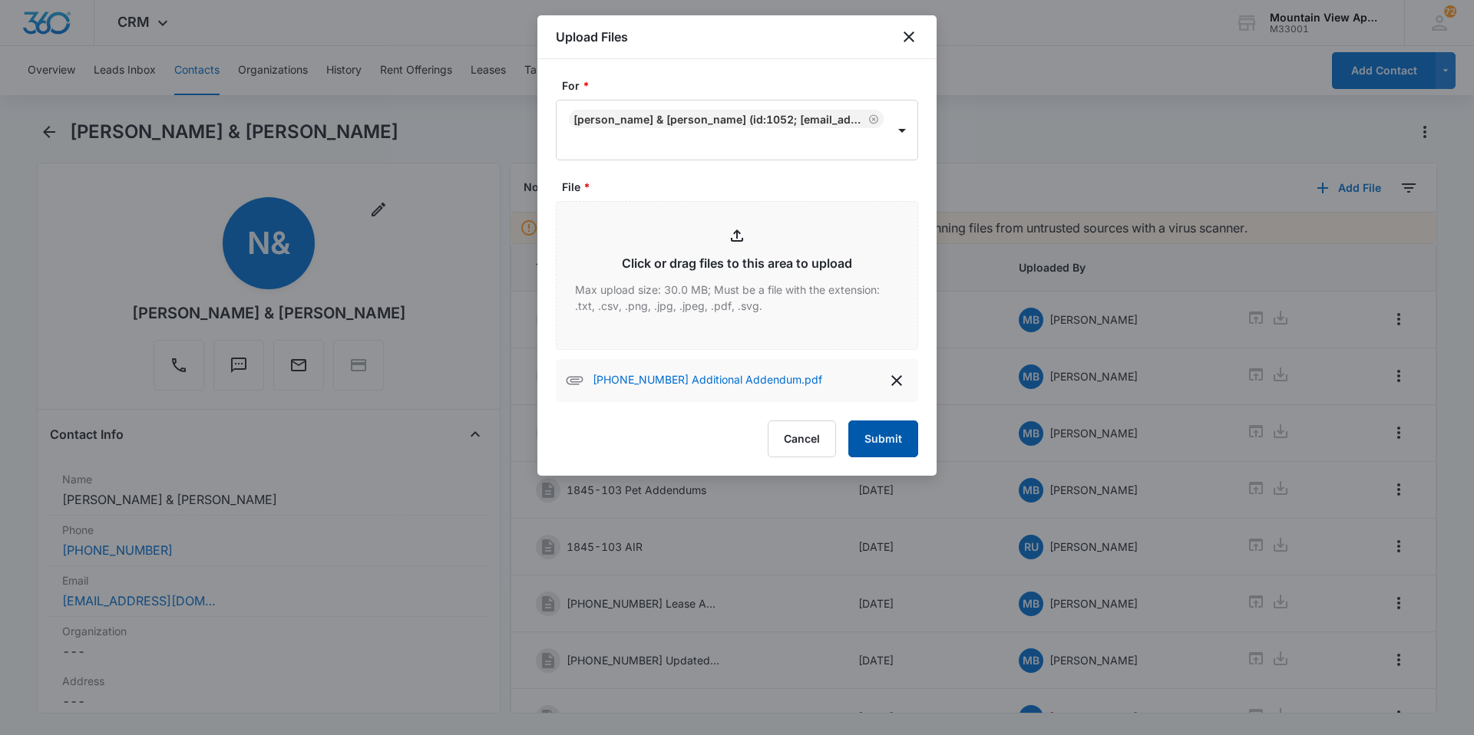
click at [892, 438] on button "Submit" at bounding box center [883, 439] width 70 height 37
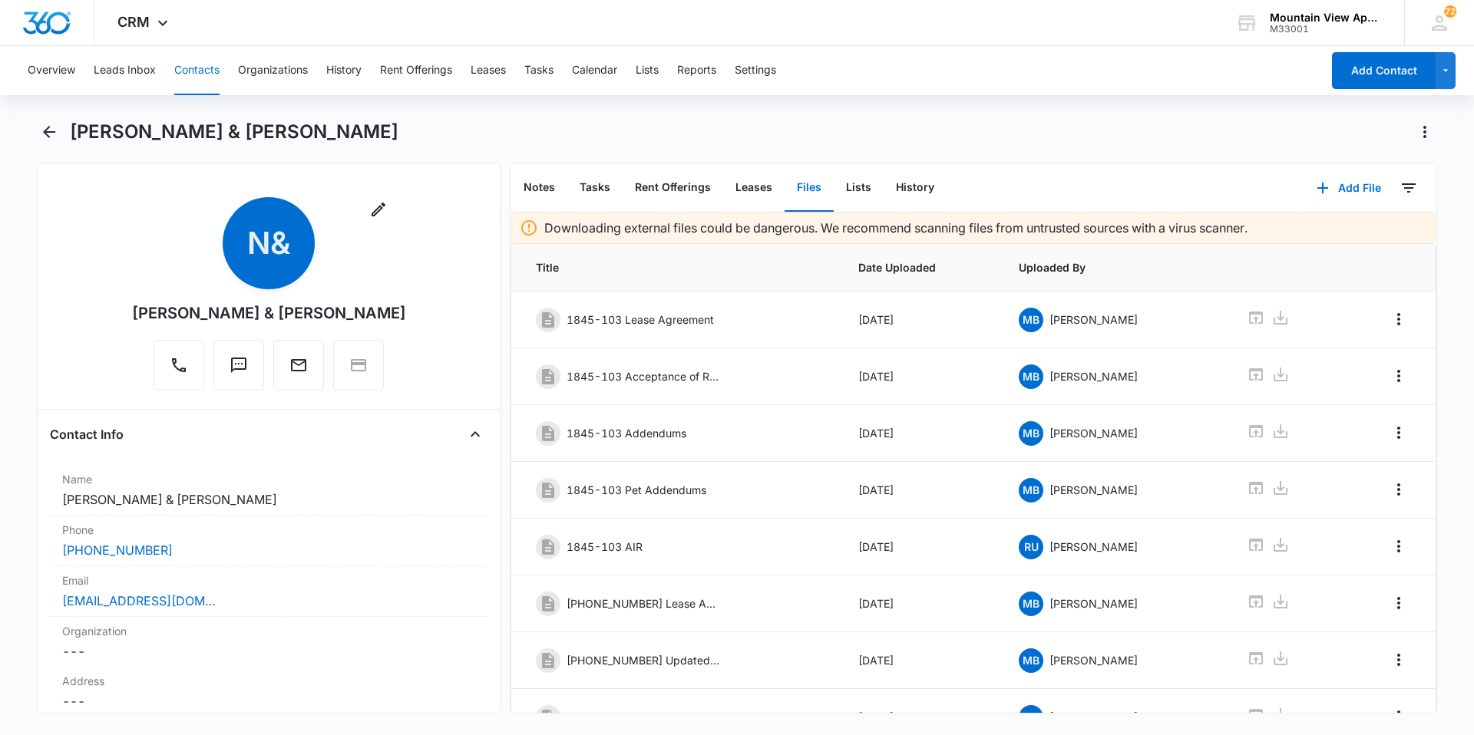
click at [200, 71] on button "Contacts" at bounding box center [196, 70] width 45 height 49
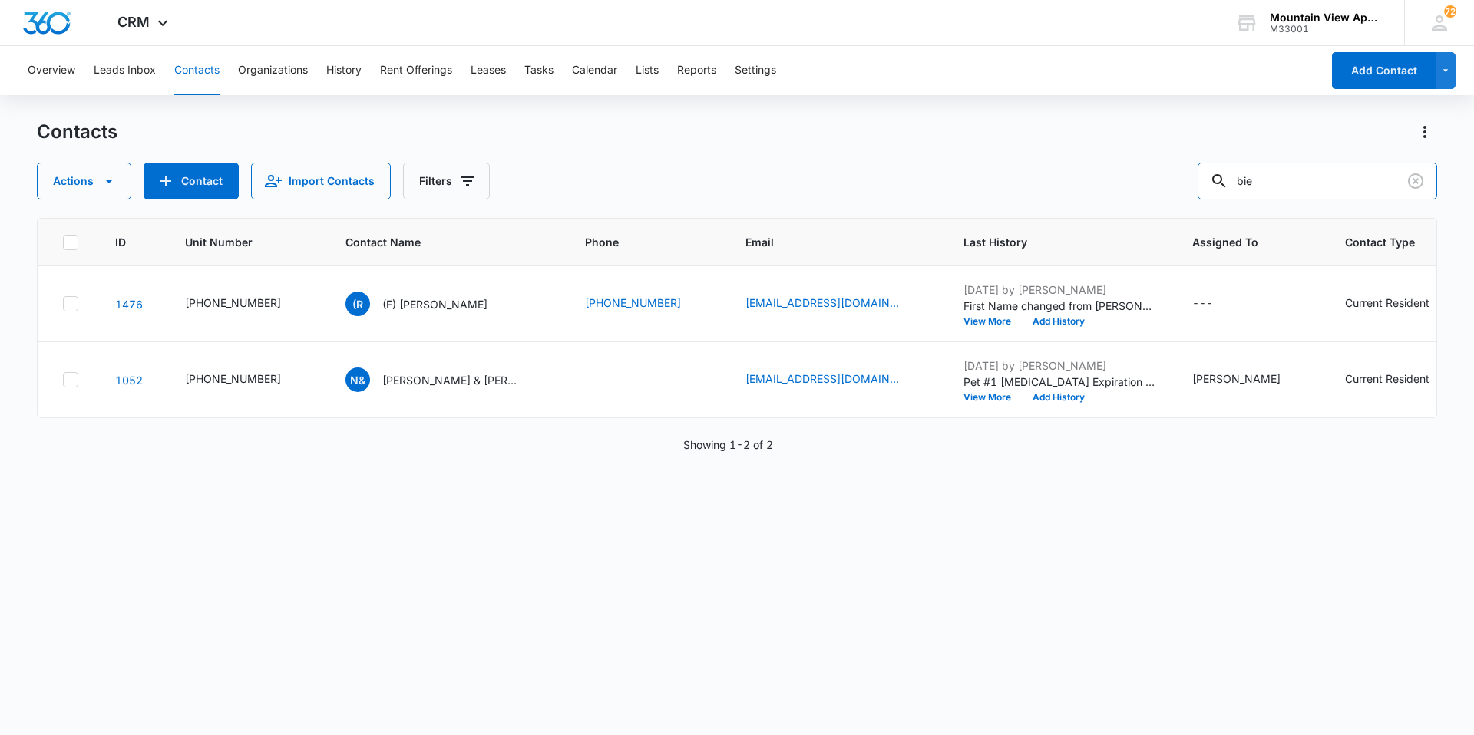
drag, startPoint x: 1305, startPoint y: 191, endPoint x: 838, endPoint y: 159, distance: 467.9
click at [838, 160] on div "Contacts Actions Contact Import Contacts Filters bie" at bounding box center [737, 160] width 1400 height 80
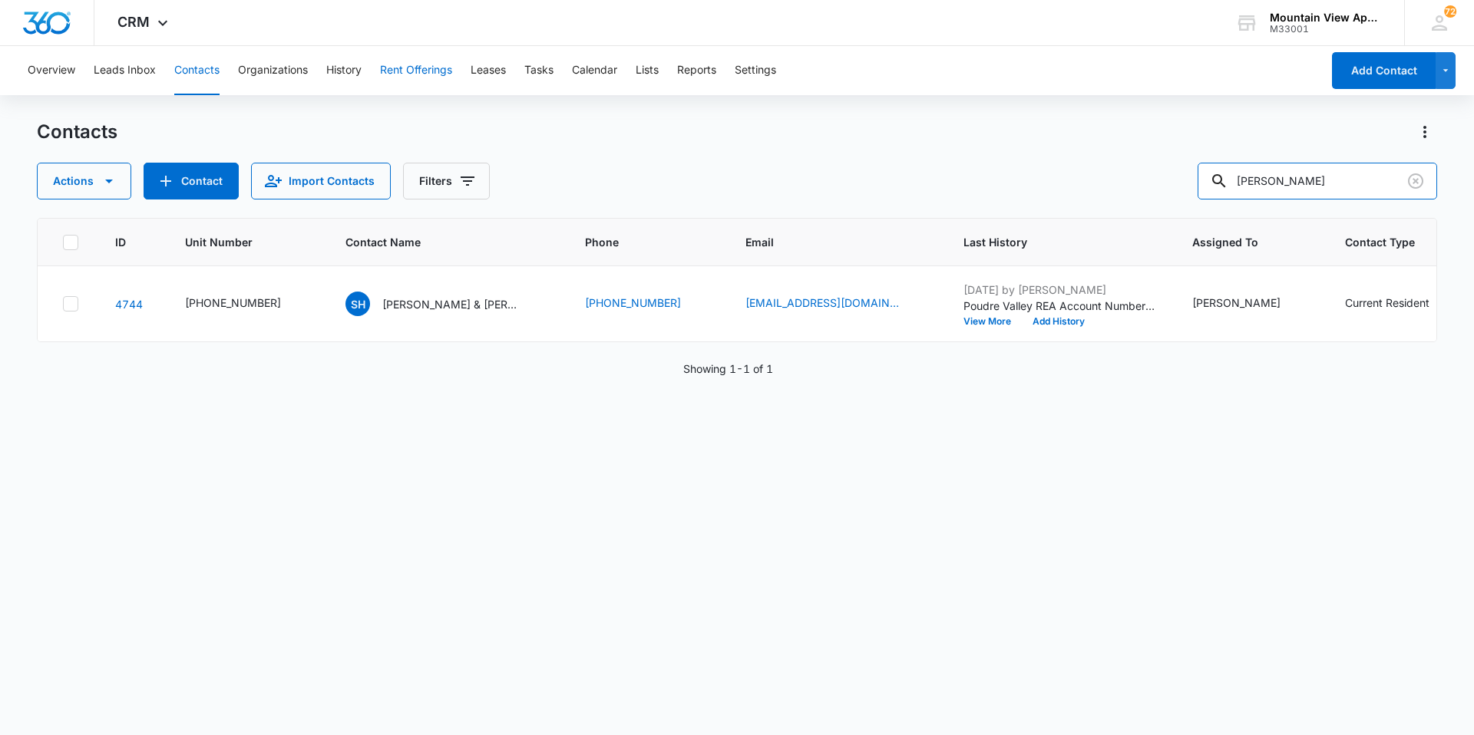
drag, startPoint x: 1303, startPoint y: 174, endPoint x: 390, endPoint y: 93, distance: 916.4
click at [390, 93] on div "Overview Leads Inbox Contacts Organizations History Rent Offerings Leases Tasks…" at bounding box center [737, 390] width 1474 height 688
type input "[PERSON_NAME]"
click at [434, 304] on p "[PERSON_NAME] [PERSON_NAME] [PERSON_NAME]" at bounding box center [451, 304] width 138 height 16
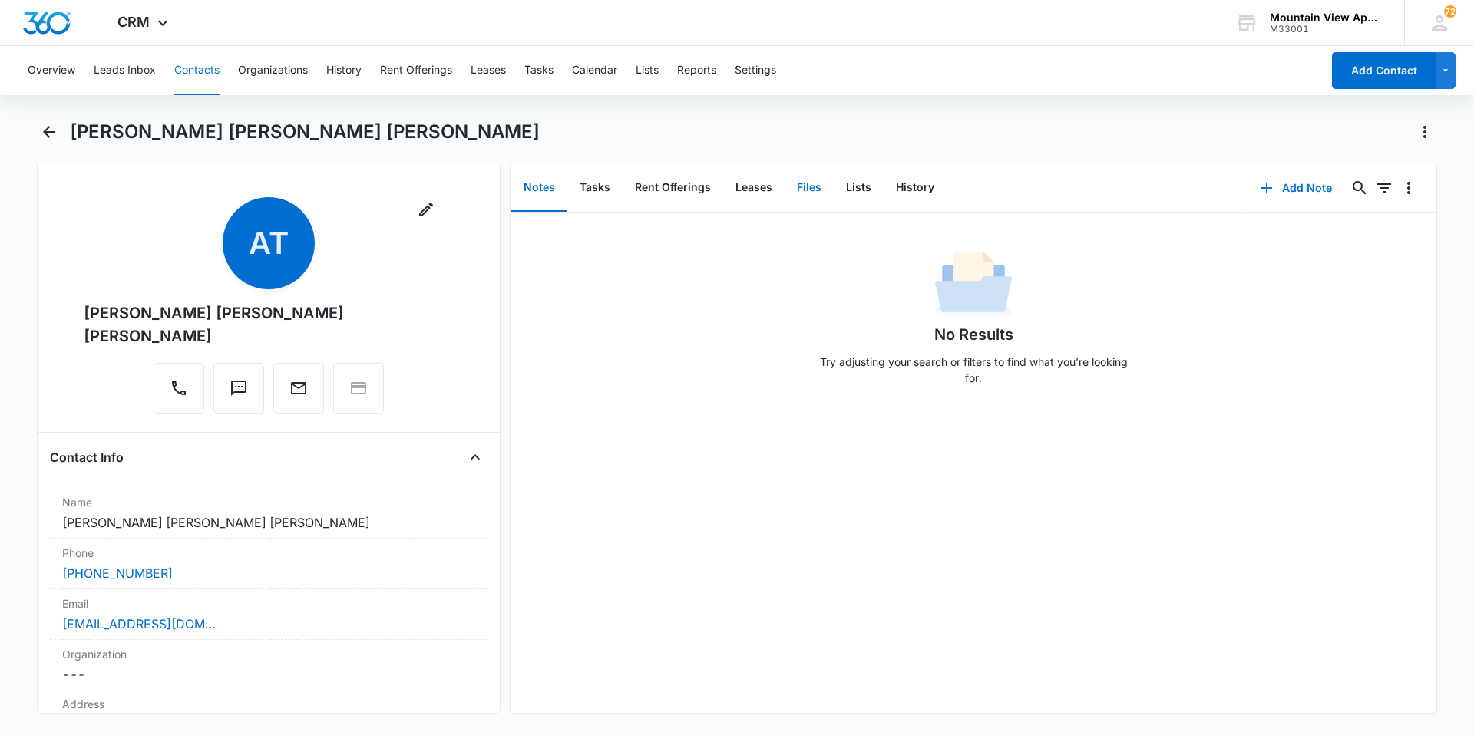
click at [822, 187] on button "Files" at bounding box center [809, 188] width 49 height 48
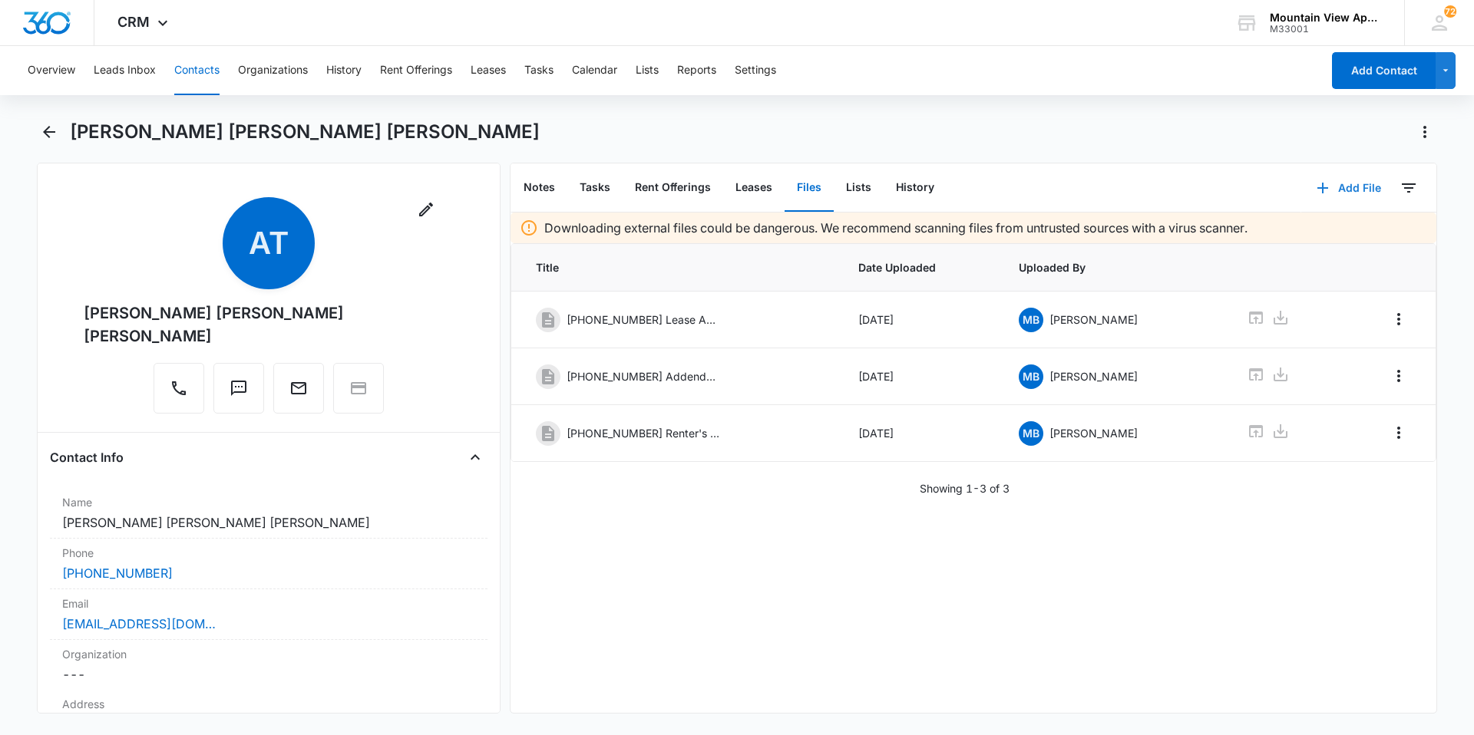
click at [1345, 197] on button "Add File" at bounding box center [1348, 188] width 95 height 37
click at [1323, 239] on div "Upload Files" at bounding box center [1327, 237] width 61 height 11
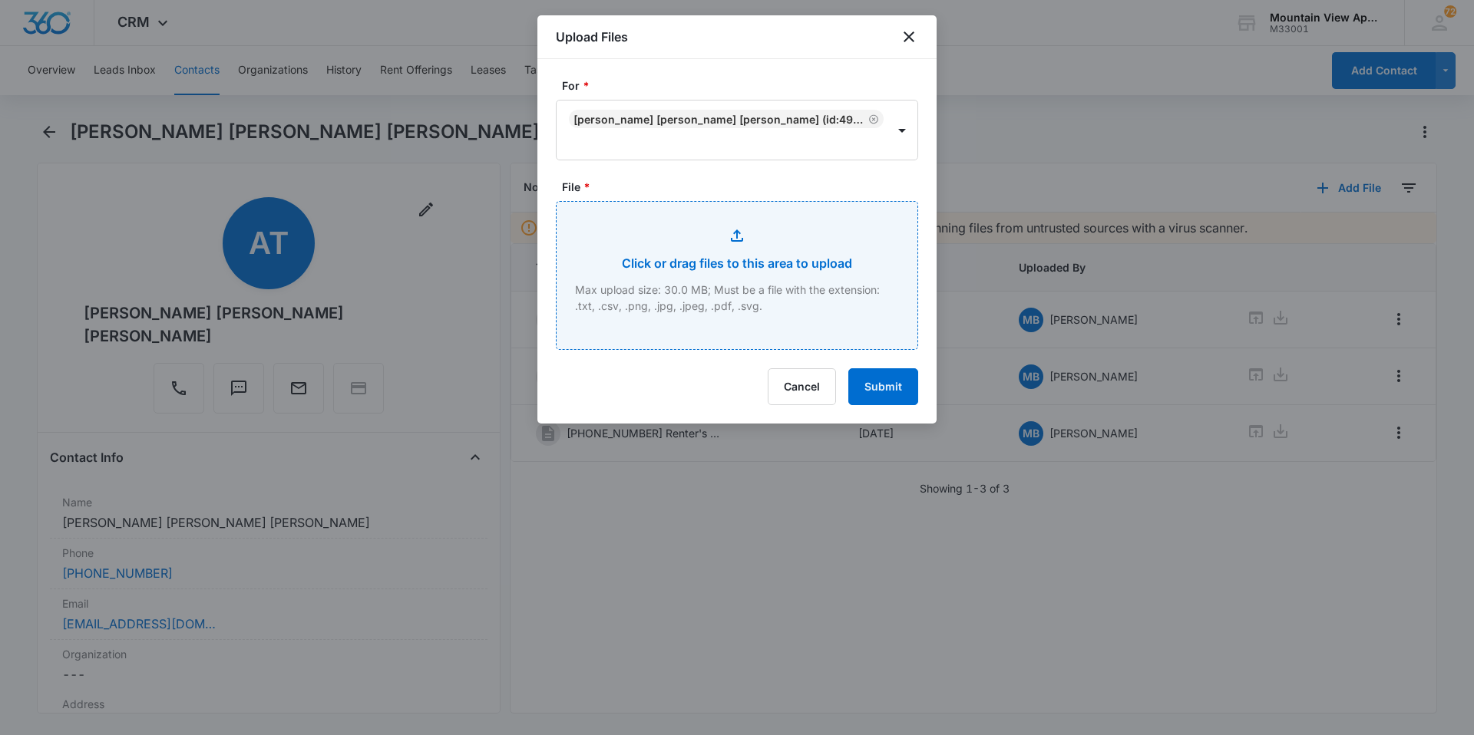
click at [610, 250] on input "File *" at bounding box center [737, 275] width 361 height 147
type input "C:\fakepath\[PHONE_NUMBER] Relinquish Addendum.pdf"
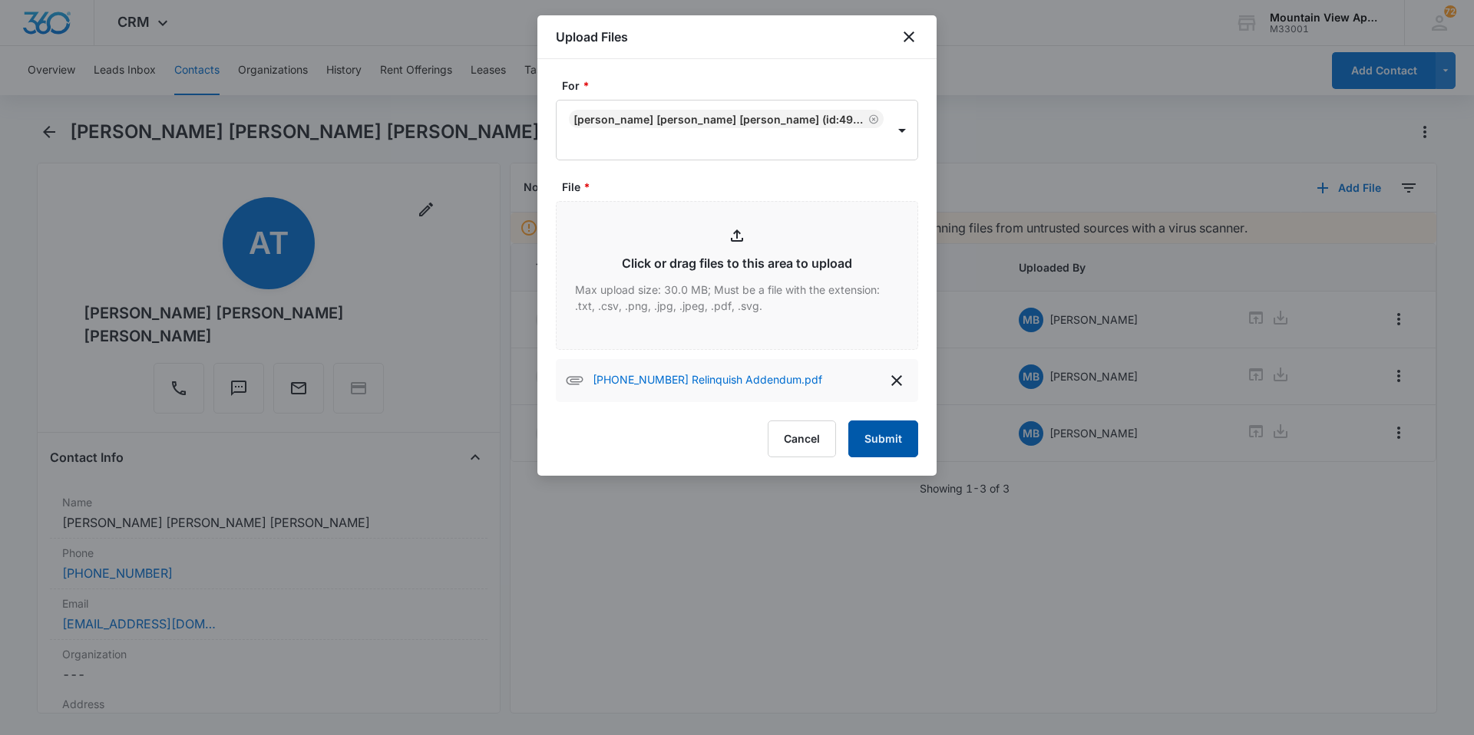
click at [897, 431] on button "Submit" at bounding box center [883, 439] width 70 height 37
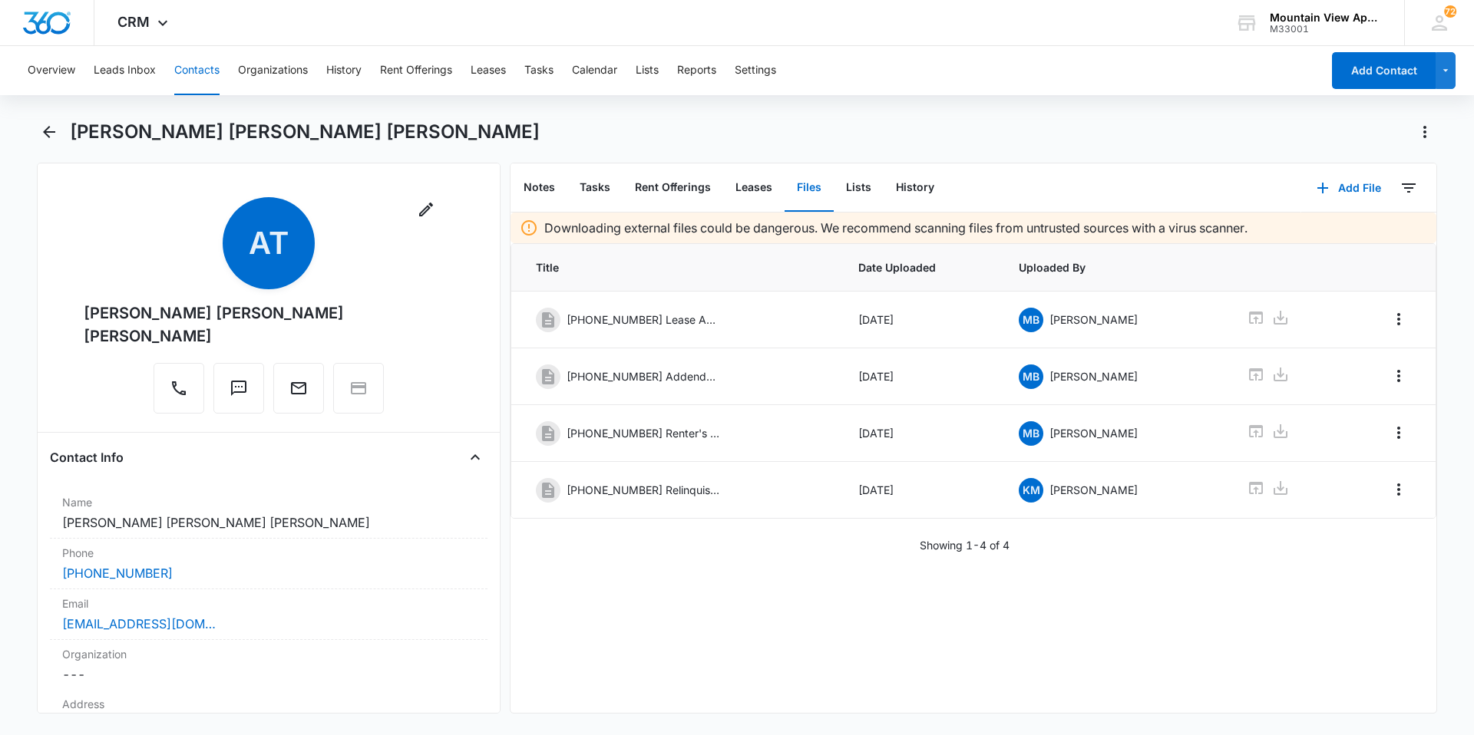
click at [203, 65] on button "Contacts" at bounding box center [196, 70] width 45 height 49
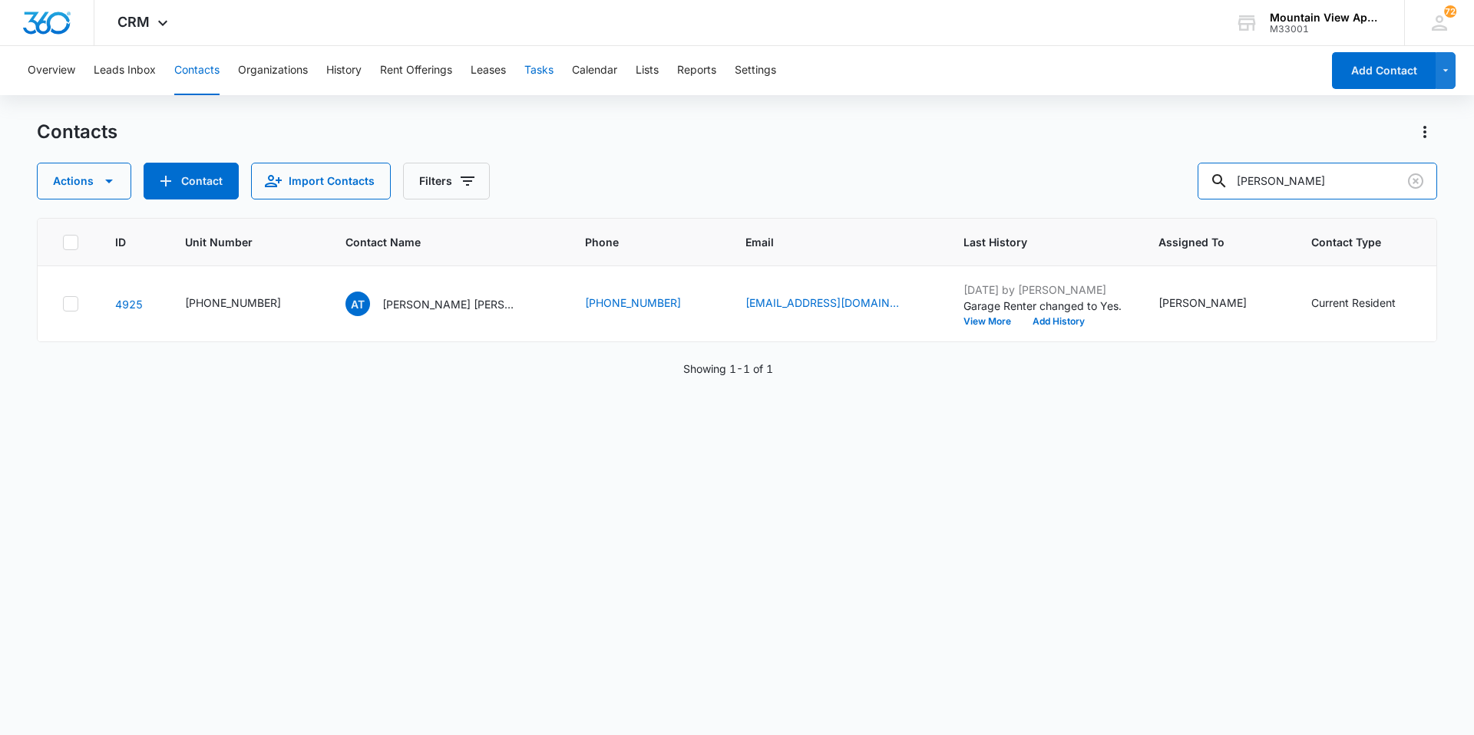
drag, startPoint x: 1294, startPoint y: 183, endPoint x: 444, endPoint y: 66, distance: 857.8
click at [444, 66] on div "Overview Leads Inbox Contacts Organizations History Rent Offerings Leases Tasks…" at bounding box center [737, 390] width 1474 height 688
type input "[PERSON_NAME]"
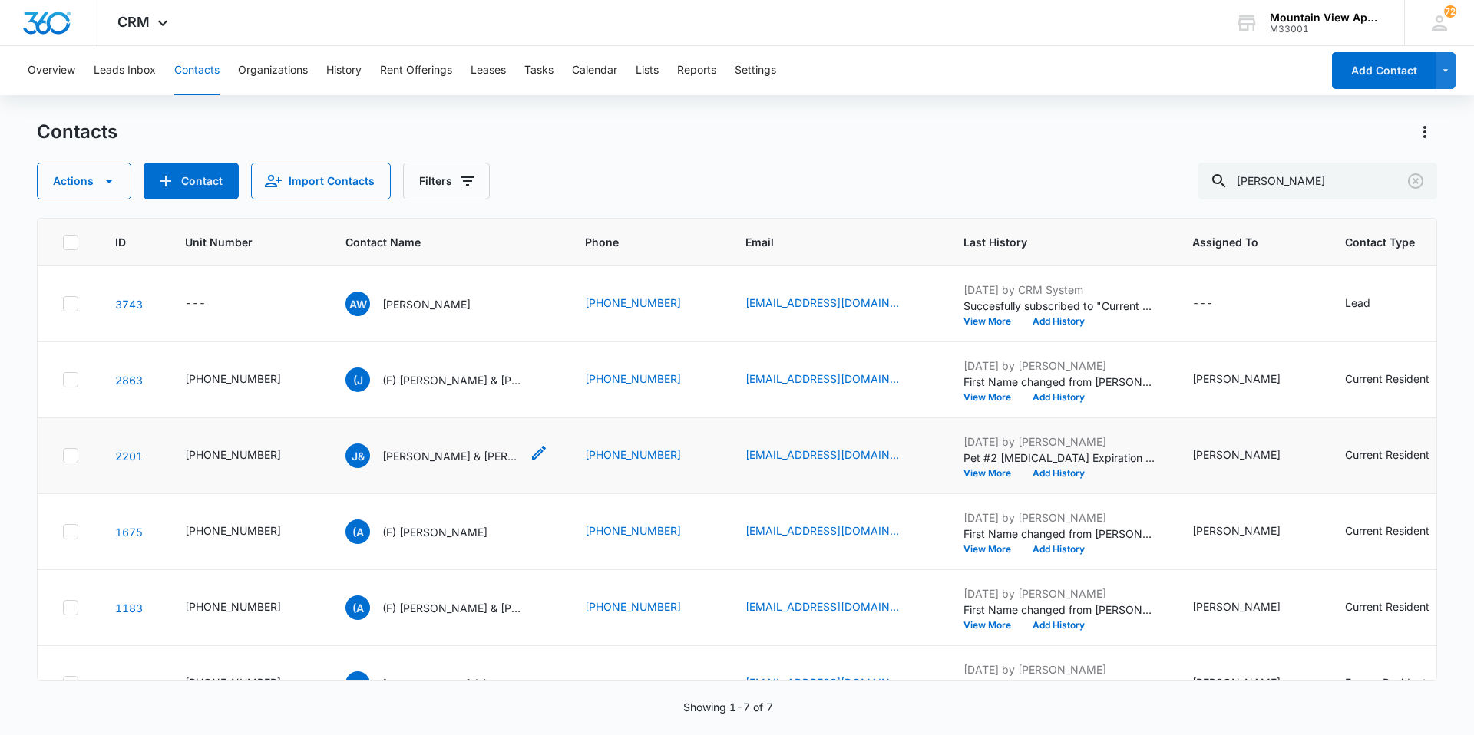
click at [417, 456] on p "[PERSON_NAME] & [PERSON_NAME]" at bounding box center [451, 456] width 138 height 16
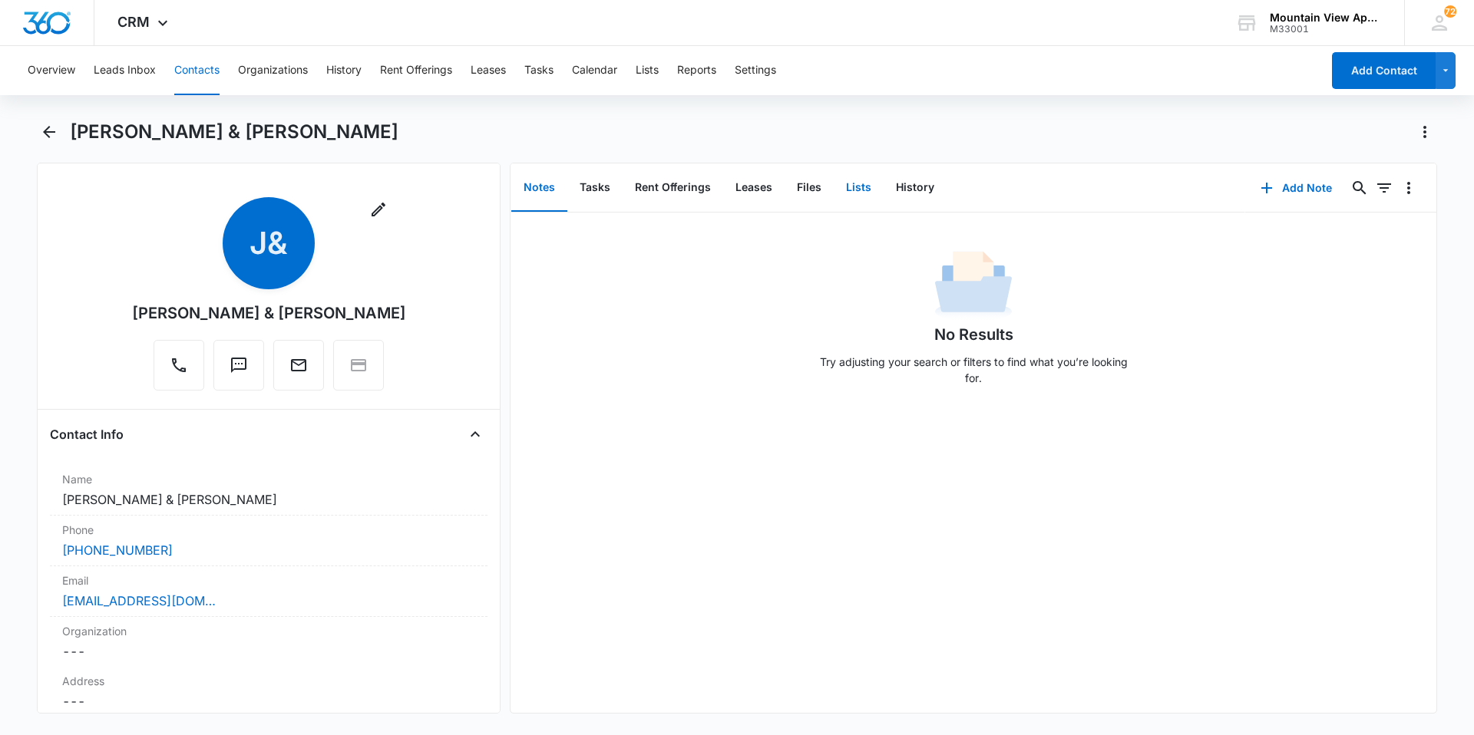
click at [834, 187] on button "Lists" at bounding box center [859, 188] width 50 height 48
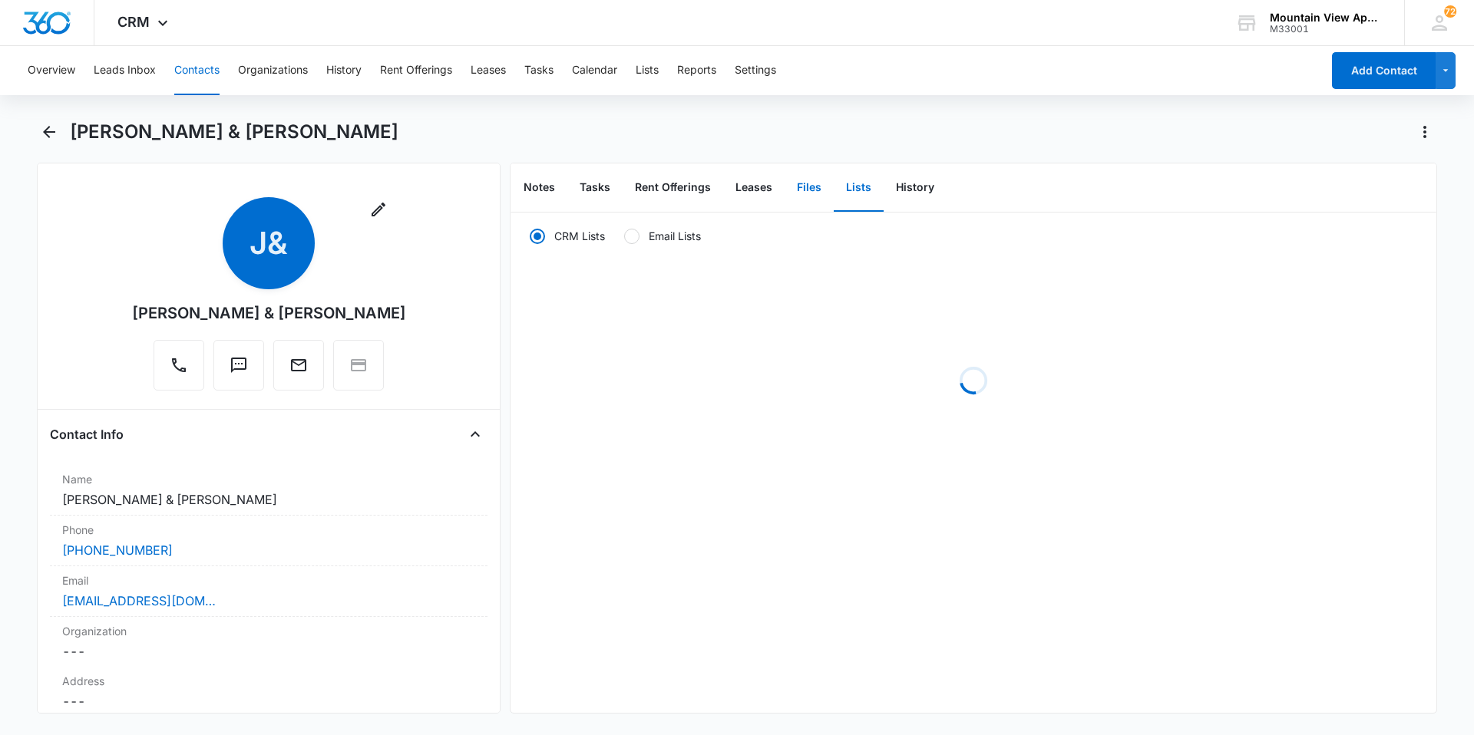
click at [806, 199] on button "Files" at bounding box center [809, 188] width 49 height 48
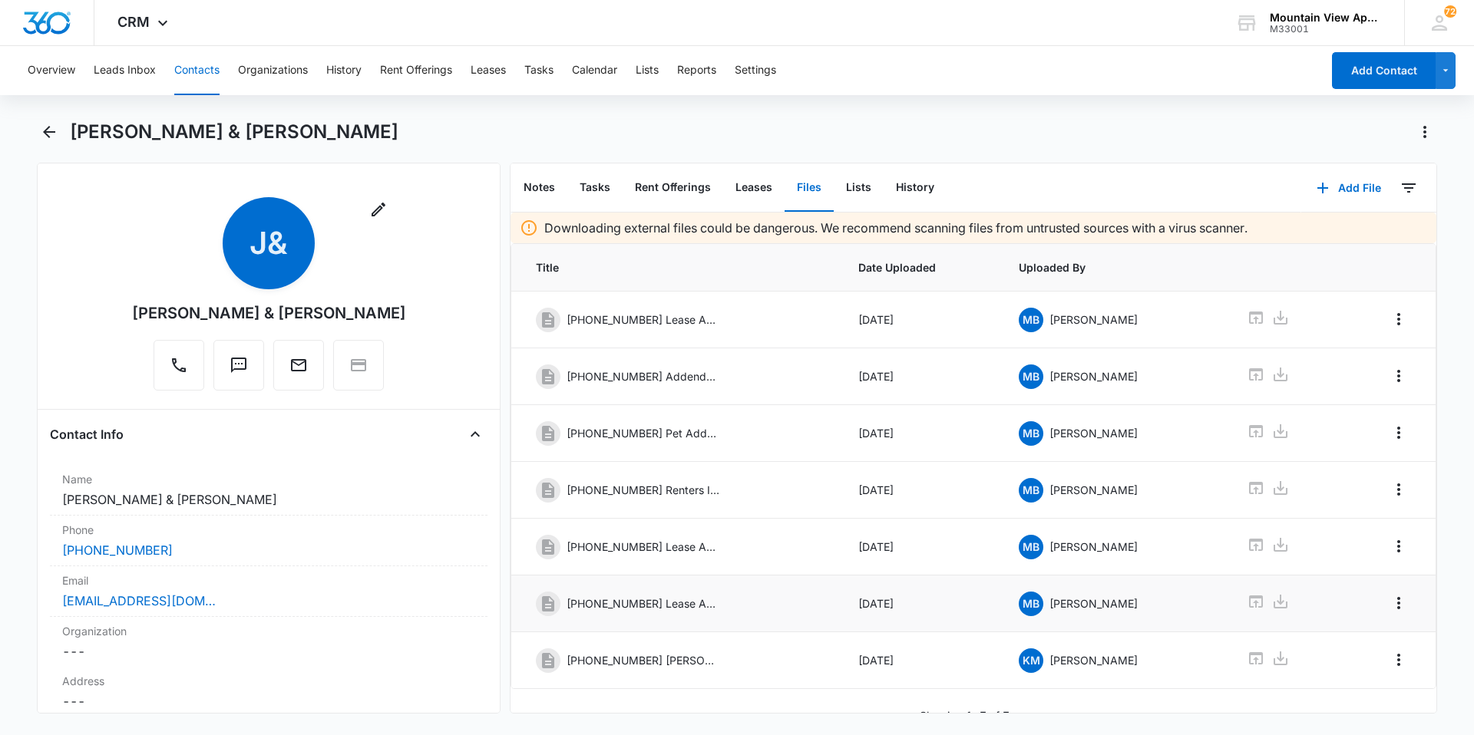
scroll to position [22, 0]
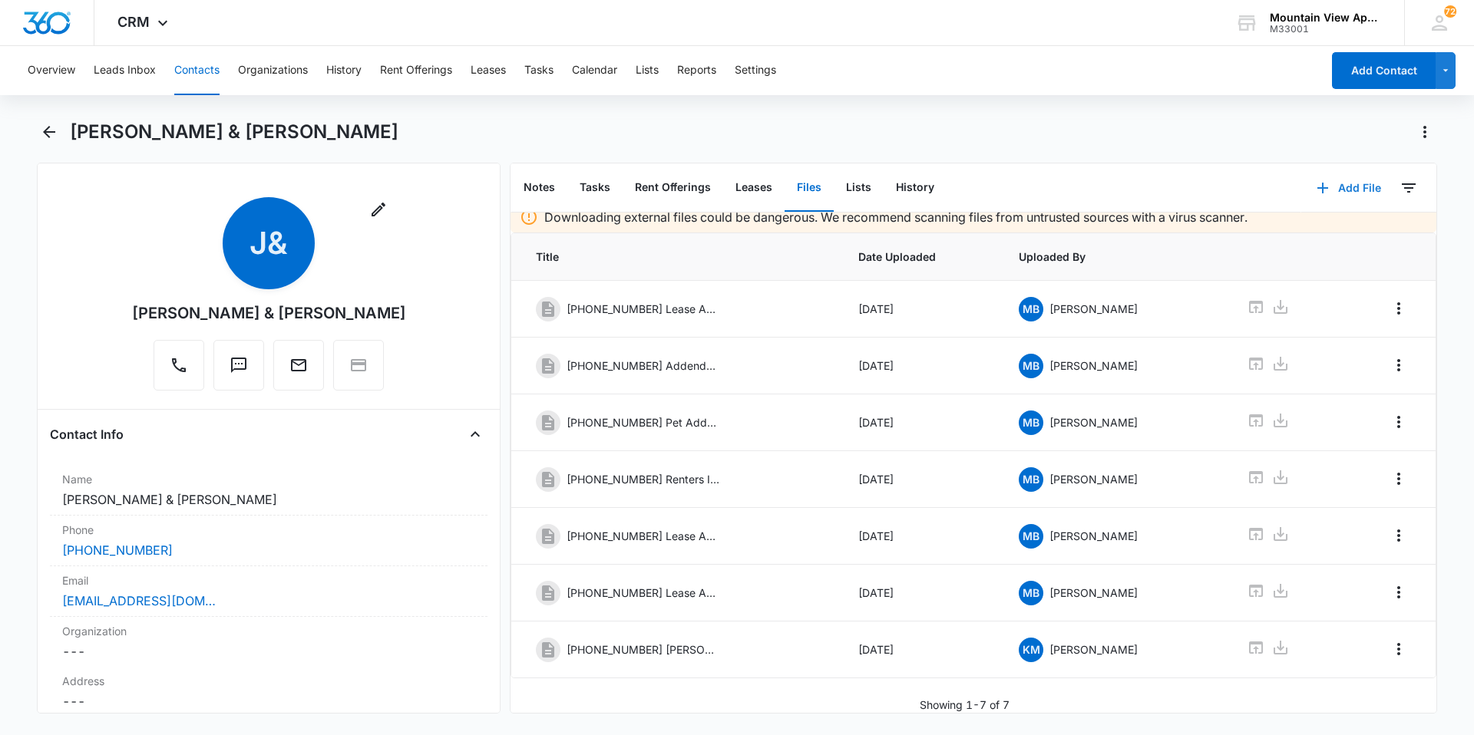
click at [1325, 183] on button "Add File" at bounding box center [1348, 188] width 95 height 37
click at [1343, 235] on div "Upload Files" at bounding box center [1327, 237] width 61 height 11
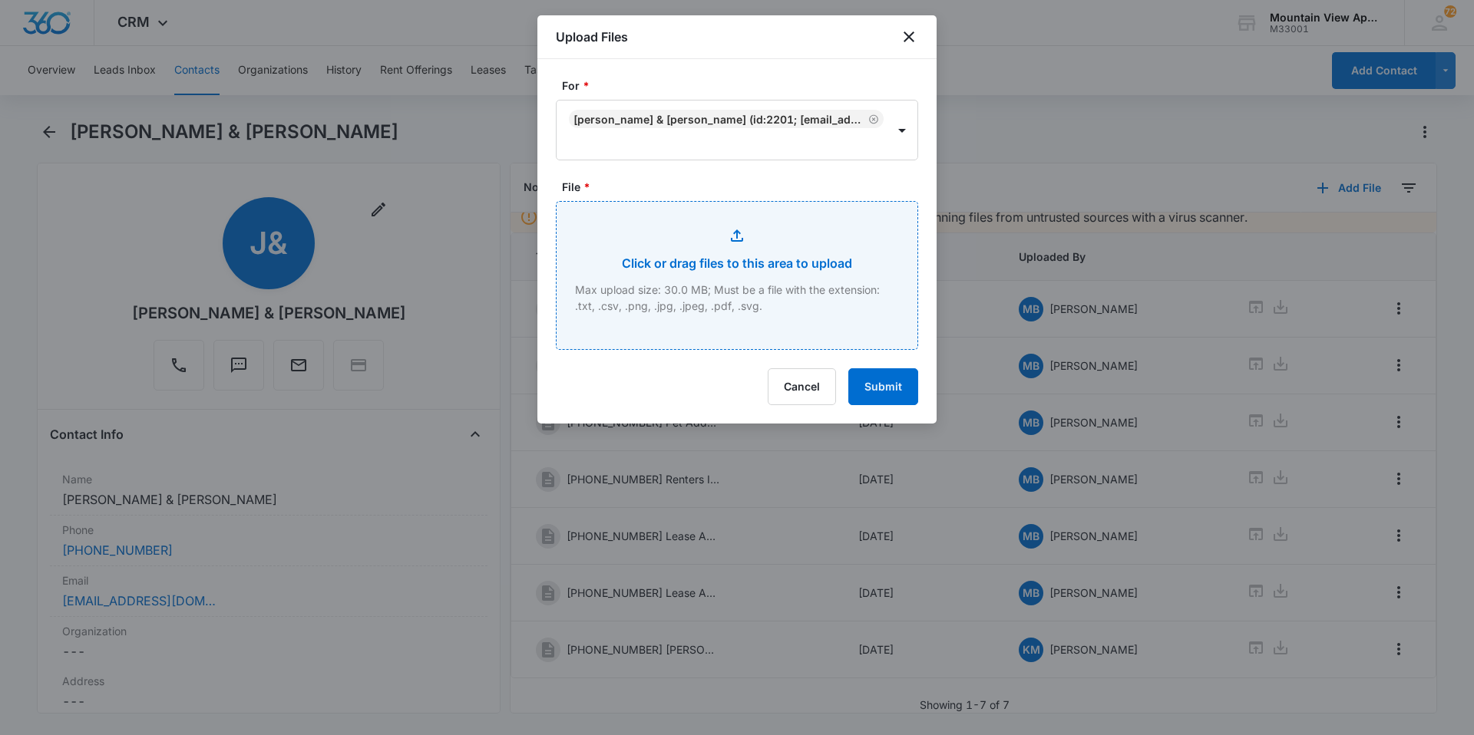
click at [713, 231] on input "File *" at bounding box center [737, 275] width 361 height 147
type input "C:\fakepath\[PHONE_NUMBER] Relinquish Addendum.pdf"
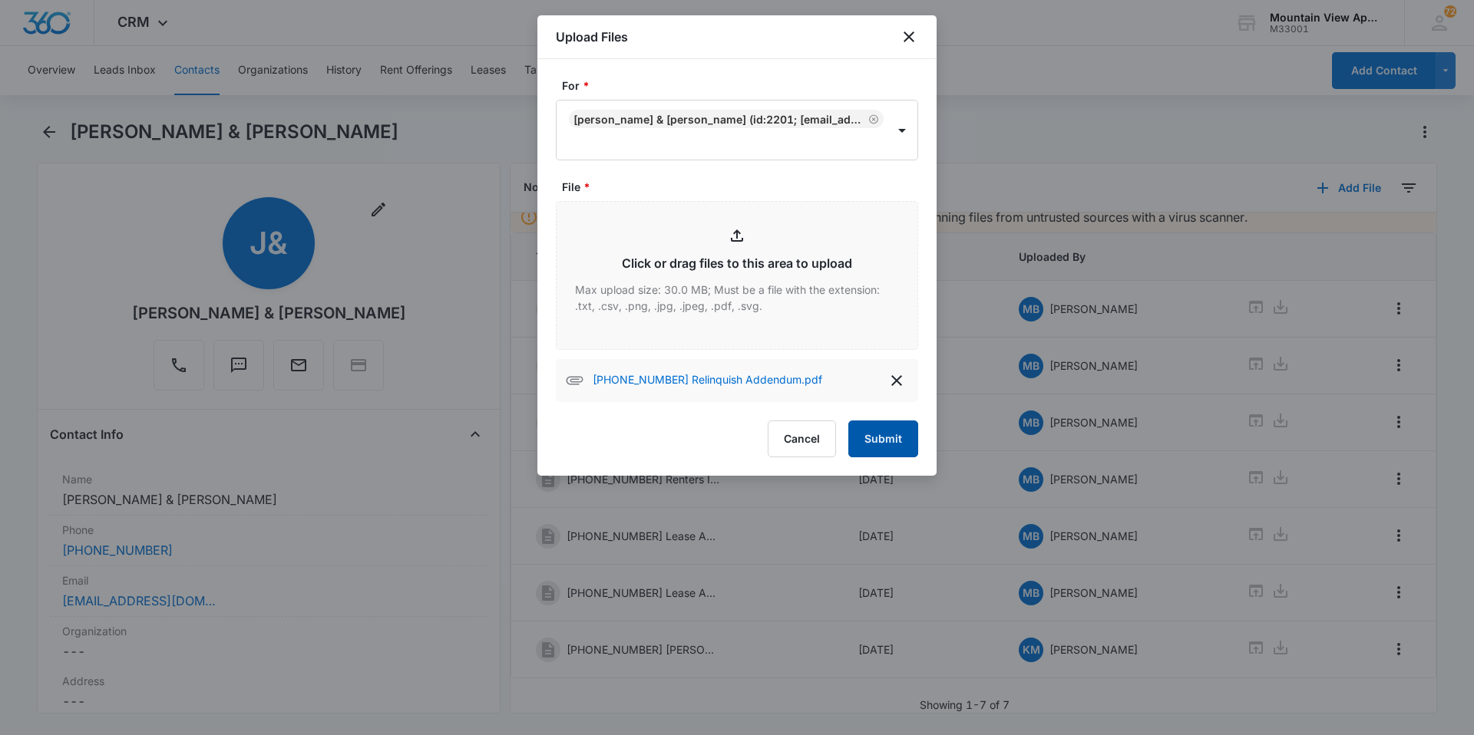
click at [902, 437] on button "Submit" at bounding box center [883, 439] width 70 height 37
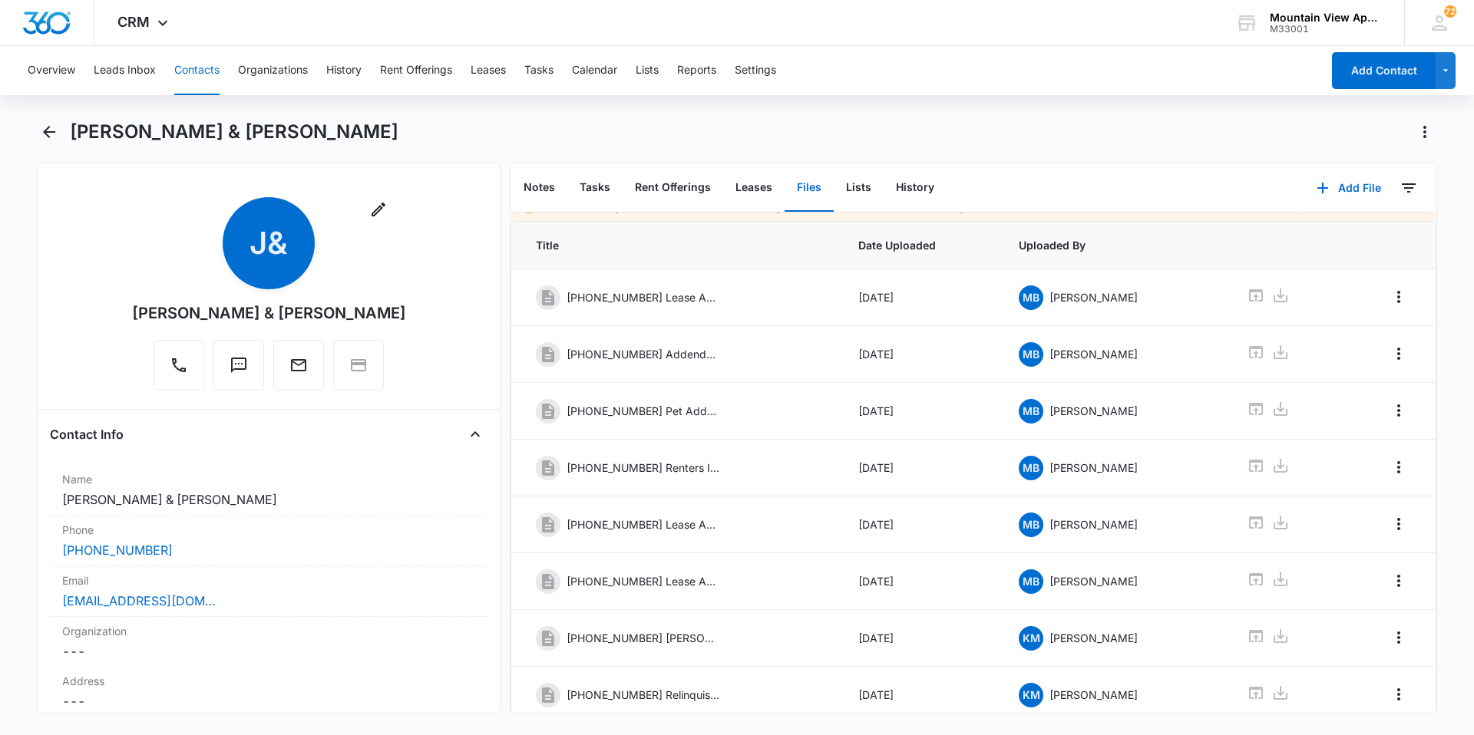
scroll to position [79, 0]
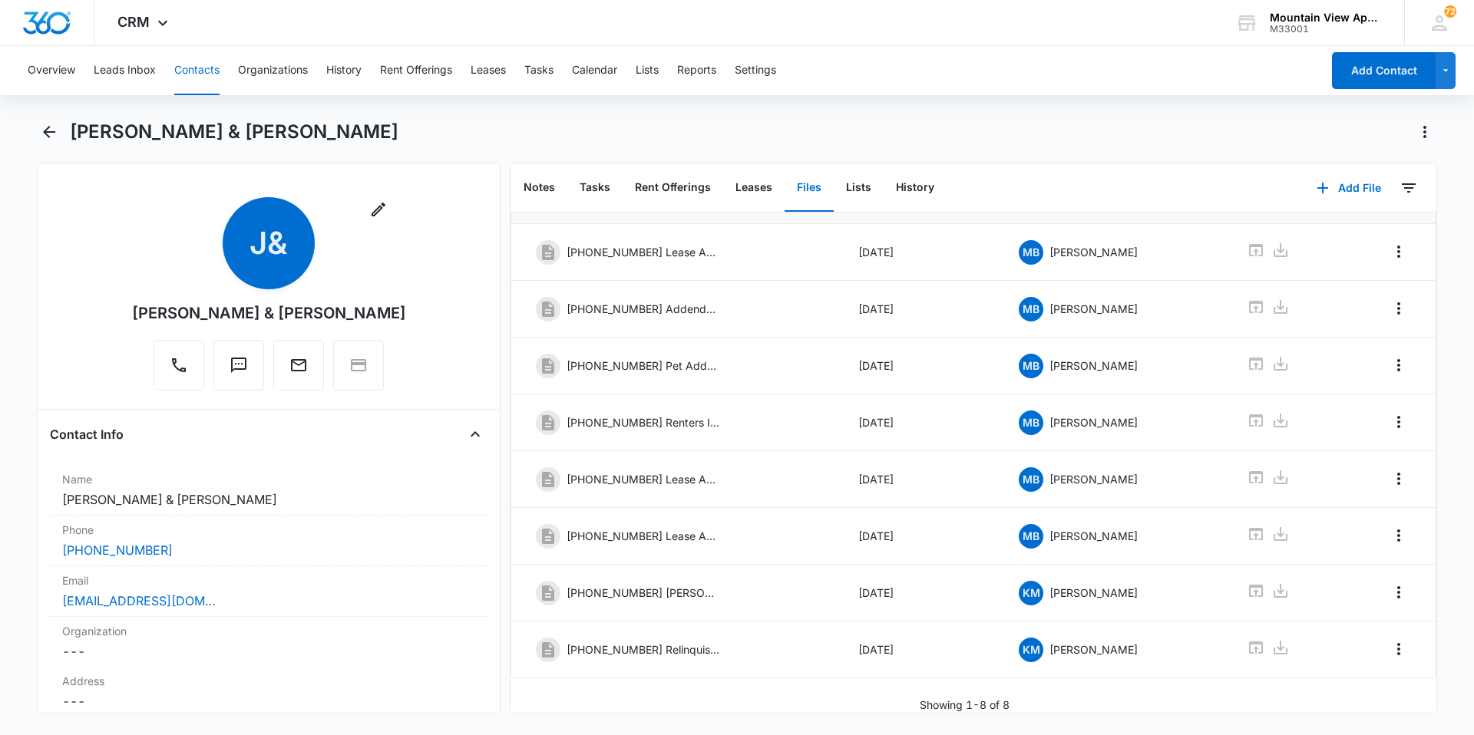
click at [193, 74] on button "Contacts" at bounding box center [196, 70] width 45 height 49
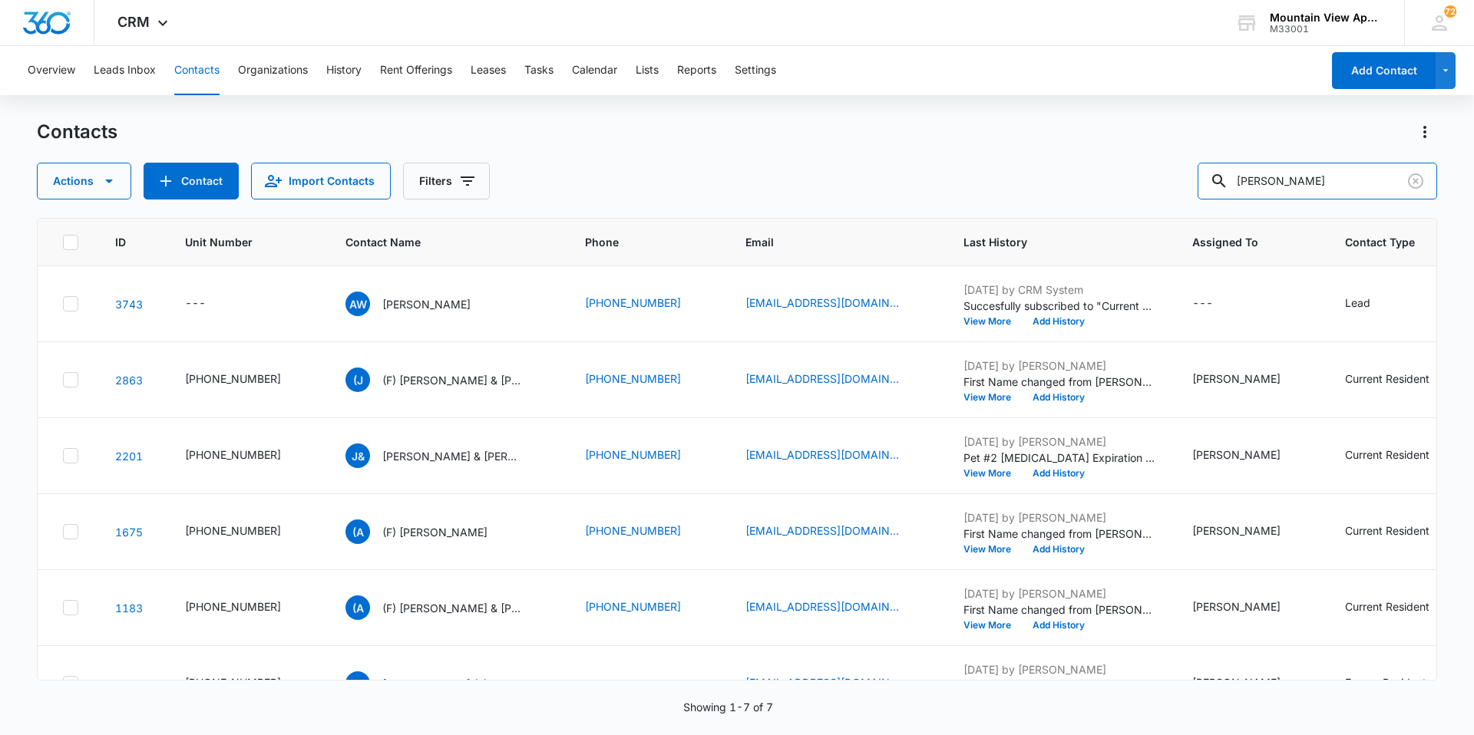
drag, startPoint x: 1333, startPoint y: 182, endPoint x: 0, endPoint y: -34, distance: 1350.1
click at [0, 0] on html "CRM Apps Reputation Websites Forms CRM Email Social Content Ads Intelligence Fi…" at bounding box center [737, 367] width 1474 height 735
type input "[PERSON_NAME]"
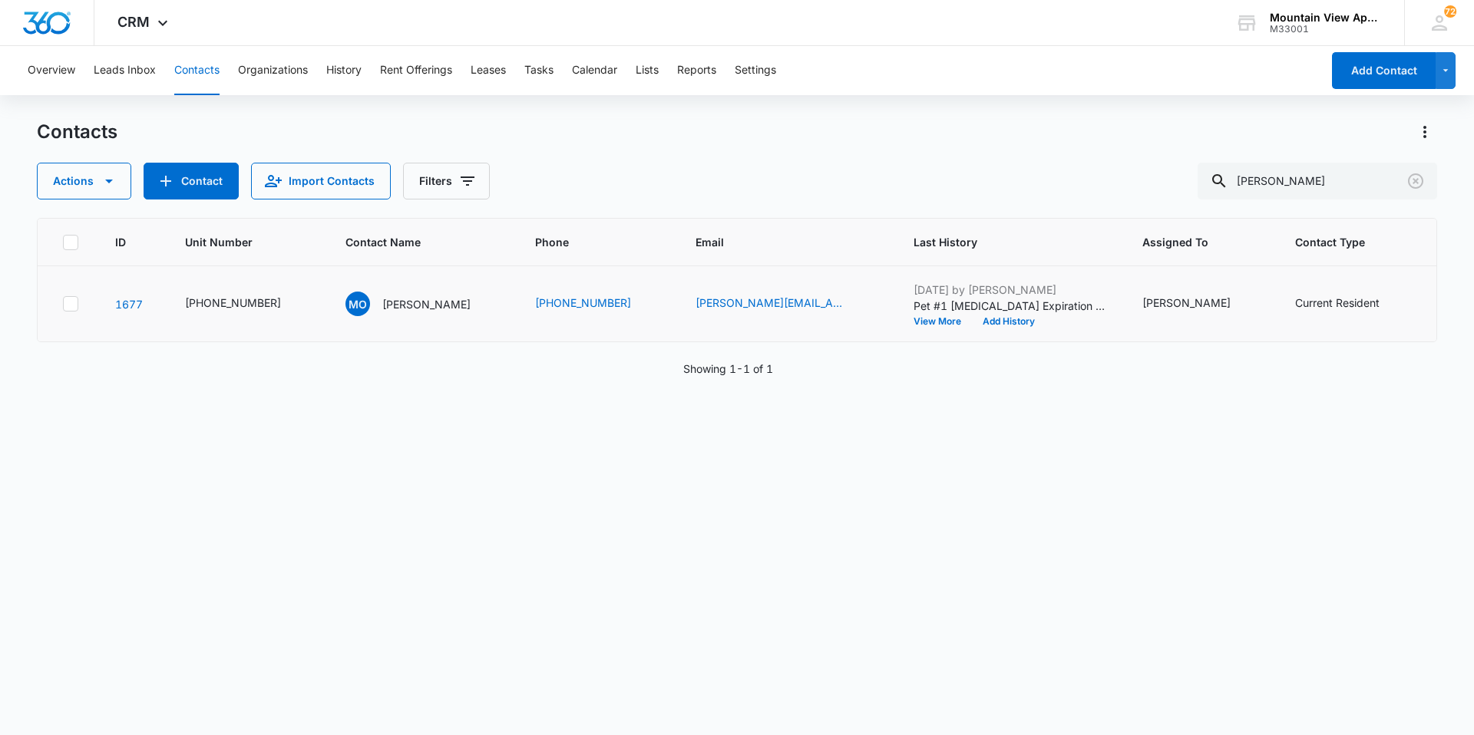
click at [435, 317] on td "MO [PERSON_NAME]" at bounding box center [422, 304] width 190 height 76
click at [433, 312] on div "MO [PERSON_NAME]" at bounding box center [407, 304] width 125 height 25
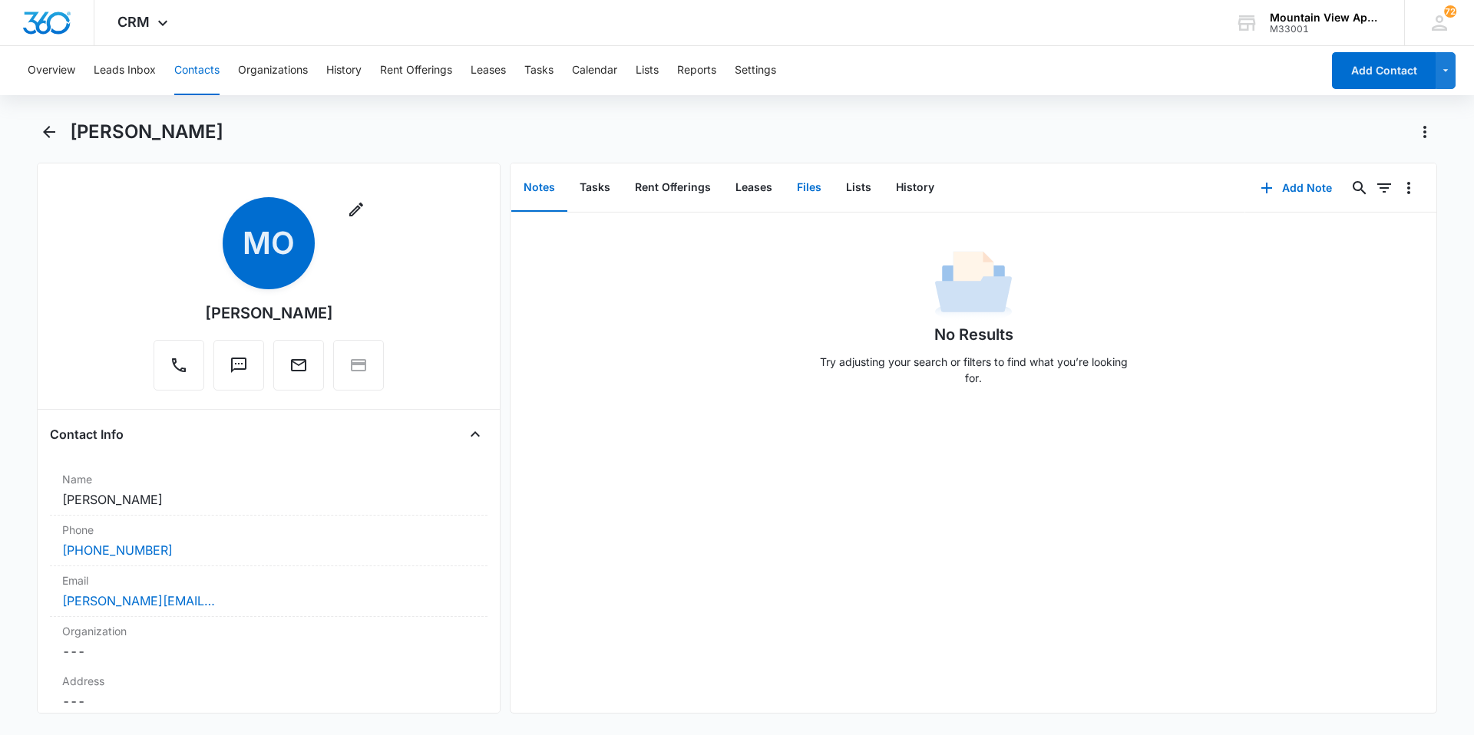
click at [805, 175] on button "Files" at bounding box center [809, 188] width 49 height 48
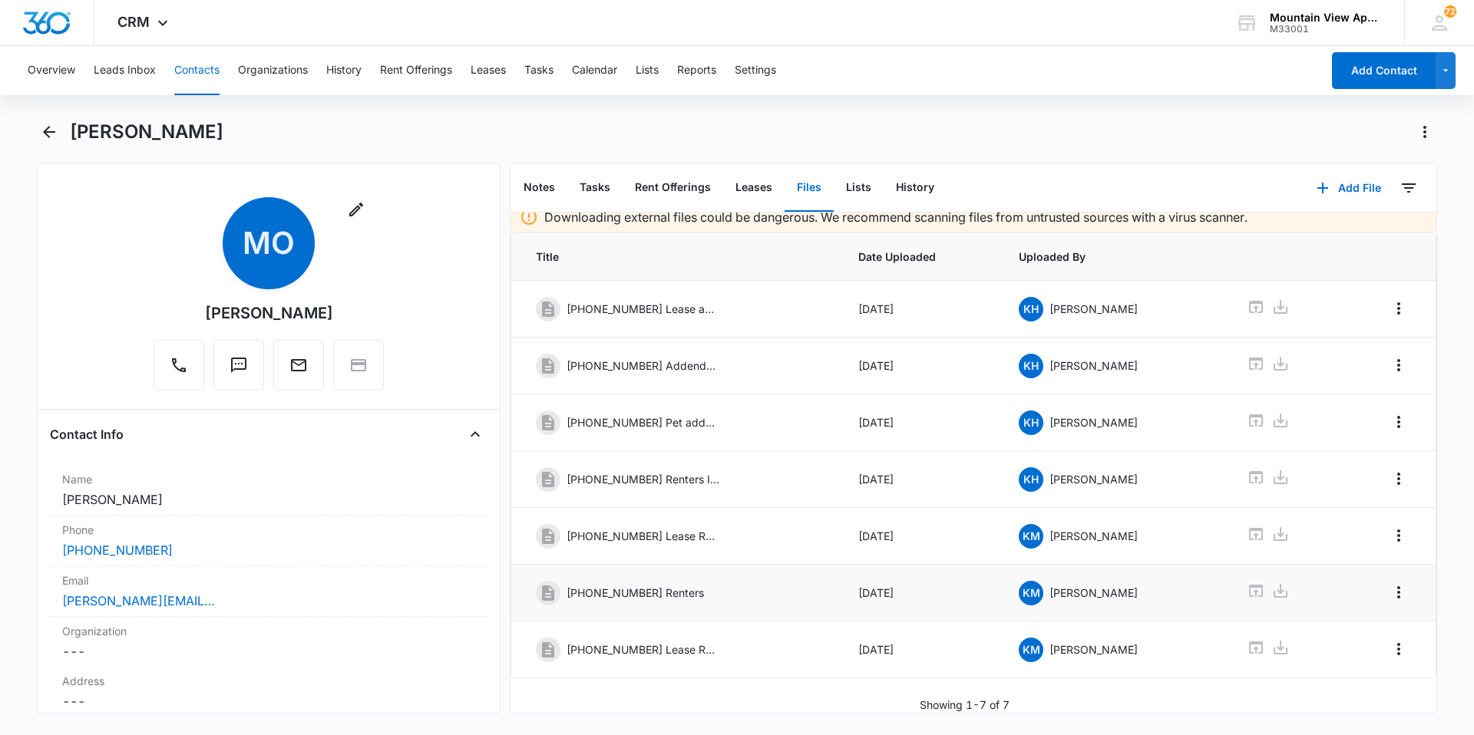
scroll to position [22, 0]
click at [1329, 193] on button "Add File" at bounding box center [1348, 188] width 95 height 37
click at [1340, 233] on div "Upload Files" at bounding box center [1327, 237] width 61 height 11
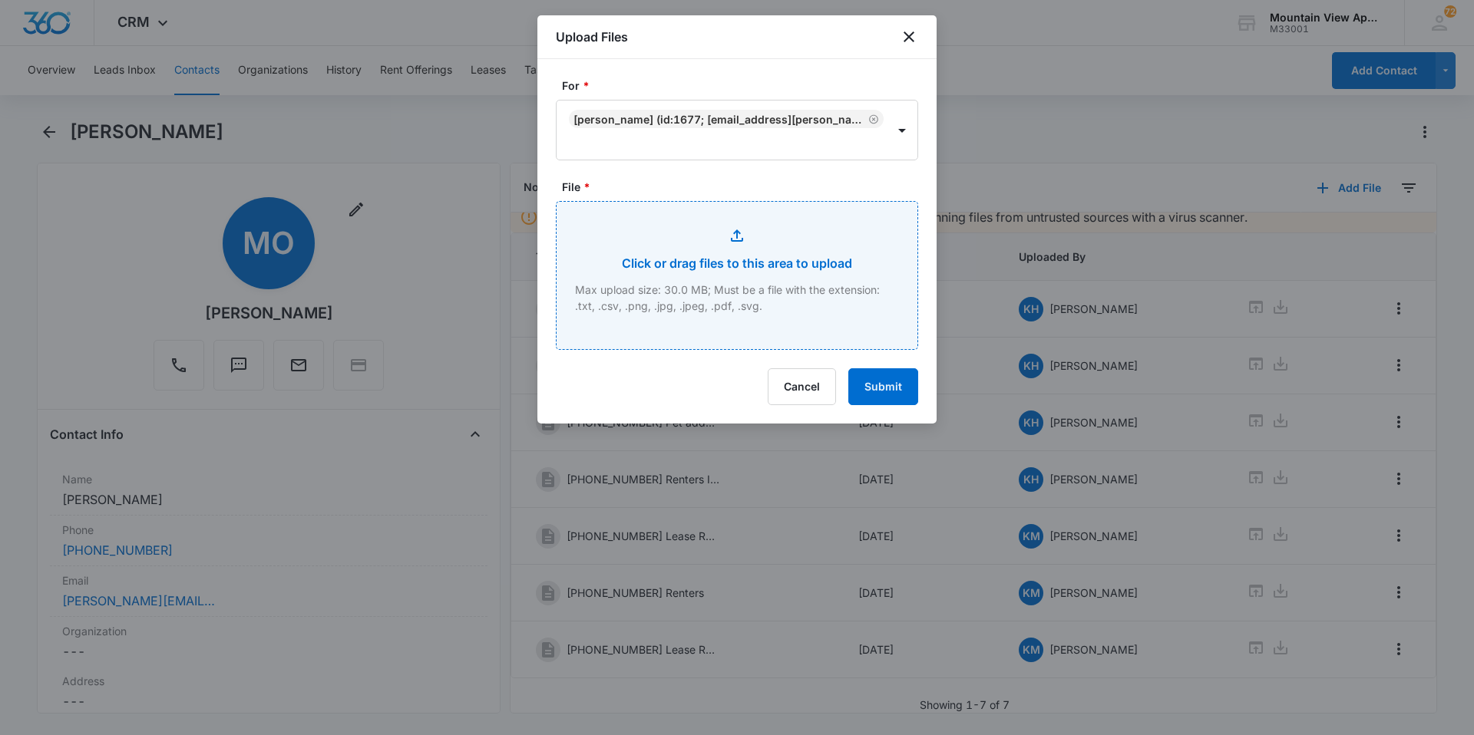
click at [719, 213] on input "File *" at bounding box center [737, 275] width 361 height 147
type input "C:\fakepath\[PHONE_NUMBER] Lease Renewal.pdf"
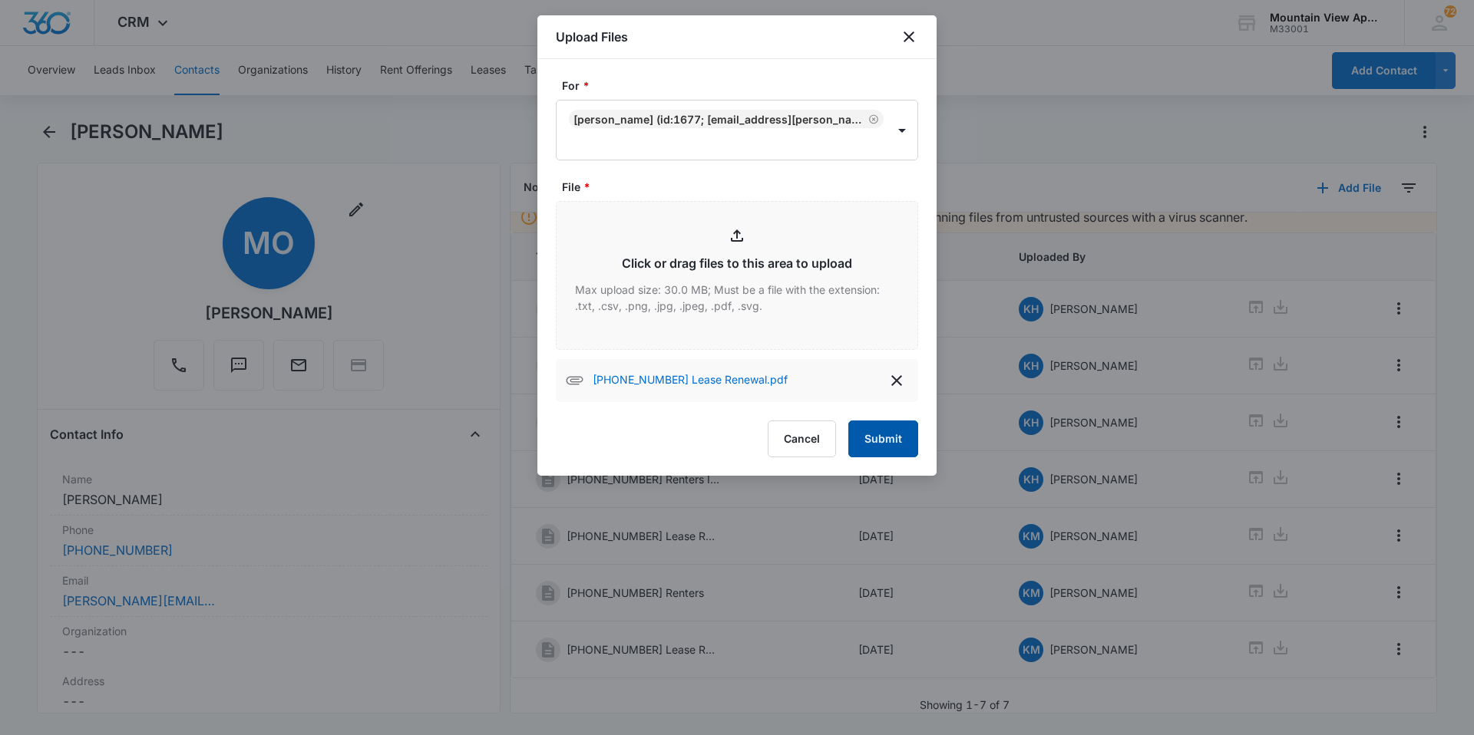
click at [881, 447] on button "Submit" at bounding box center [883, 439] width 70 height 37
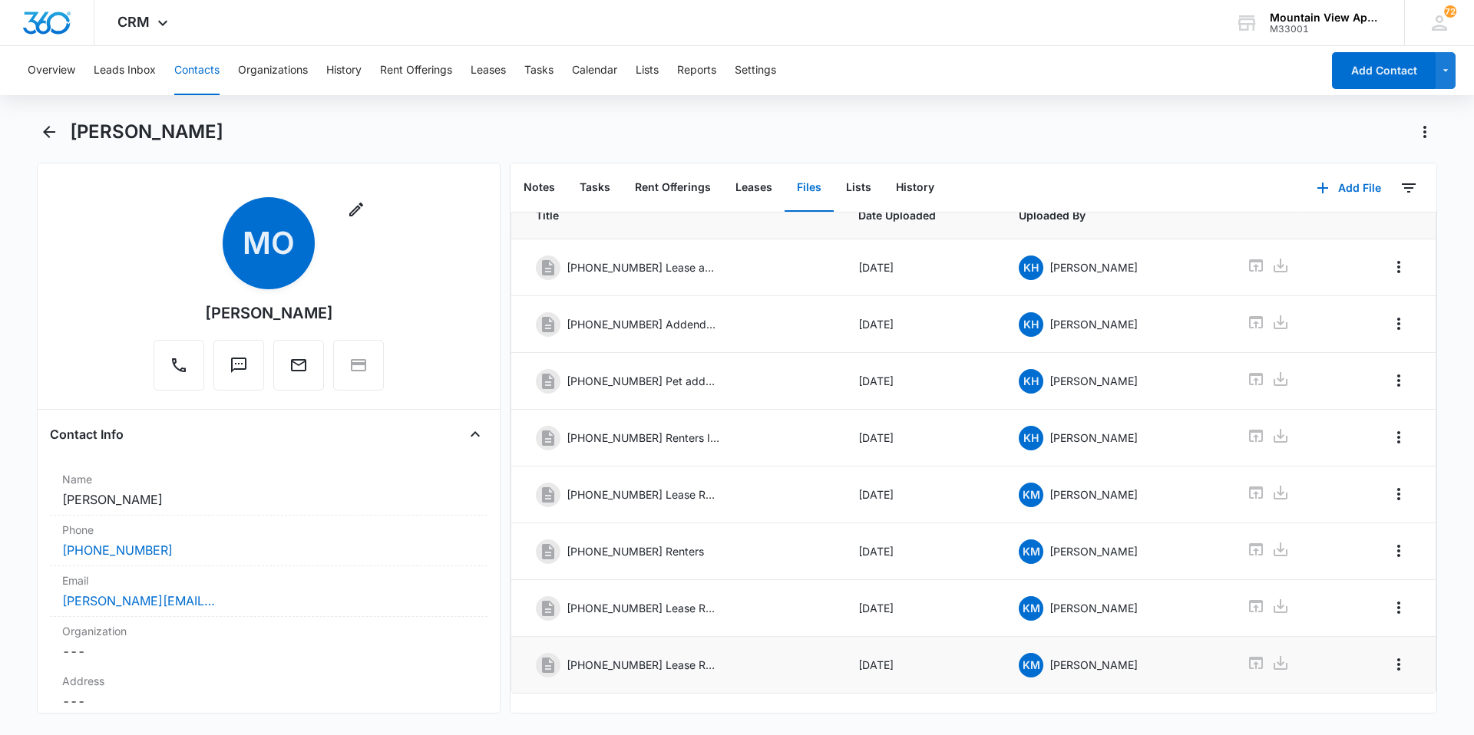
scroll to position [79, 0]
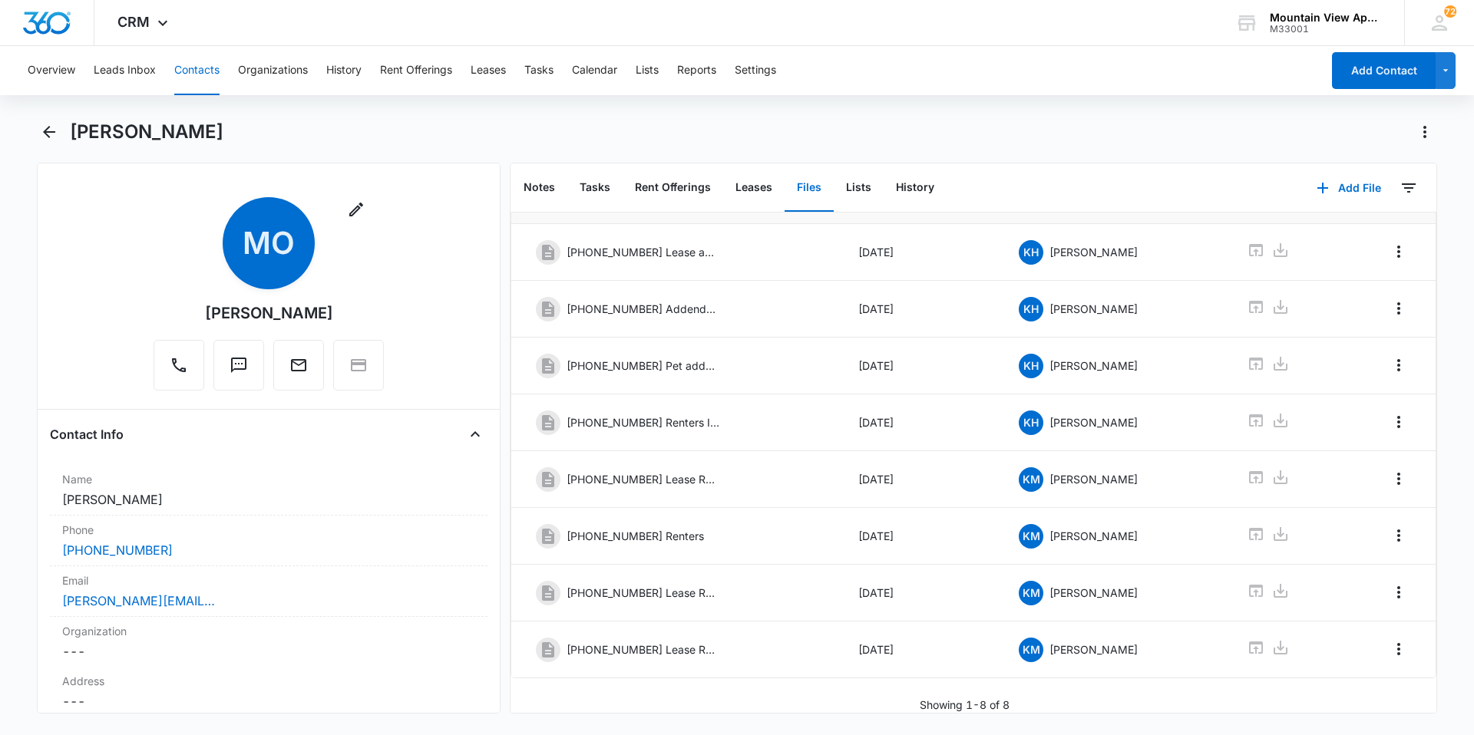
click at [206, 60] on button "Contacts" at bounding box center [196, 70] width 45 height 49
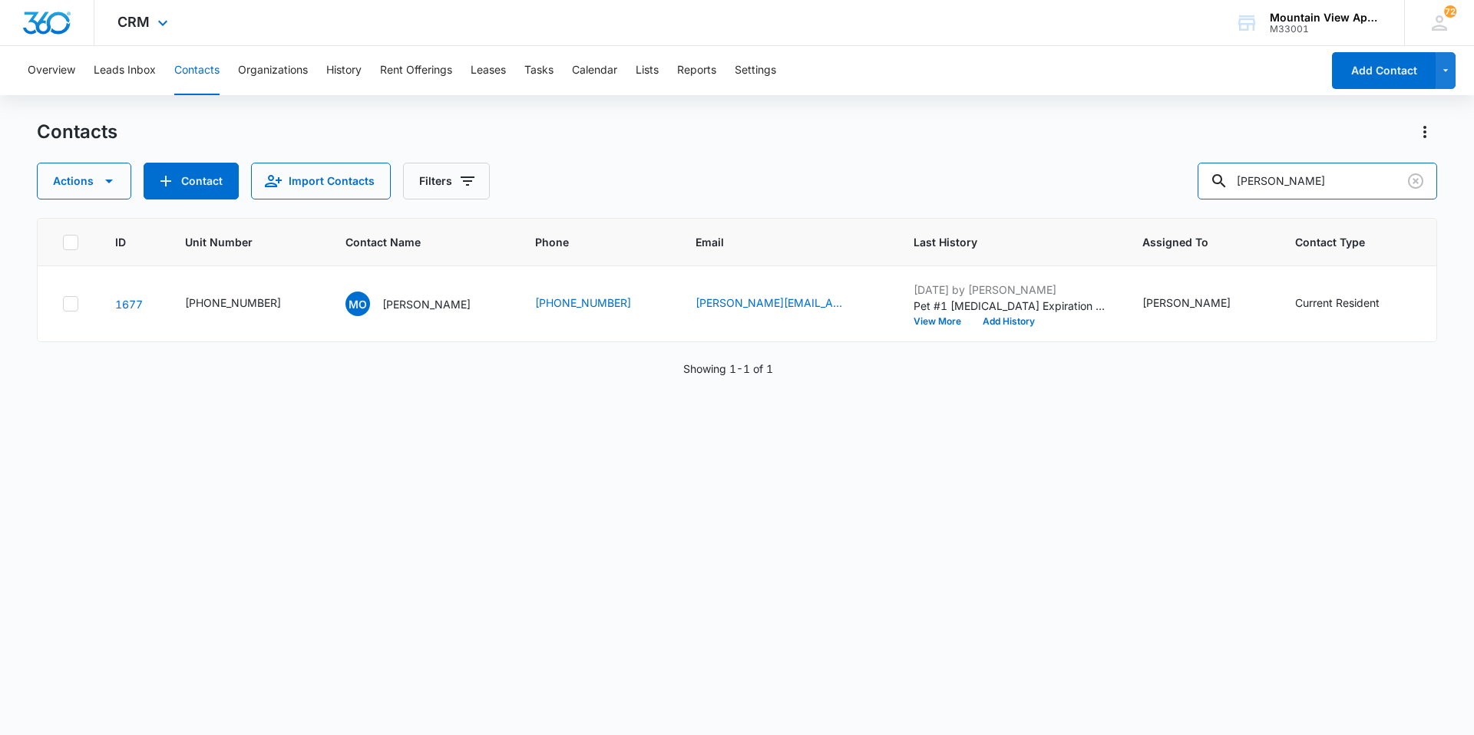
drag, startPoint x: 1069, startPoint y: 156, endPoint x: 547, endPoint y: 42, distance: 533.5
click at [628, 91] on div "Overview Leads Inbox Contacts Organizations History Rent Offerings Leases Tasks…" at bounding box center [737, 390] width 1474 height 688
type input "[PERSON_NAME]"
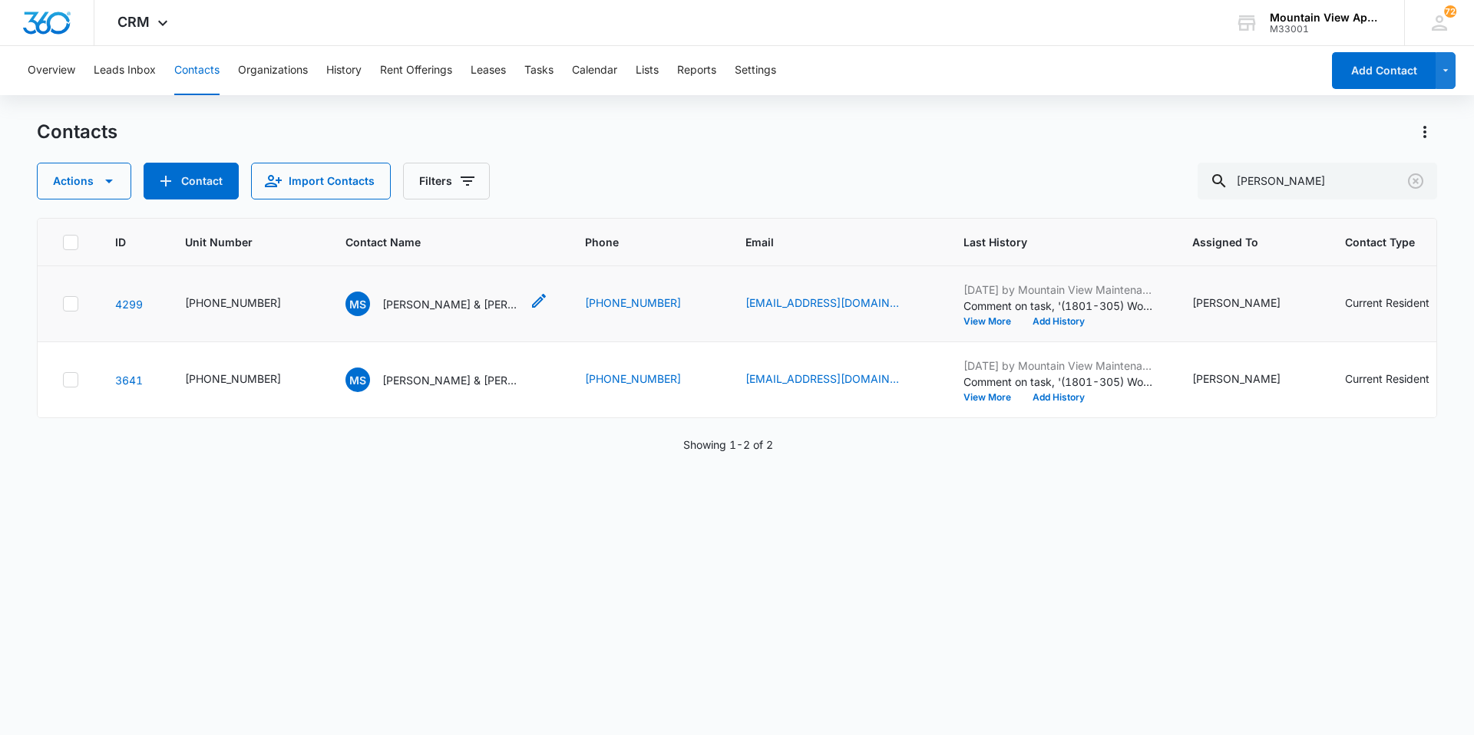
click at [466, 313] on div "[PERSON_NAME] & [PERSON_NAME] (Duplicate)" at bounding box center [432, 304] width 175 height 25
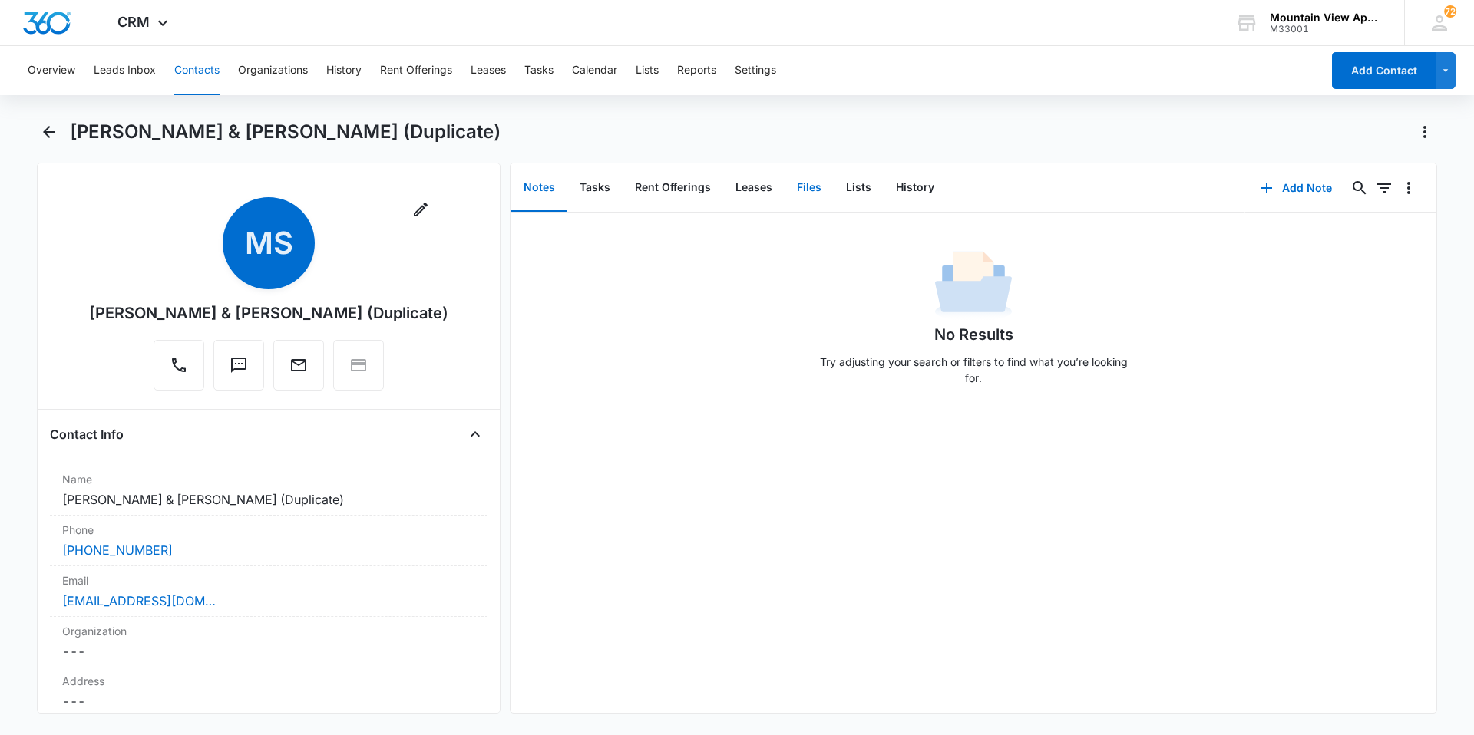
click at [818, 190] on button "Files" at bounding box center [809, 188] width 49 height 48
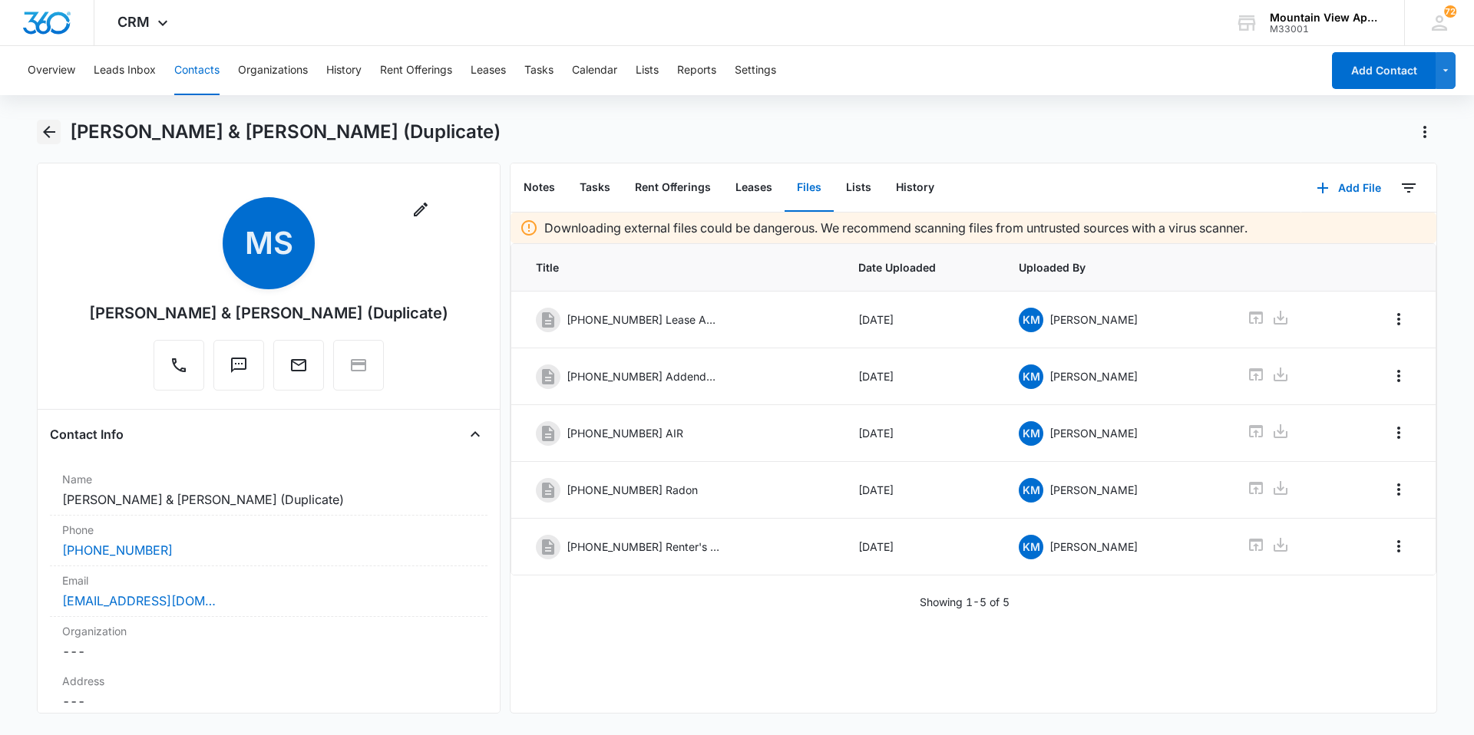
click at [48, 130] on icon "Back" at bounding box center [49, 132] width 18 height 18
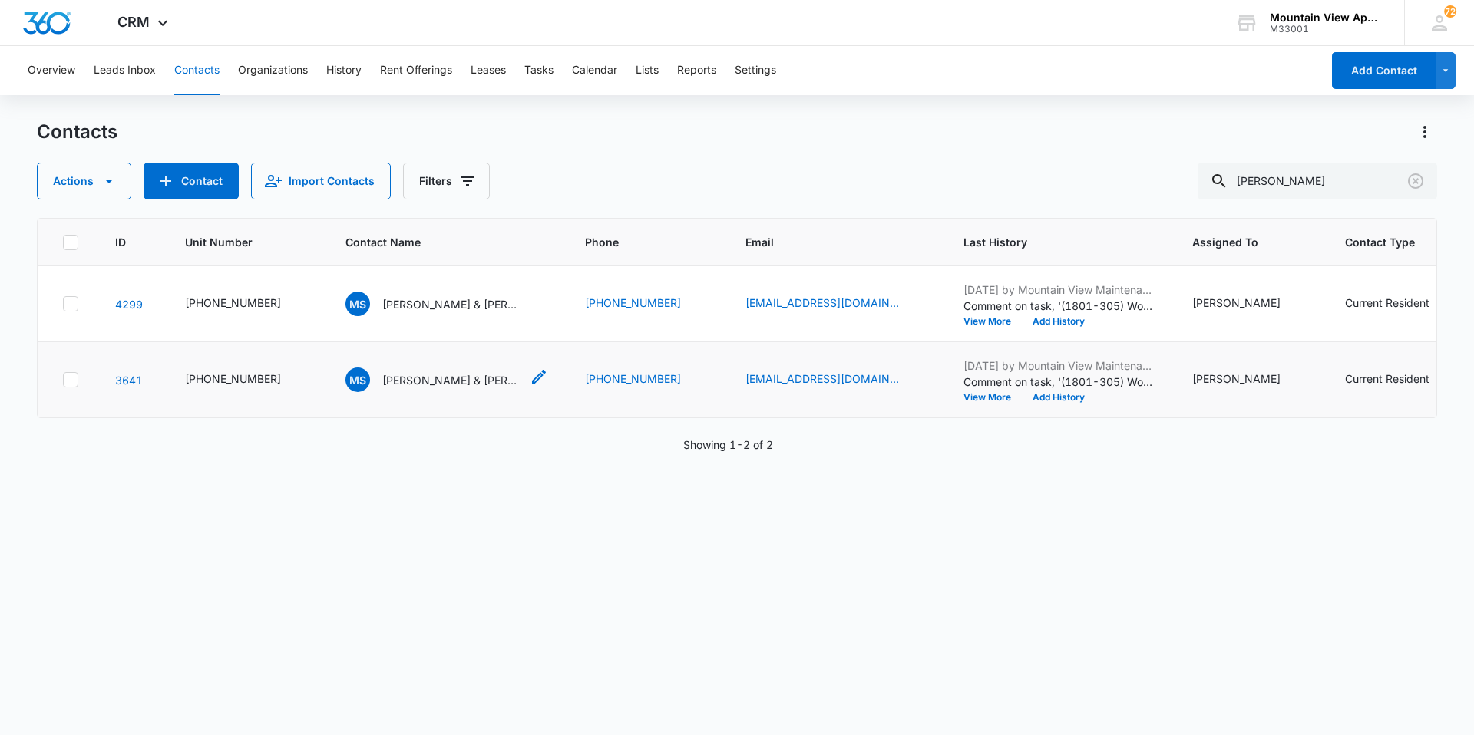
click at [403, 376] on p "[PERSON_NAME] & [PERSON_NAME]" at bounding box center [451, 380] width 138 height 16
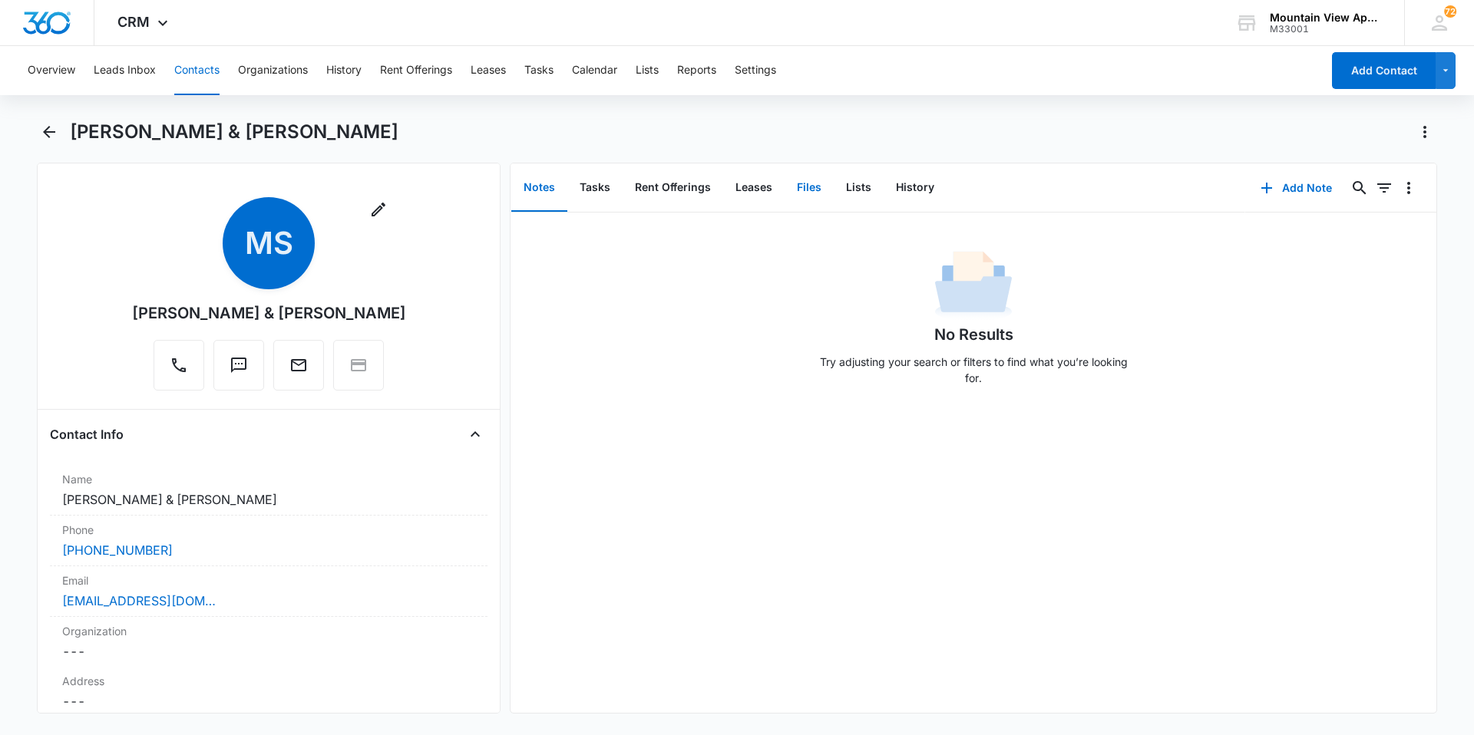
click at [805, 188] on button "Files" at bounding box center [809, 188] width 49 height 48
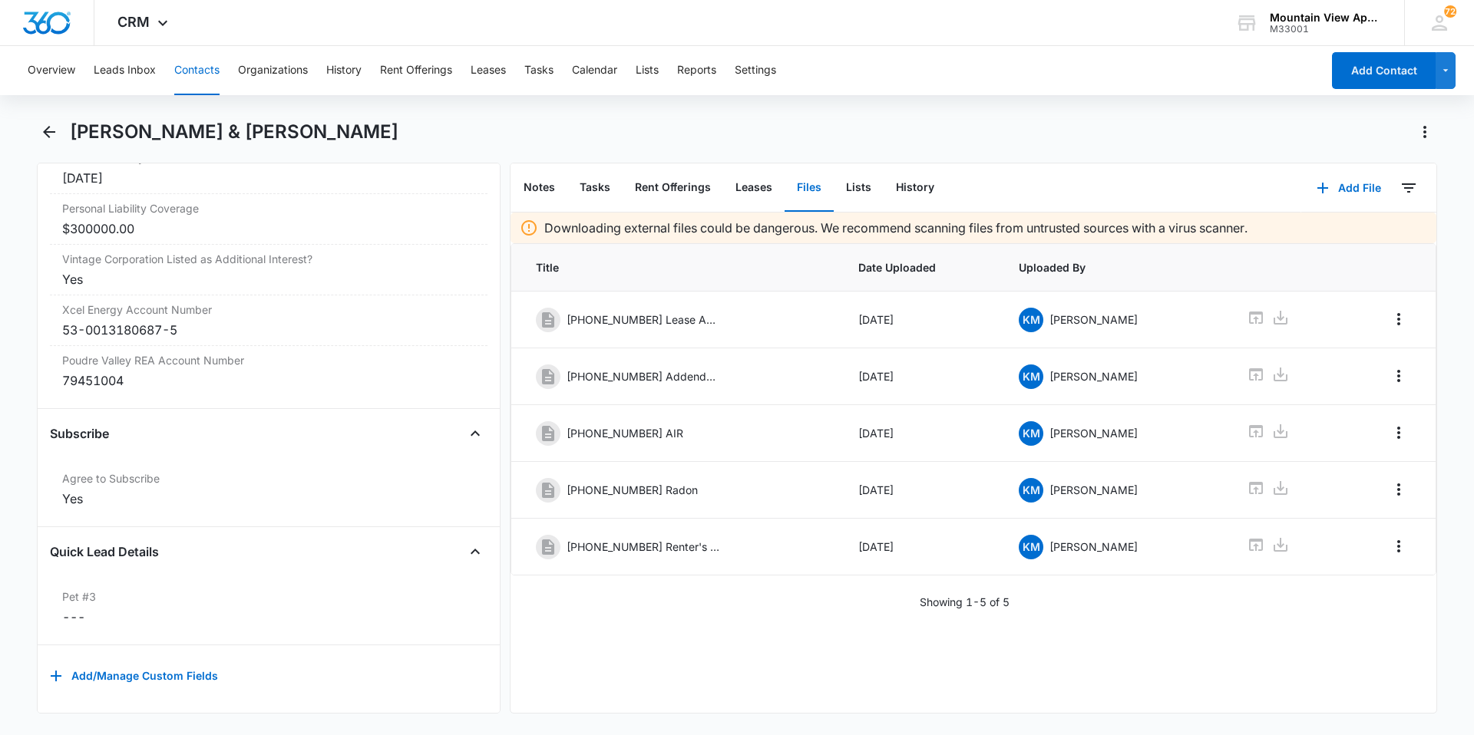
scroll to position [3135, 0]
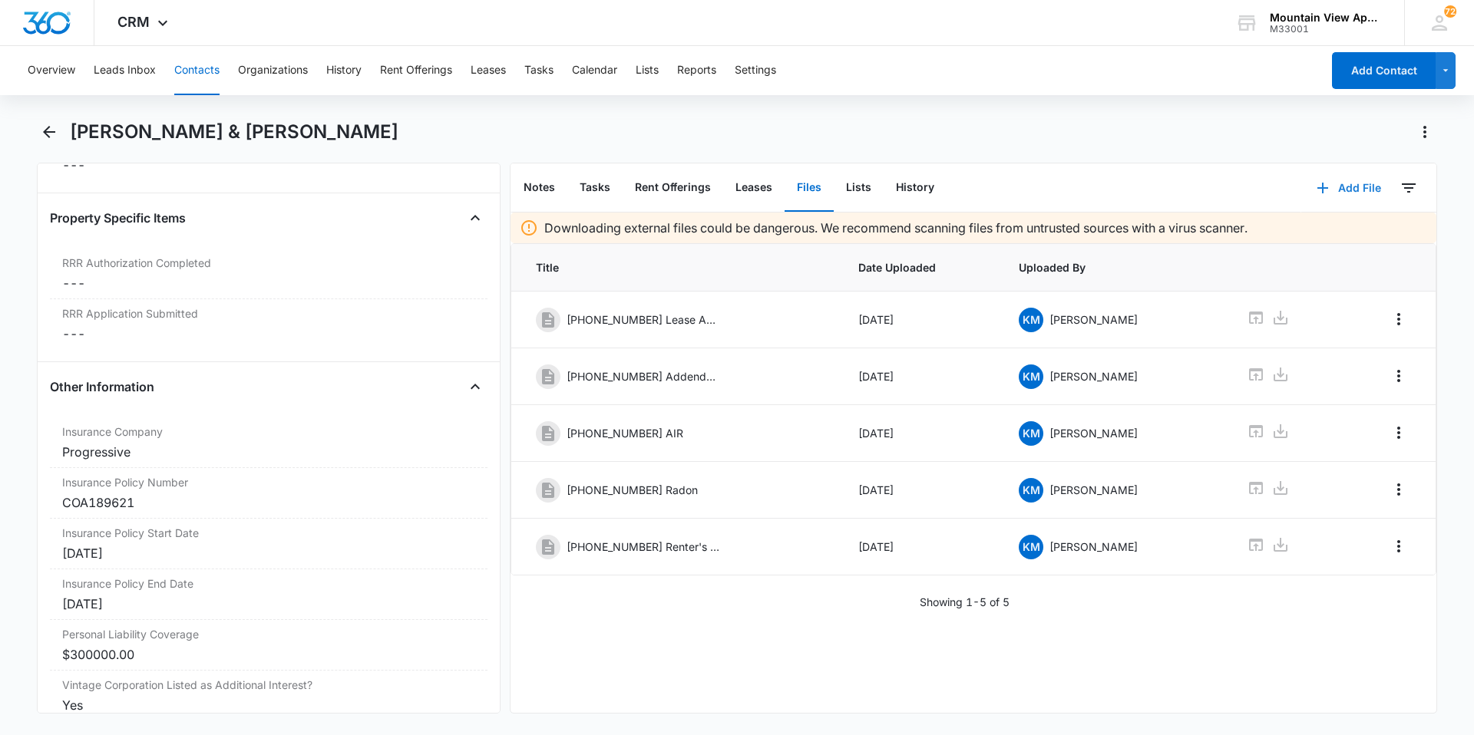
click at [1330, 181] on button "Add File" at bounding box center [1348, 188] width 95 height 37
click at [1317, 235] on div "Upload Files" at bounding box center [1327, 237] width 61 height 11
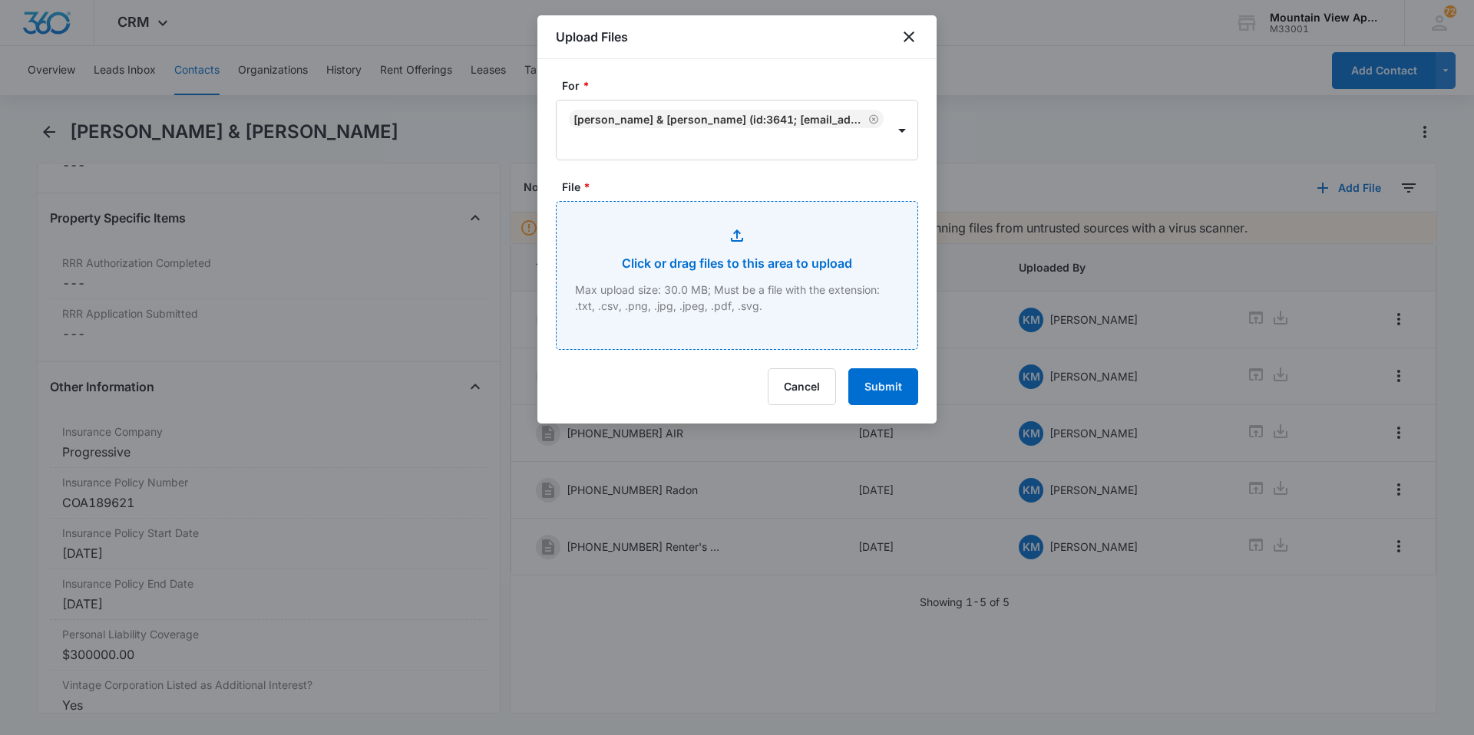
click at [636, 223] on input "File *" at bounding box center [737, 275] width 361 height 147
type input "C:\fakepath\[PHONE_NUMBER] Lease Renewal.pdf"
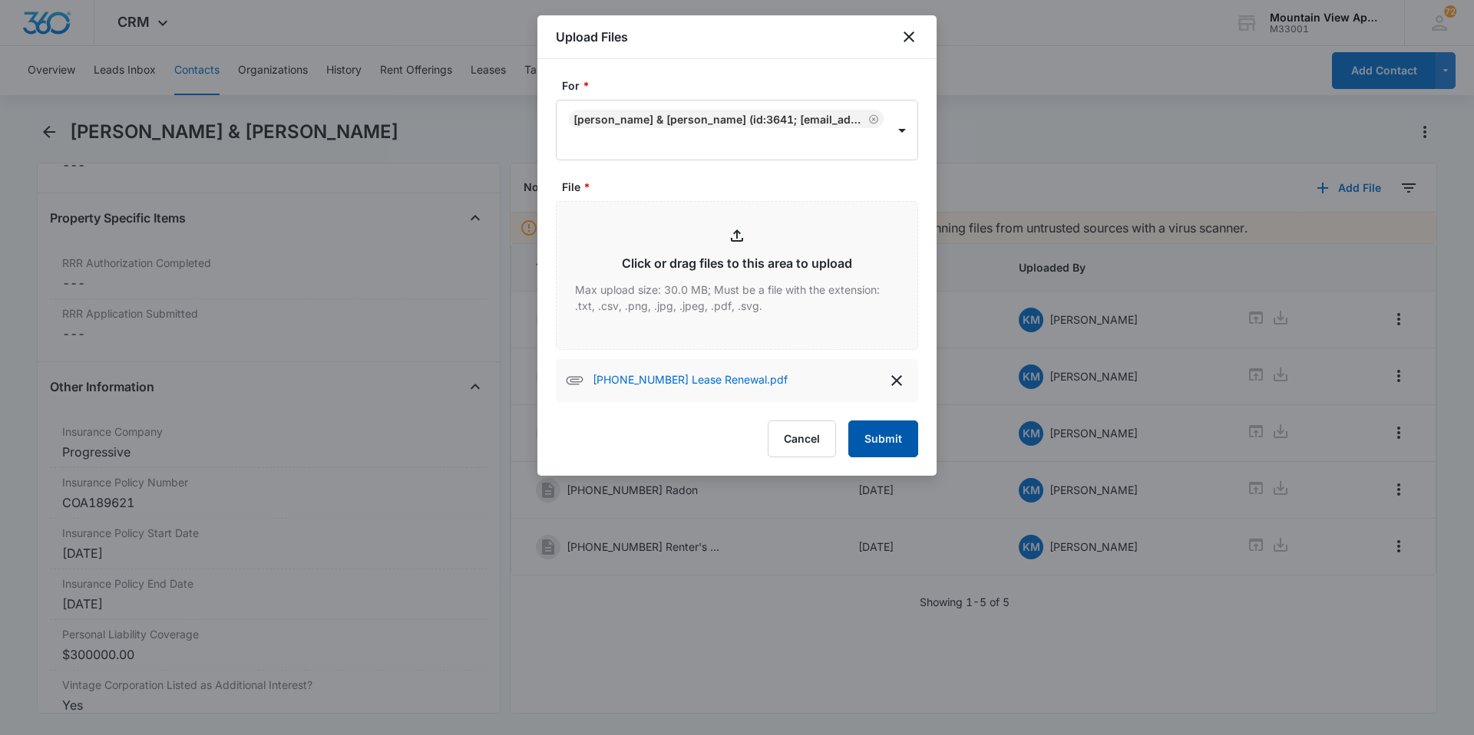
click at [874, 451] on button "Submit" at bounding box center [883, 439] width 70 height 37
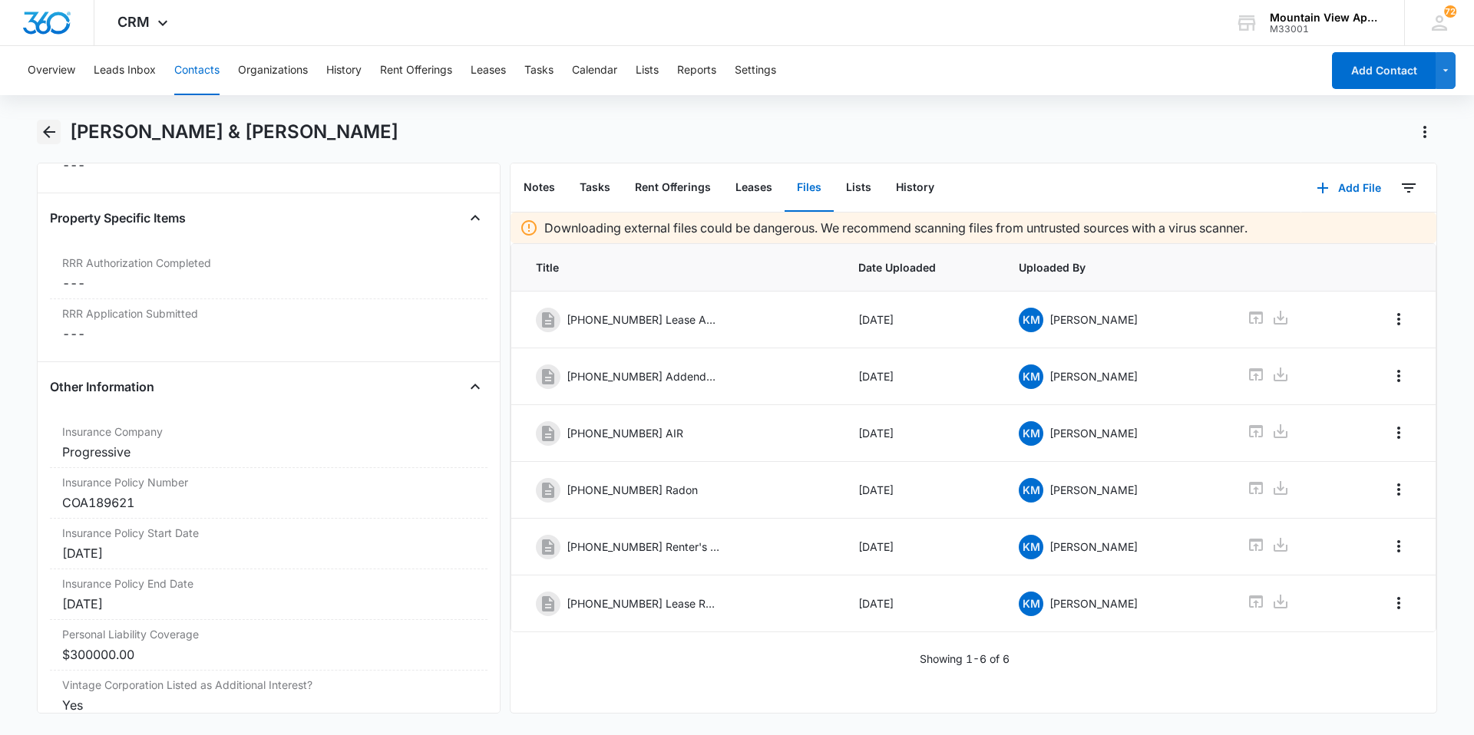
click at [45, 133] on icon "Back" at bounding box center [49, 132] width 12 height 12
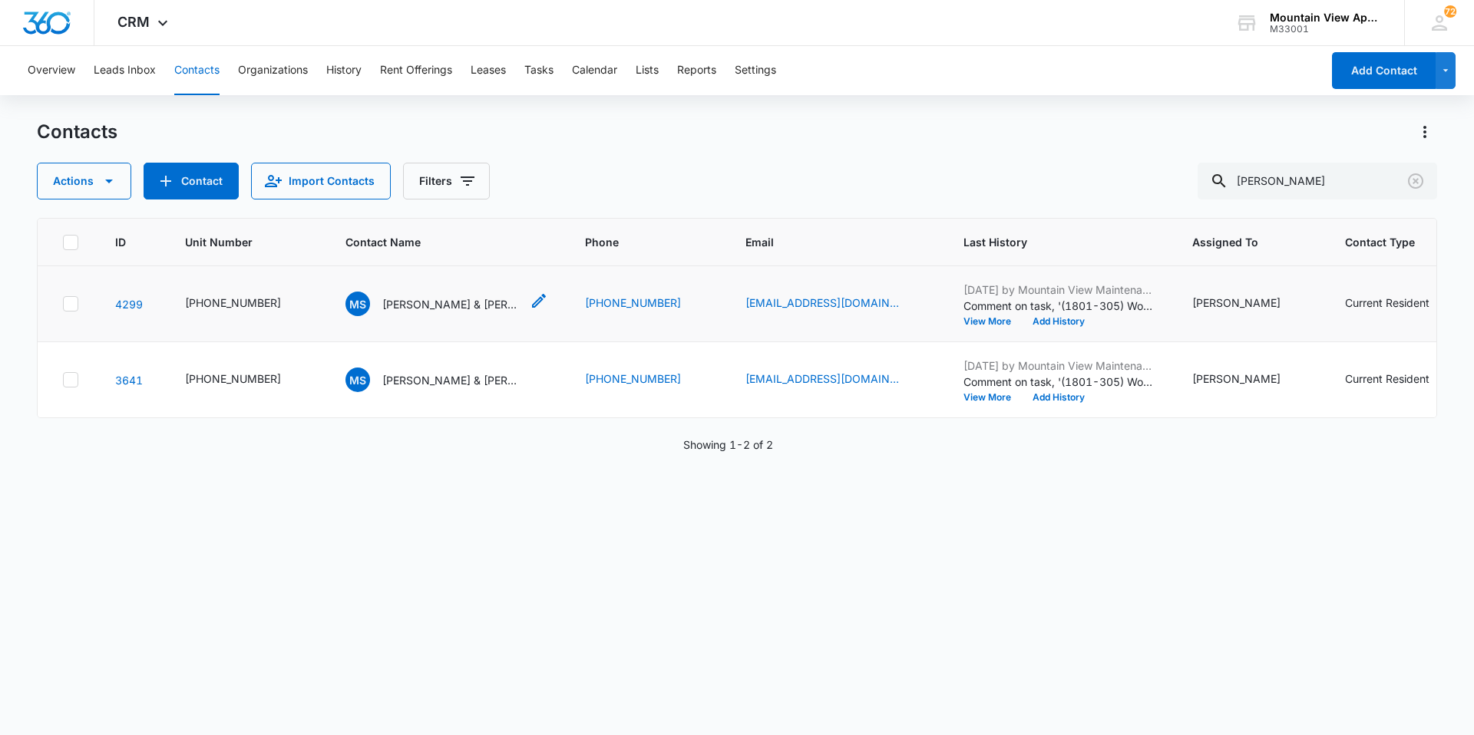
click at [408, 302] on p "[PERSON_NAME] & [PERSON_NAME] (Duplicate)" at bounding box center [451, 304] width 138 height 16
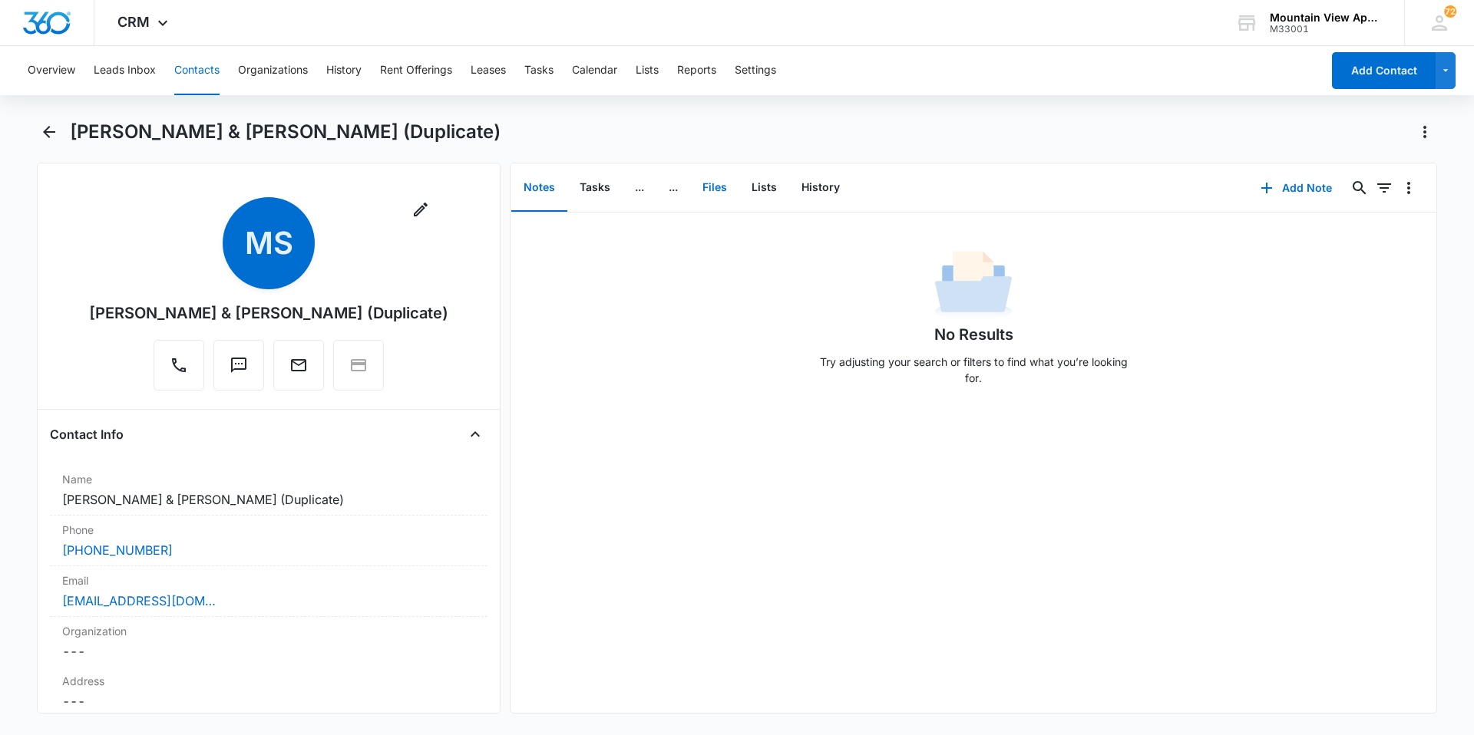
click at [716, 188] on button "Files" at bounding box center [714, 188] width 49 height 48
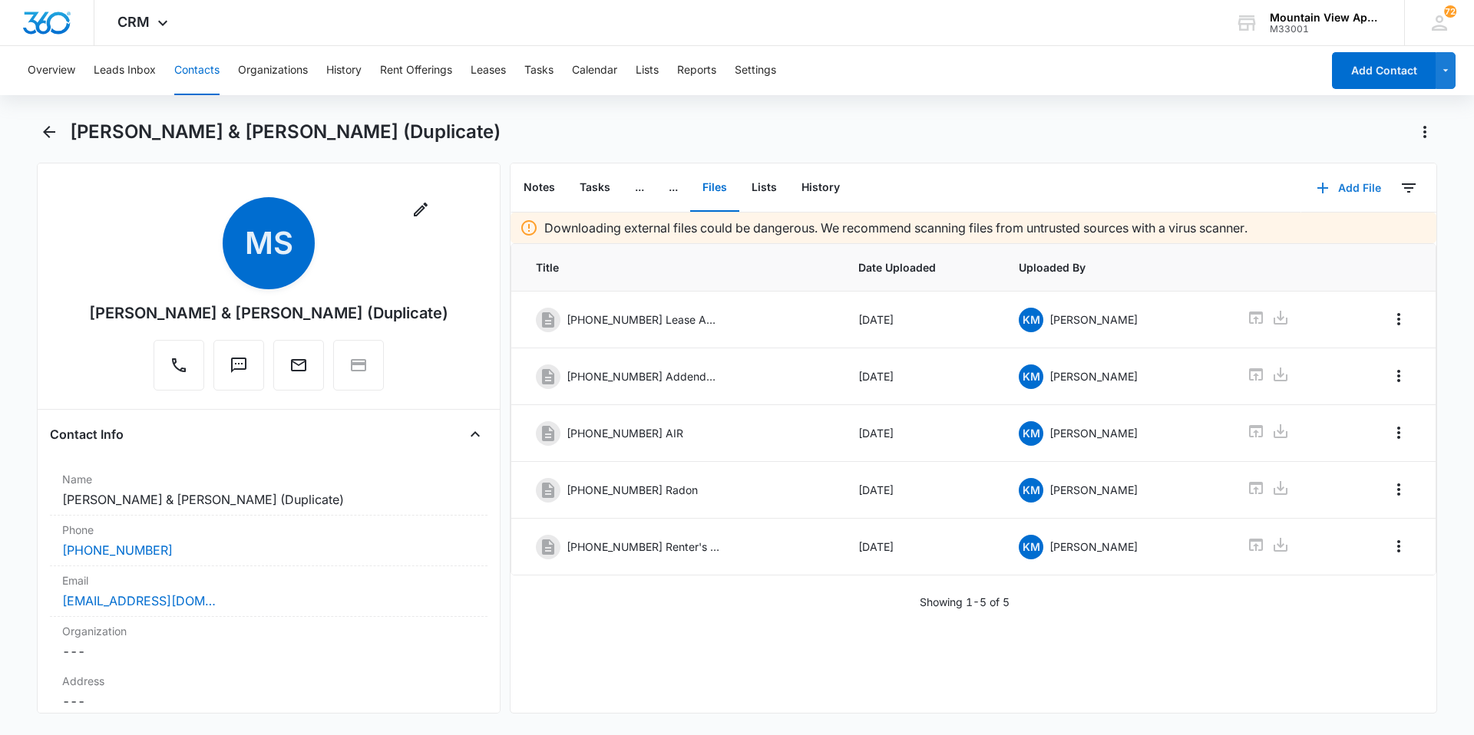
click at [1320, 188] on icon "button" at bounding box center [1323, 188] width 18 height 18
click at [1327, 237] on div "Upload Files" at bounding box center [1327, 237] width 61 height 11
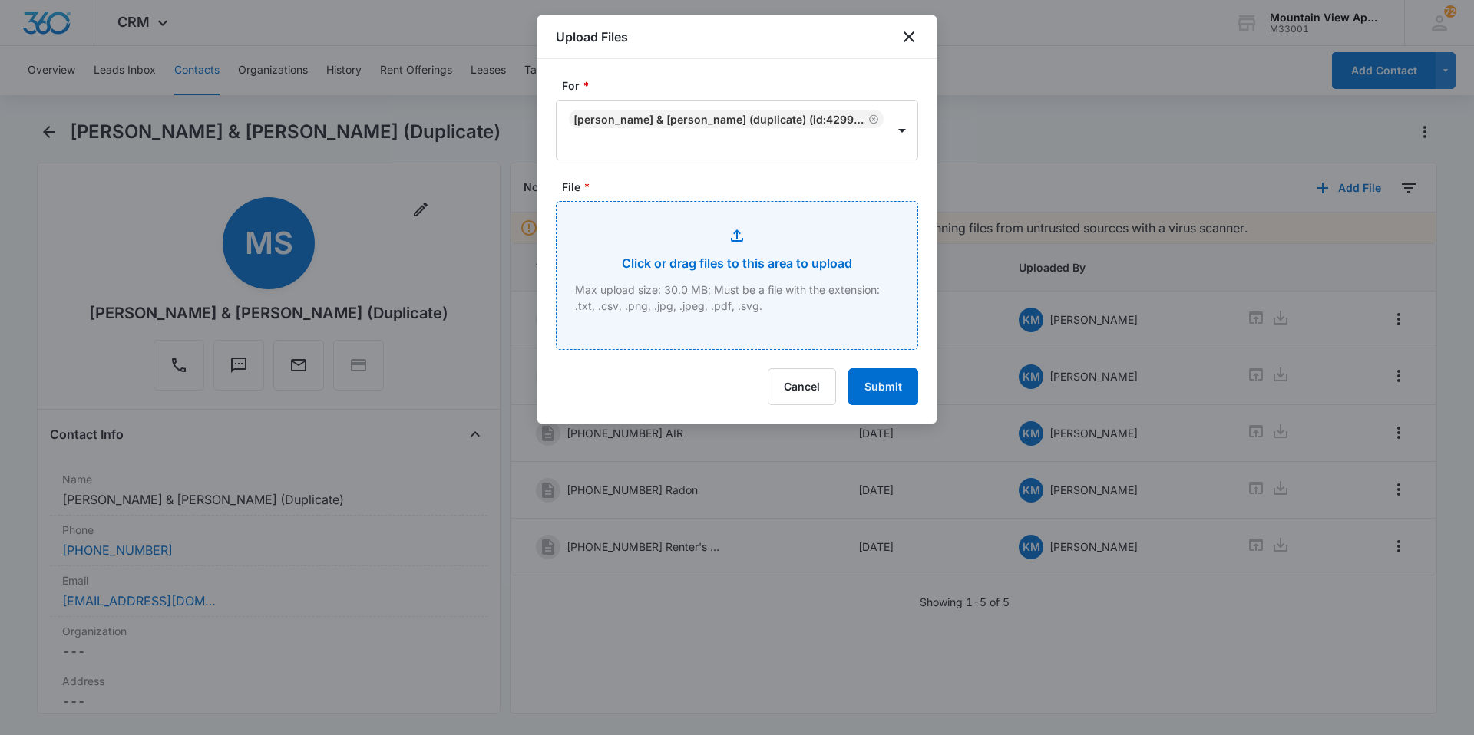
click at [696, 305] on input "File *" at bounding box center [737, 275] width 361 height 147
type input "C:\fakepath\[PHONE_NUMBER] Lease Renewal.pdf"
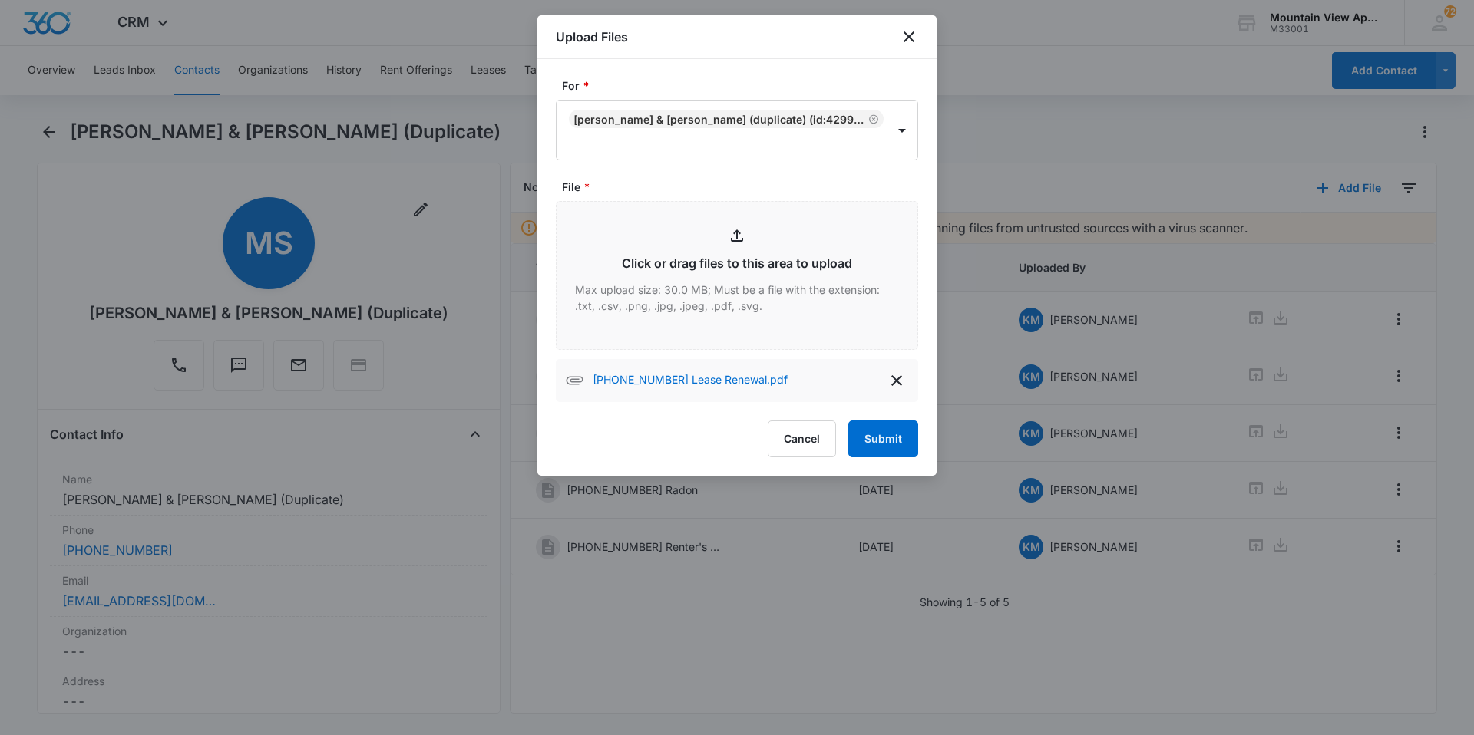
click at [874, 463] on div "For * [PERSON_NAME] & [PERSON_NAME] (Duplicate) (ID:4299; [EMAIL_ADDRESS][DOMAI…" at bounding box center [736, 267] width 399 height 417
click at [883, 442] on button "Submit" at bounding box center [883, 439] width 70 height 37
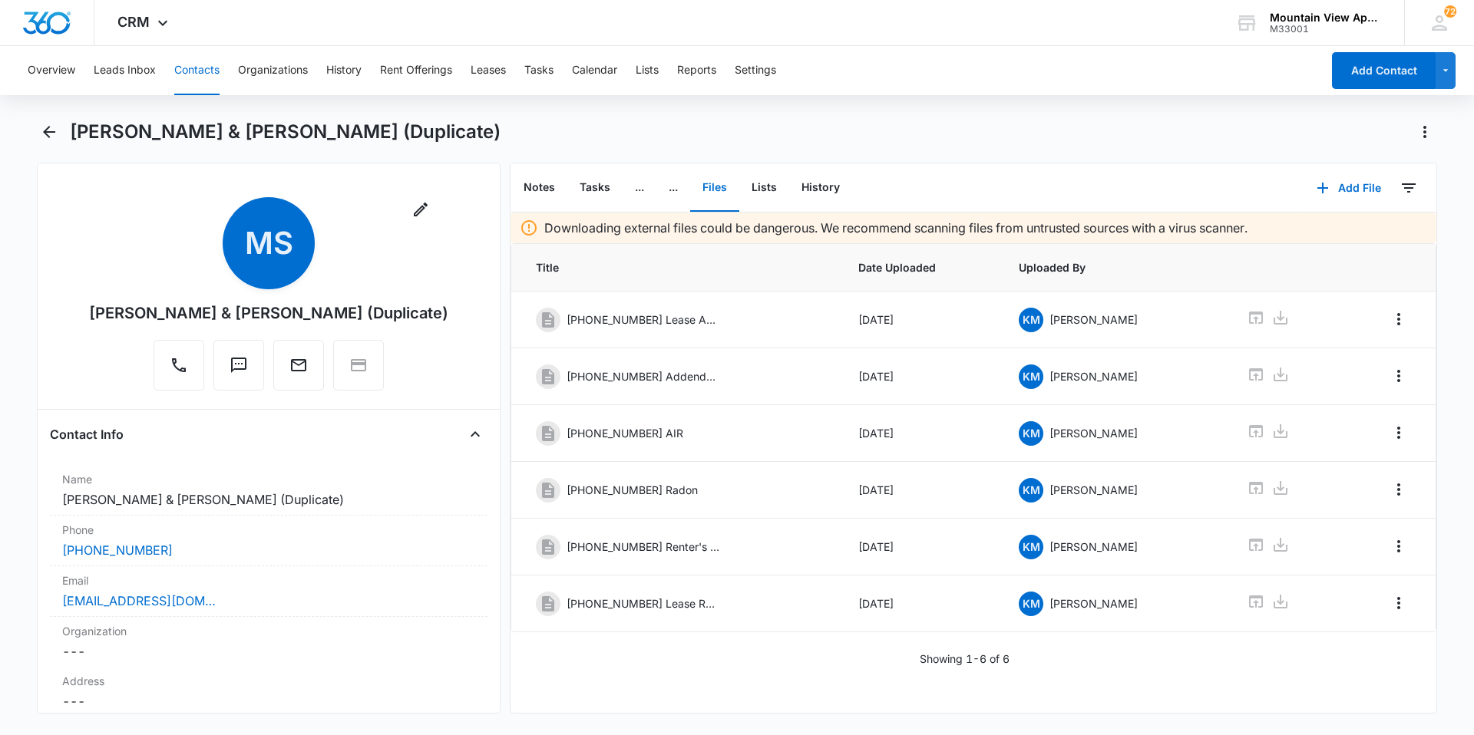
click at [174, 64] on button "Contacts" at bounding box center [196, 70] width 45 height 49
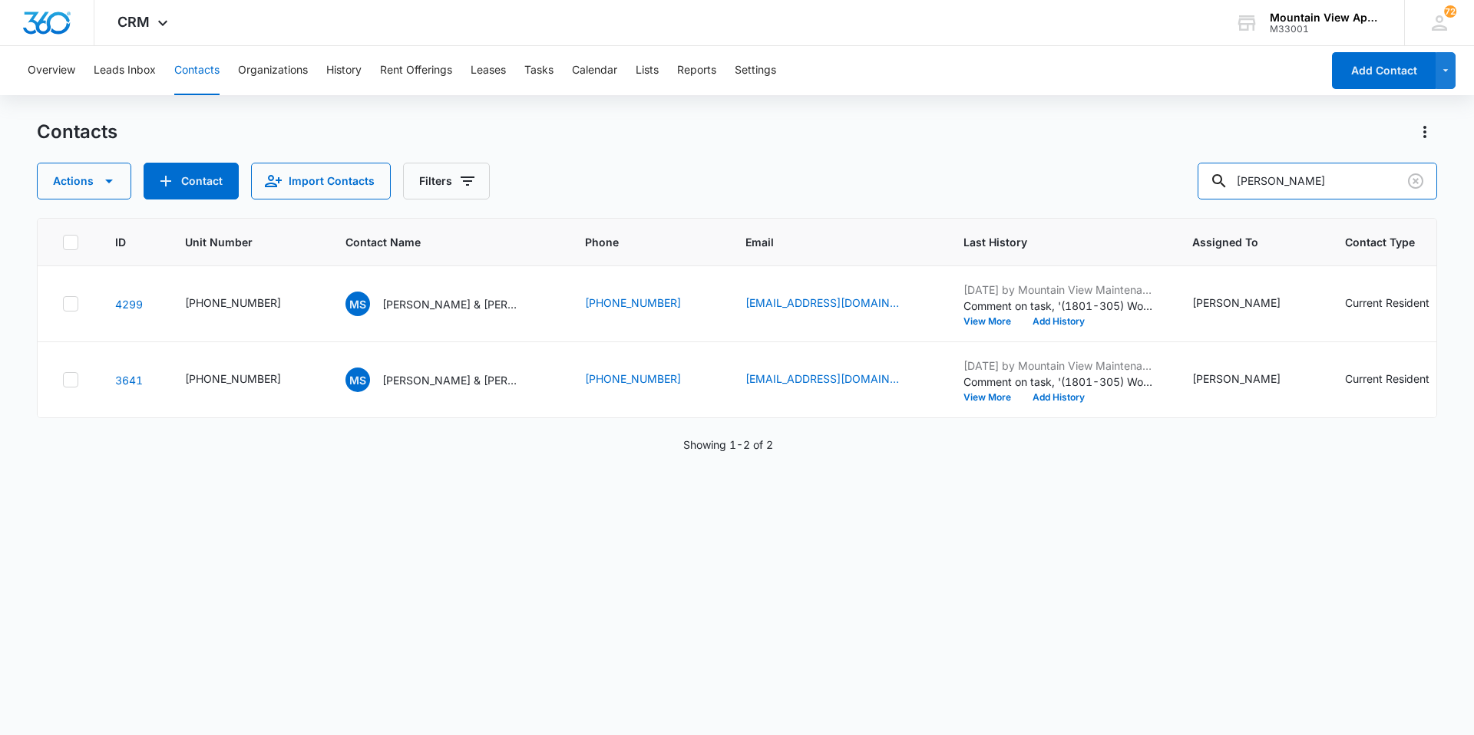
drag, startPoint x: 1337, startPoint y: 194, endPoint x: 482, endPoint y: 137, distance: 856.4
click at [482, 137] on div "Contacts Actions Contact Import Contacts Filters [PERSON_NAME]" at bounding box center [737, 160] width 1400 height 80
type input "[PERSON_NAME]"
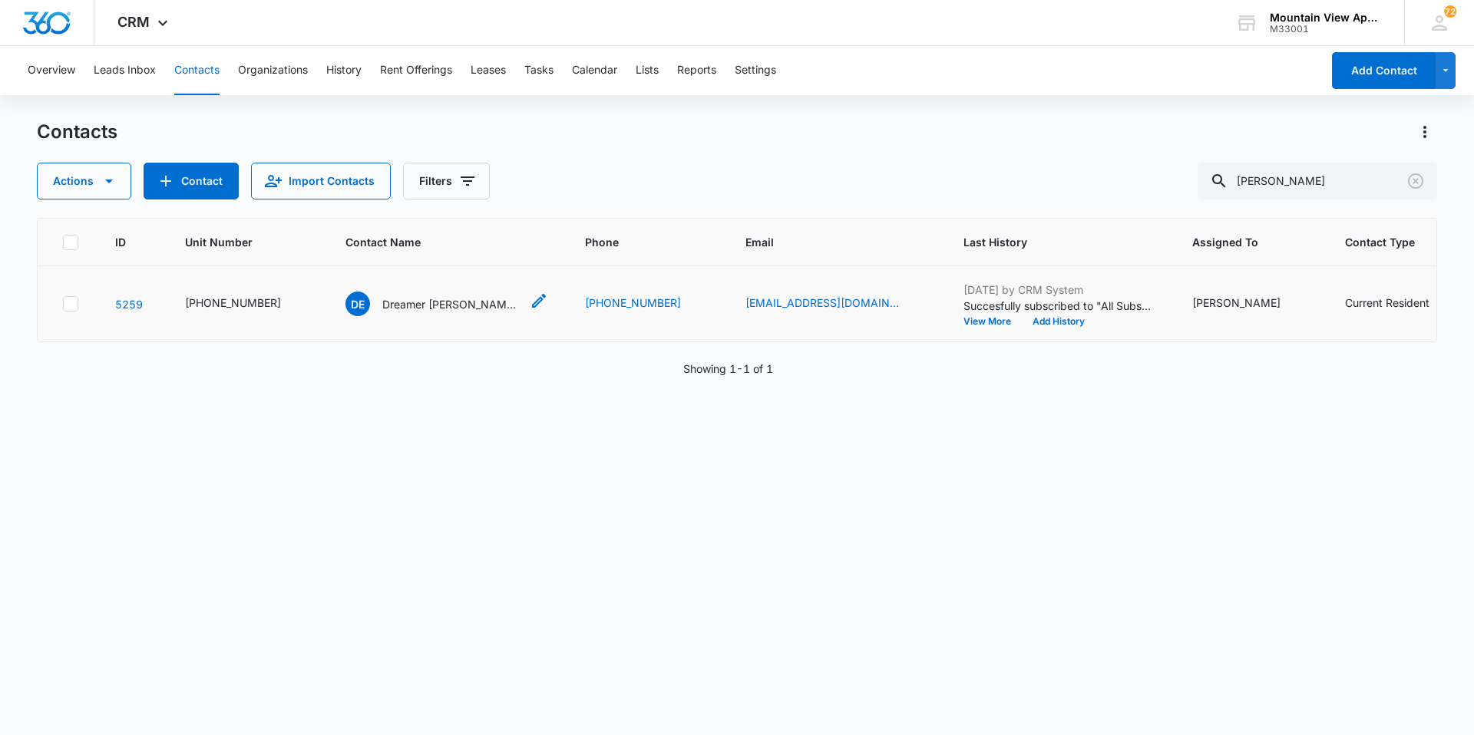
click at [414, 298] on p "Dreamer [PERSON_NAME] & [PERSON_NAME]-Copper" at bounding box center [451, 304] width 138 height 16
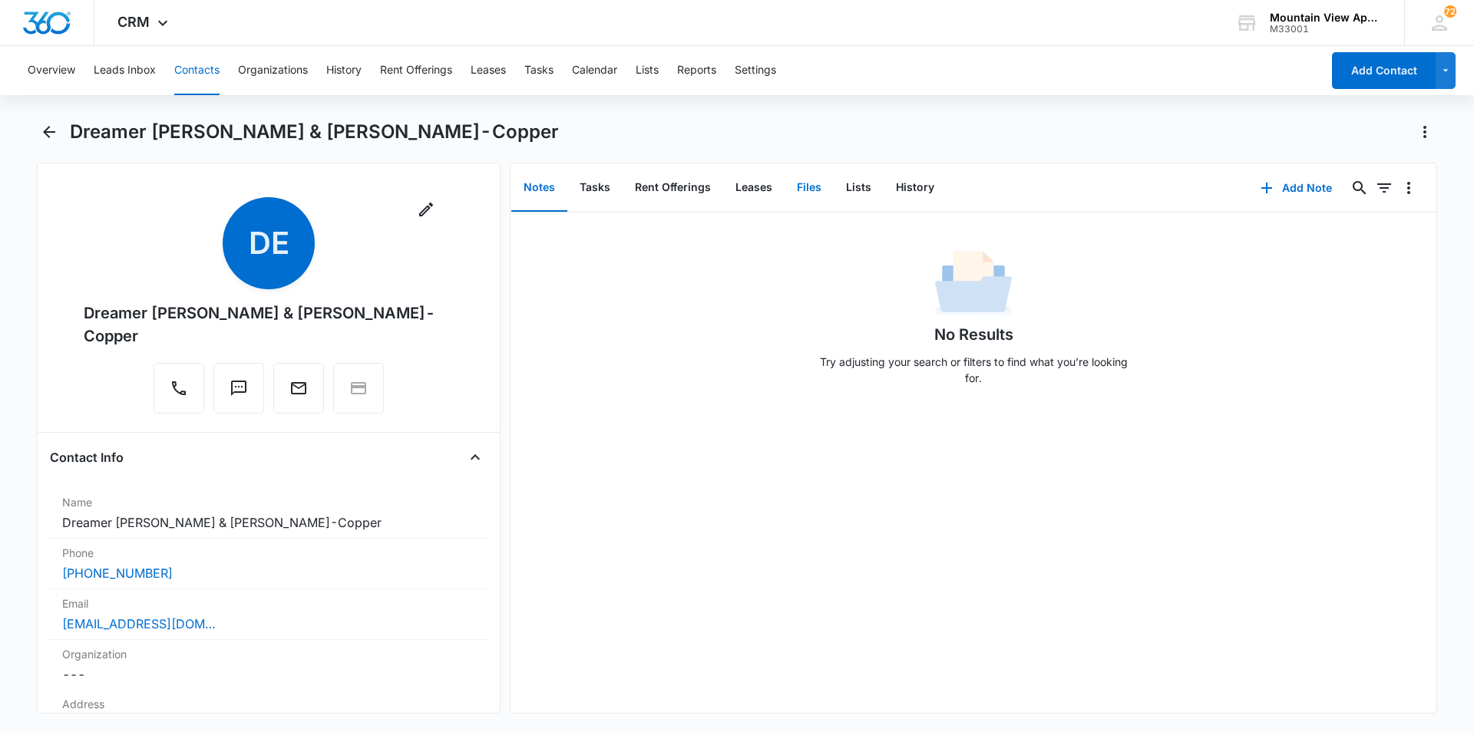
click at [826, 182] on button "Files" at bounding box center [809, 188] width 49 height 48
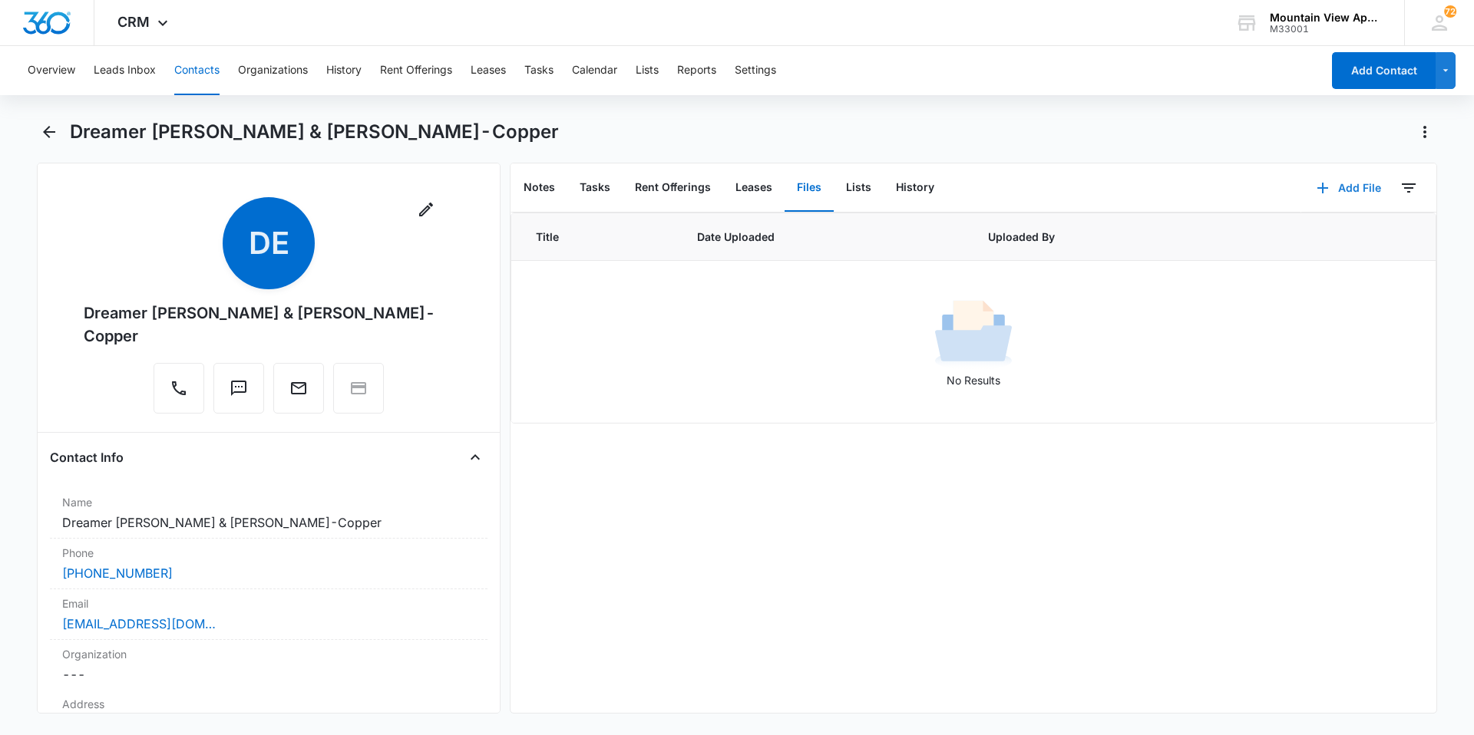
click at [1336, 193] on button "Add File" at bounding box center [1348, 188] width 95 height 37
click at [1324, 243] on div "Upload Files" at bounding box center [1327, 237] width 61 height 11
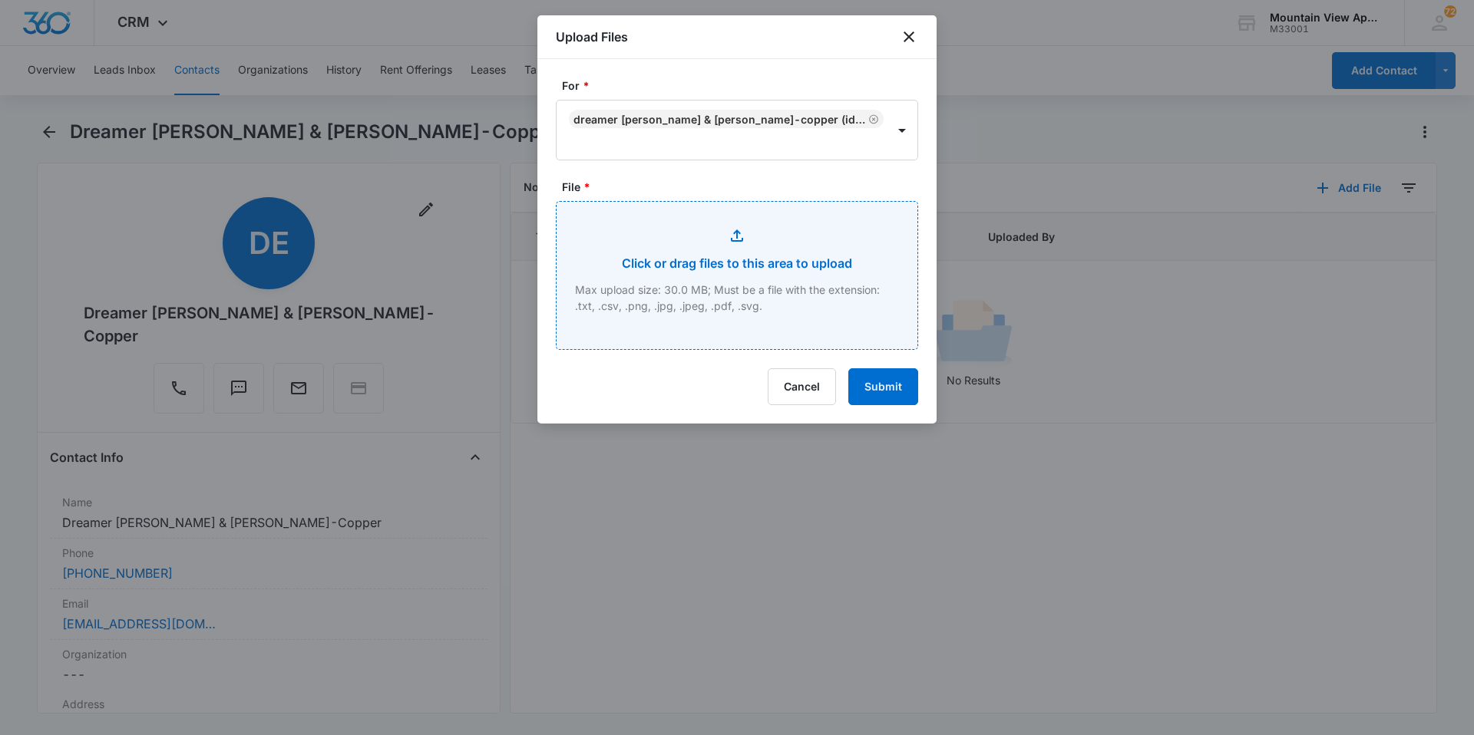
click at [791, 296] on input "File *" at bounding box center [737, 275] width 361 height 147
type input "C:\fakepath\[PHONE_NUMBER] Lease Agreement.pdf"
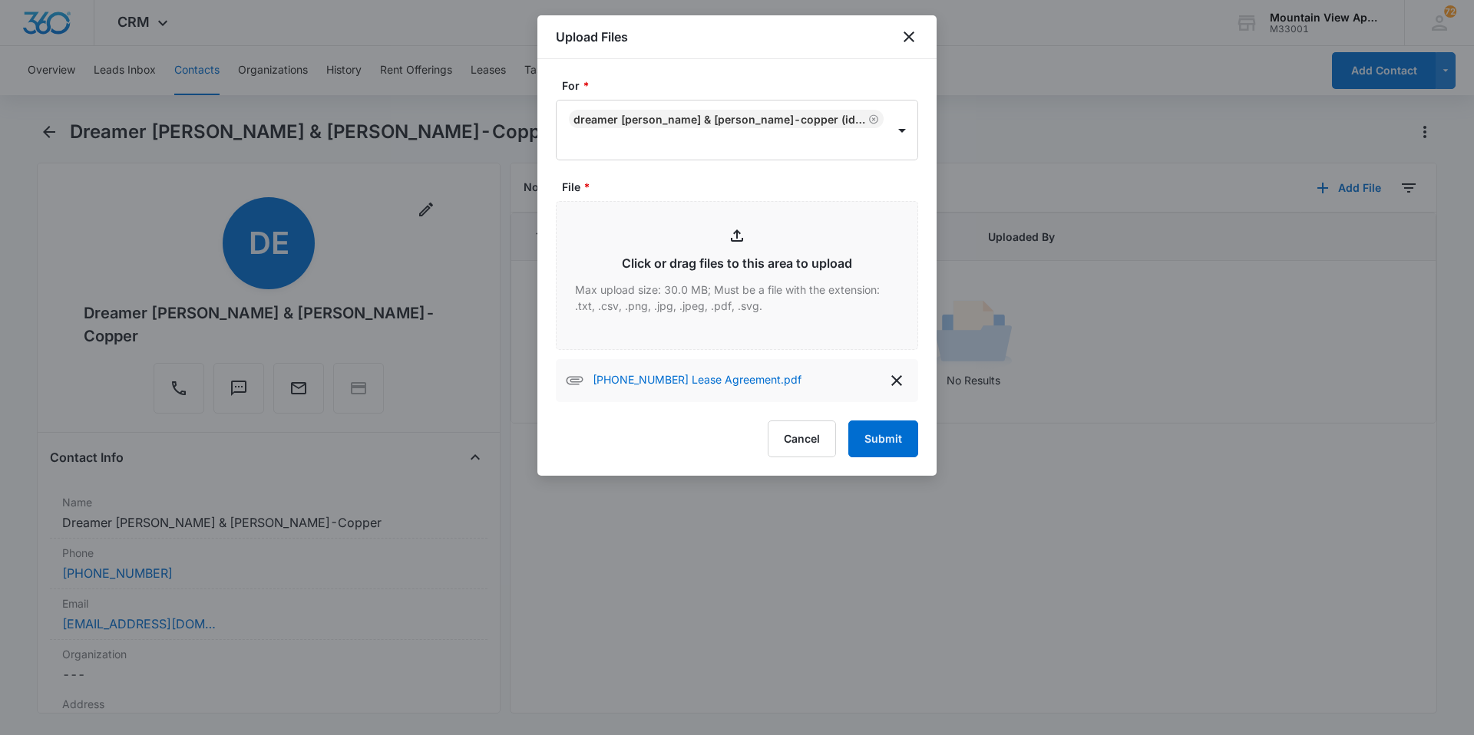
click at [897, 414] on form "For * Dreamer [PERSON_NAME] & [PERSON_NAME]-Copper (ID:5259; [EMAIL_ADDRESS][DO…" at bounding box center [737, 268] width 362 height 380
click at [900, 437] on button "Submit" at bounding box center [883, 439] width 70 height 37
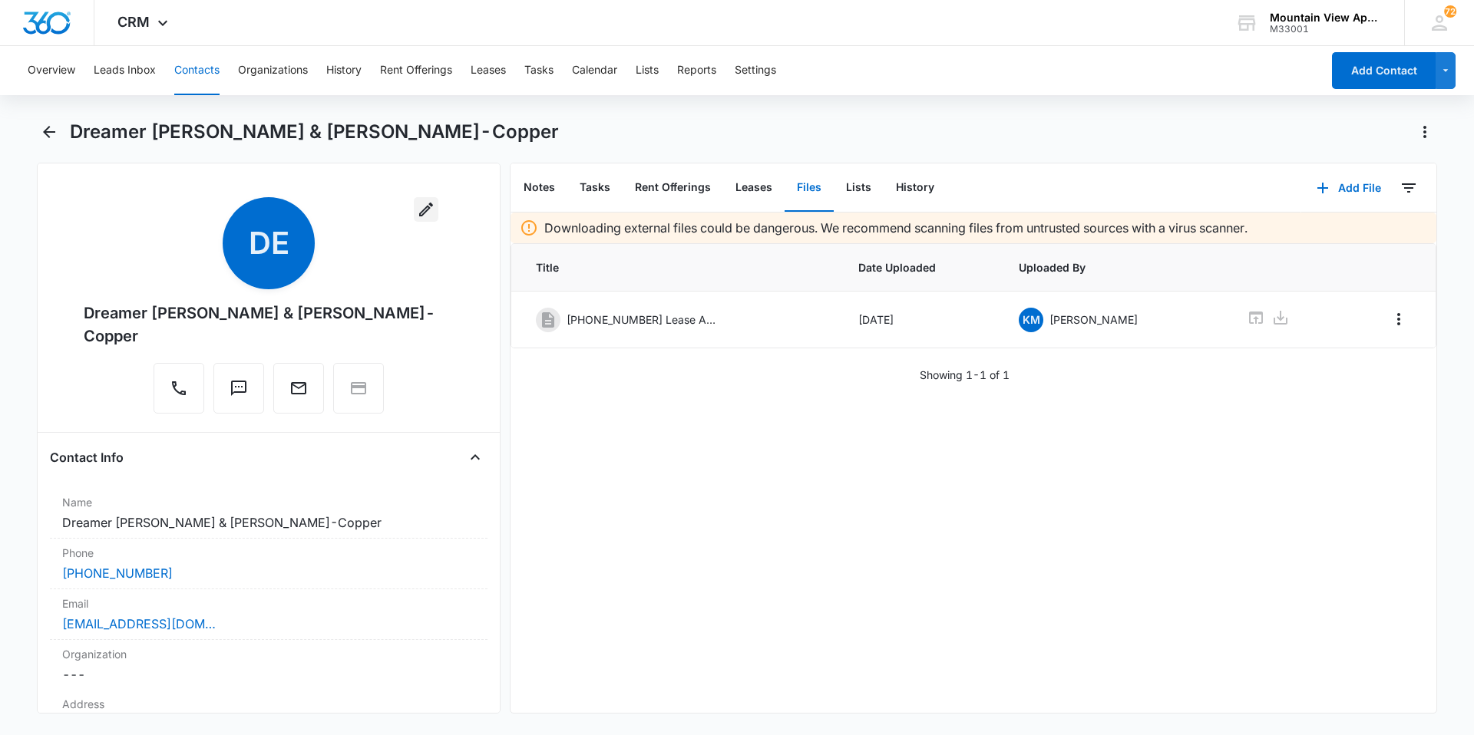
click at [414, 210] on button "button" at bounding box center [426, 209] width 25 height 25
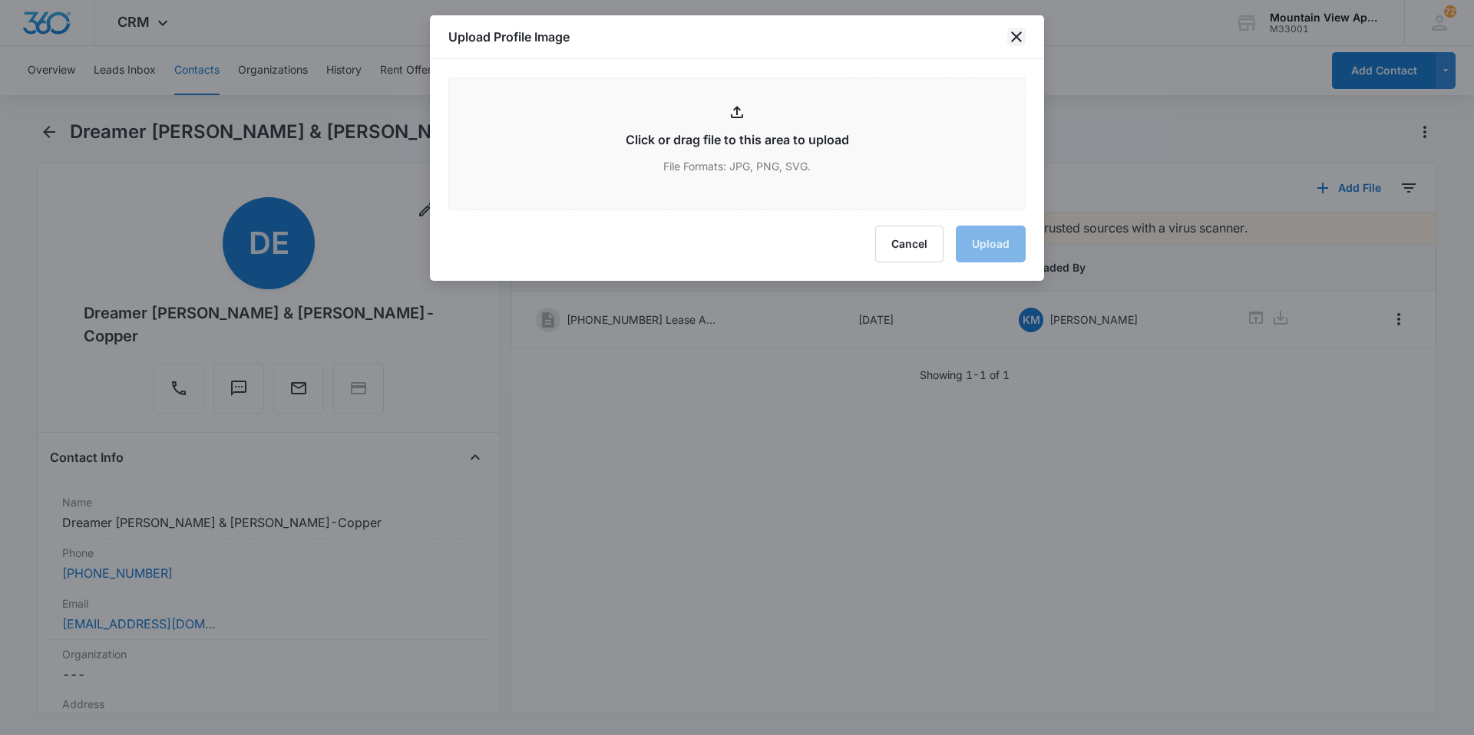
click at [1021, 31] on icon "close" at bounding box center [1016, 37] width 18 height 18
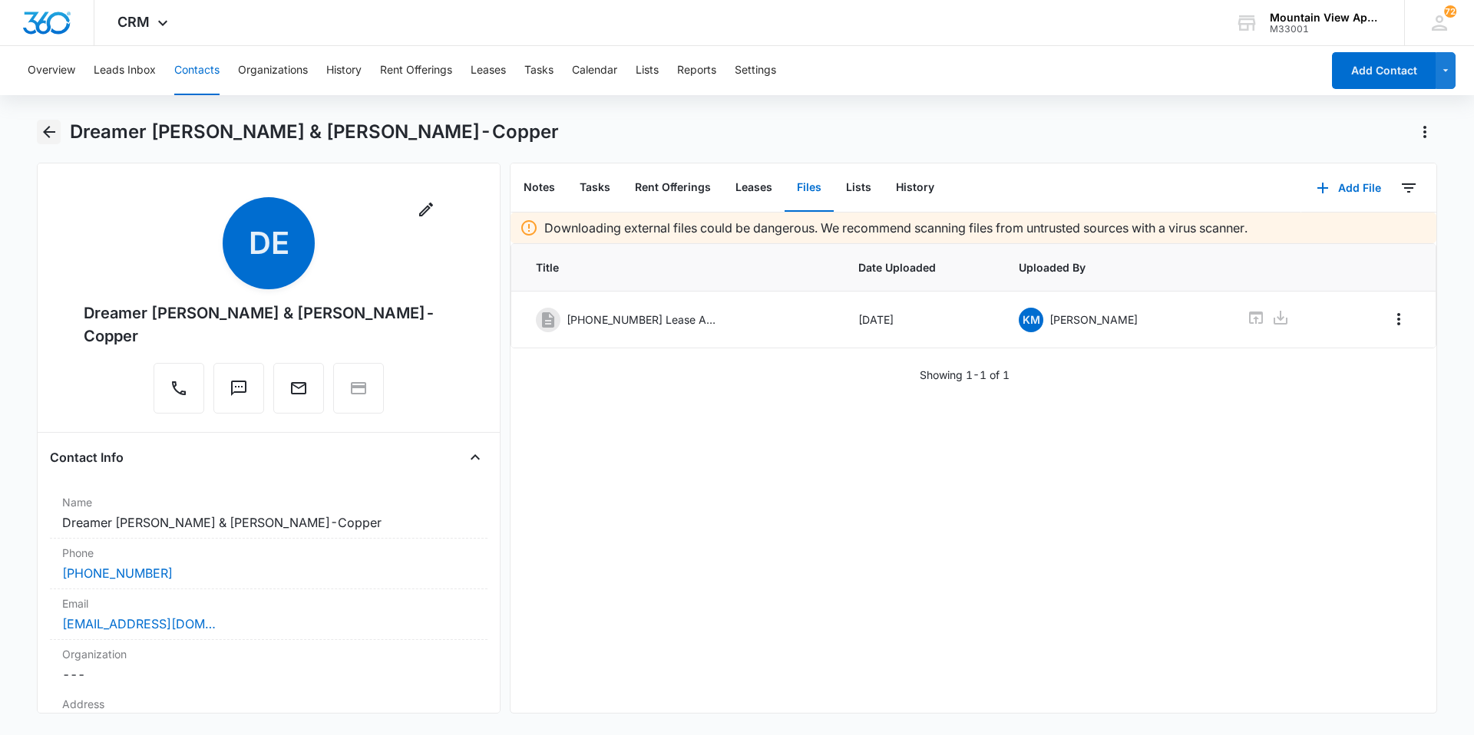
click at [58, 128] on button "Back" at bounding box center [49, 132] width 24 height 25
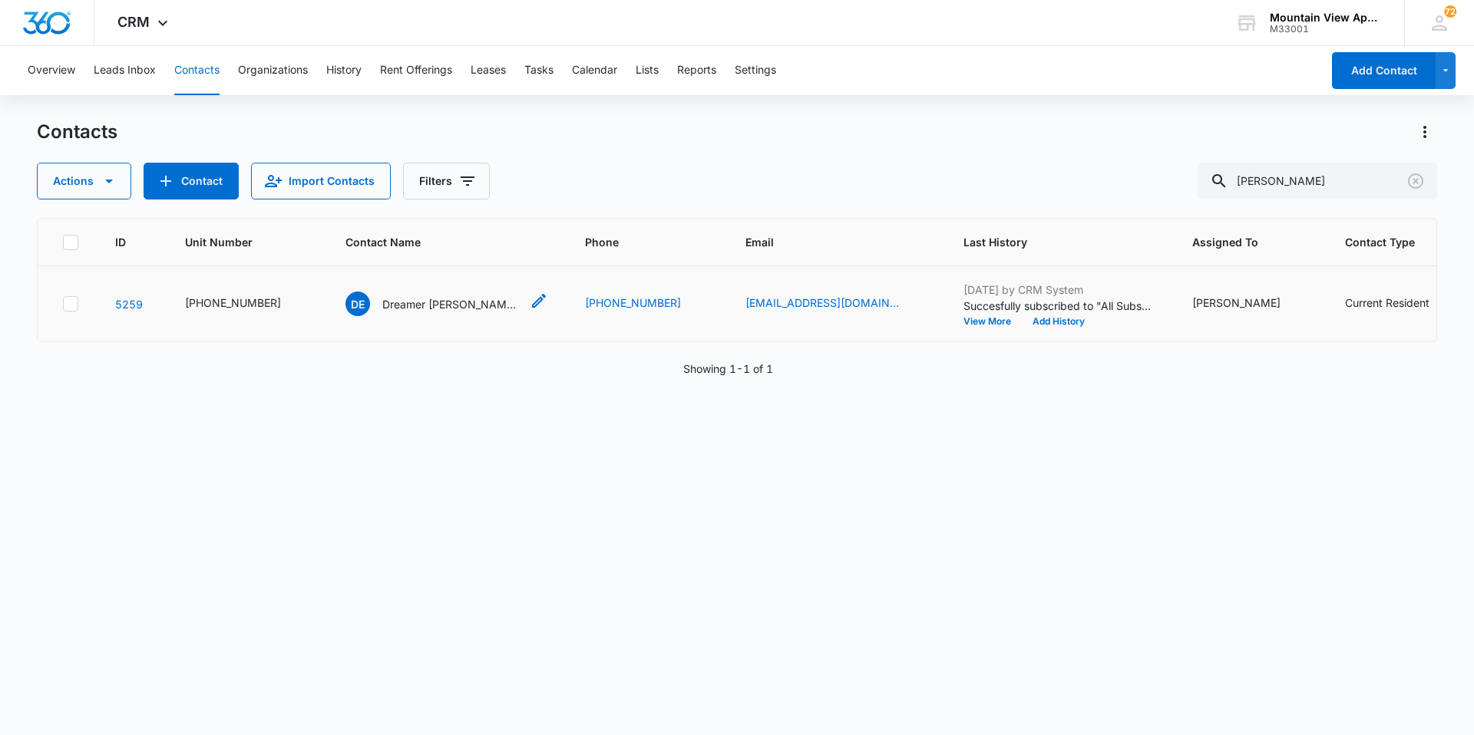
click at [530, 304] on icon "Contact Name - Dreamer Esparza & Maya Houston-Copper - Select to Edit Field" at bounding box center [539, 301] width 18 height 18
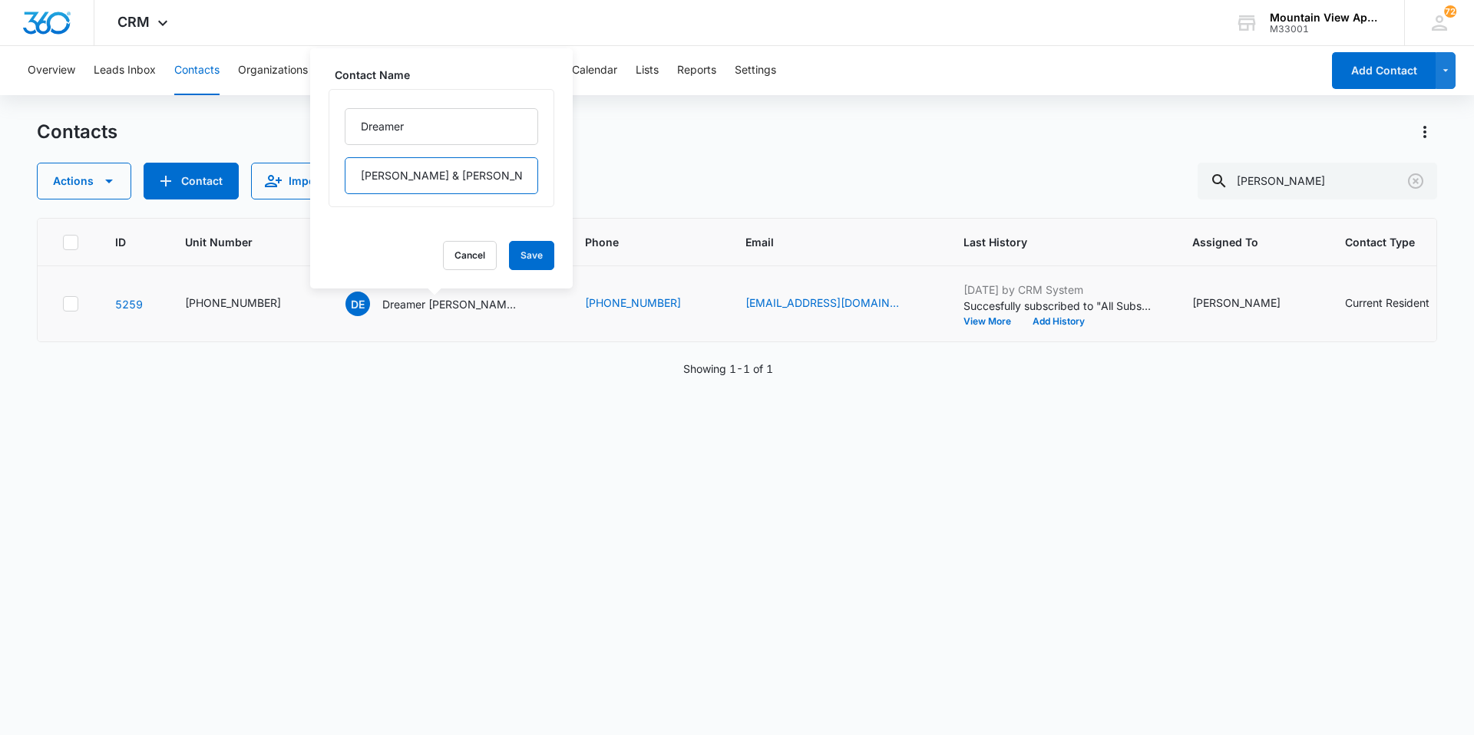
click at [505, 177] on input "[PERSON_NAME] & [PERSON_NAME]-Copper" at bounding box center [441, 175] width 193 height 37
type input "[PERSON_NAME] & [PERSON_NAME]"
click at [525, 256] on button "Save" at bounding box center [531, 255] width 45 height 29
